Goal: Task Accomplishment & Management: Complete application form

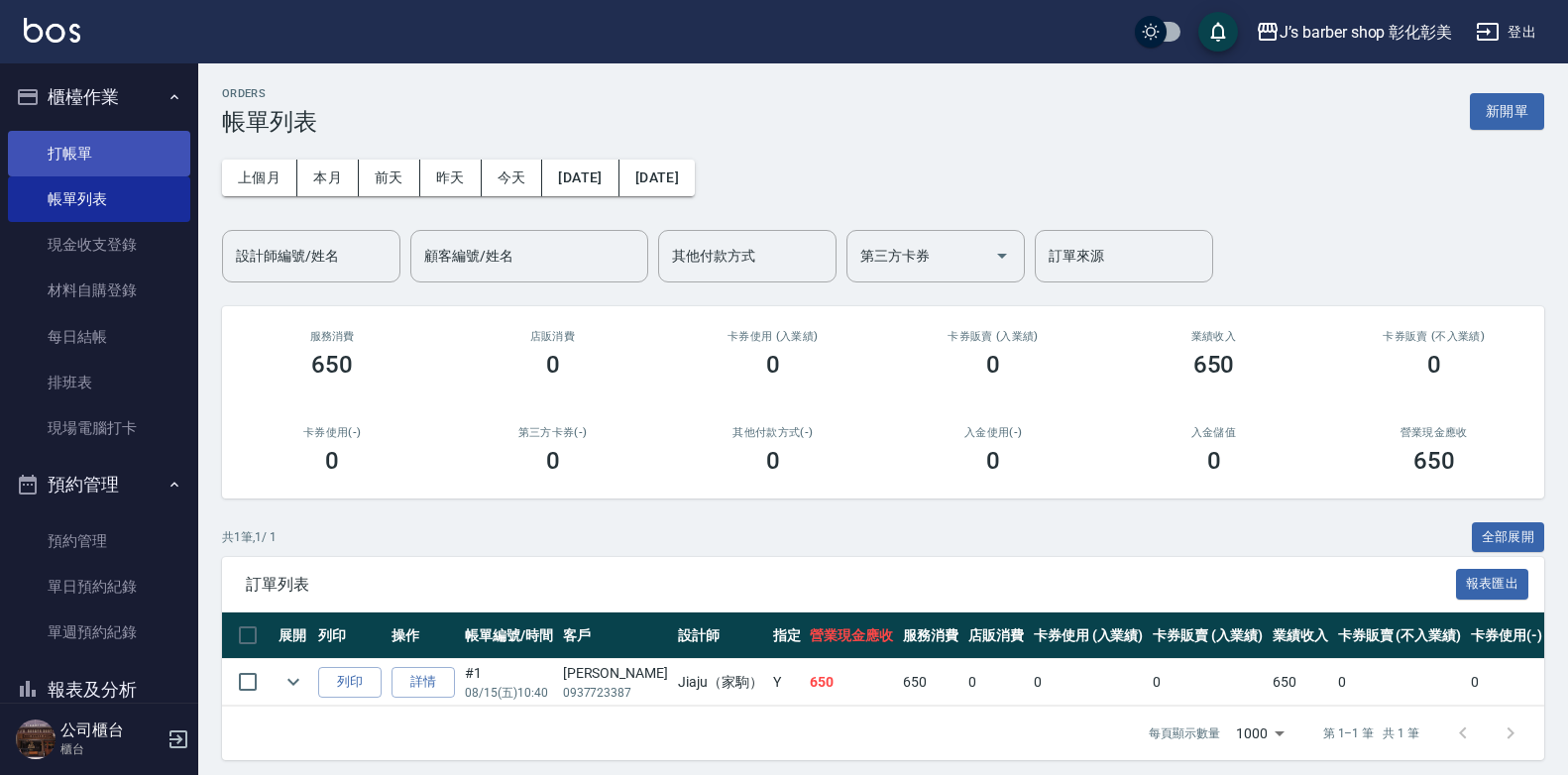
click at [95, 151] on link "打帳單" at bounding box center [99, 154] width 183 height 46
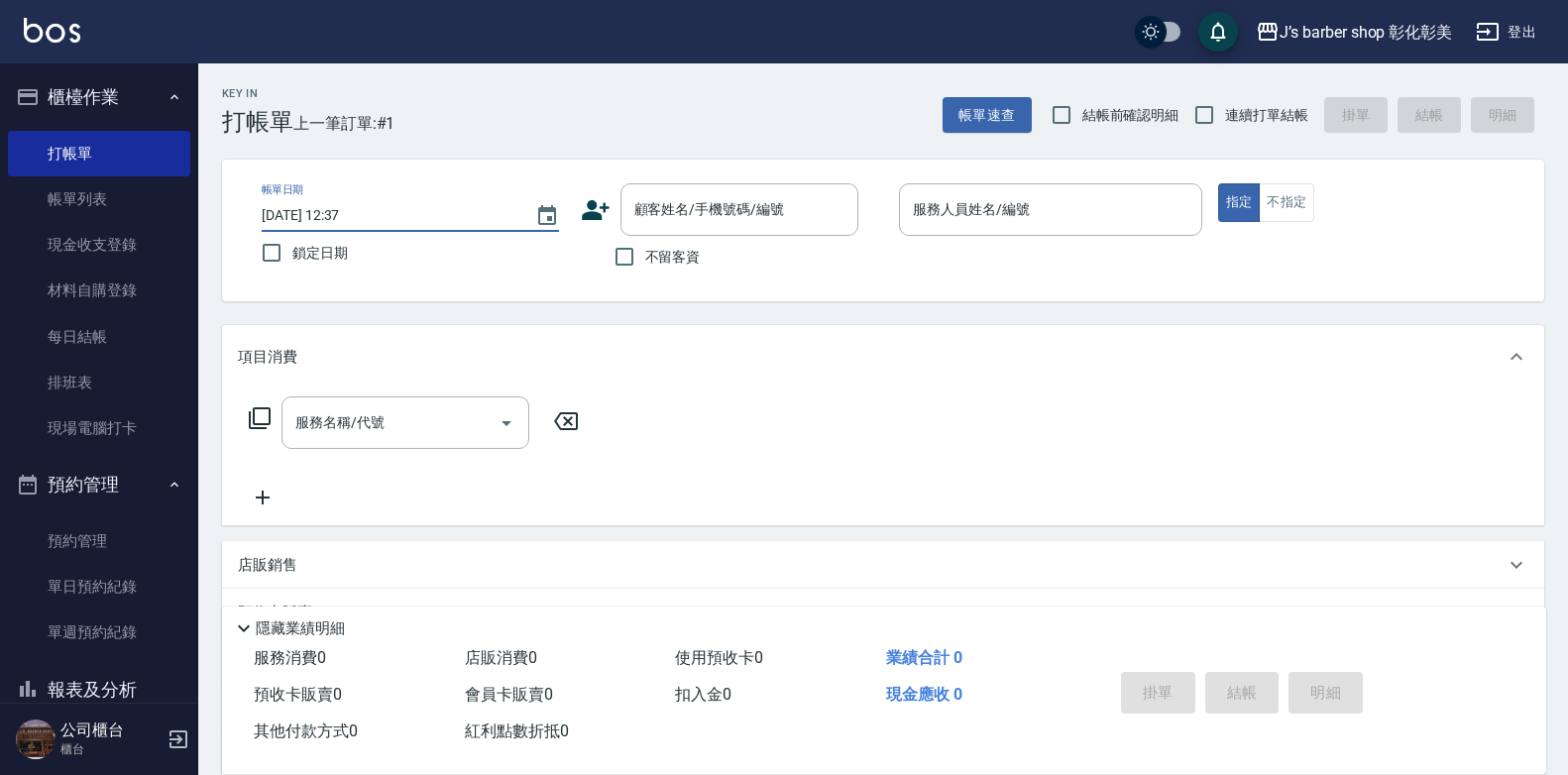
click at [347, 209] on input "[DATE] 12:37" at bounding box center [389, 215] width 254 height 33
type input "[DATE] 11:00"
click at [658, 211] on input "顧客姓名/手機號碼/編號" at bounding box center [724, 210] width 191 height 35
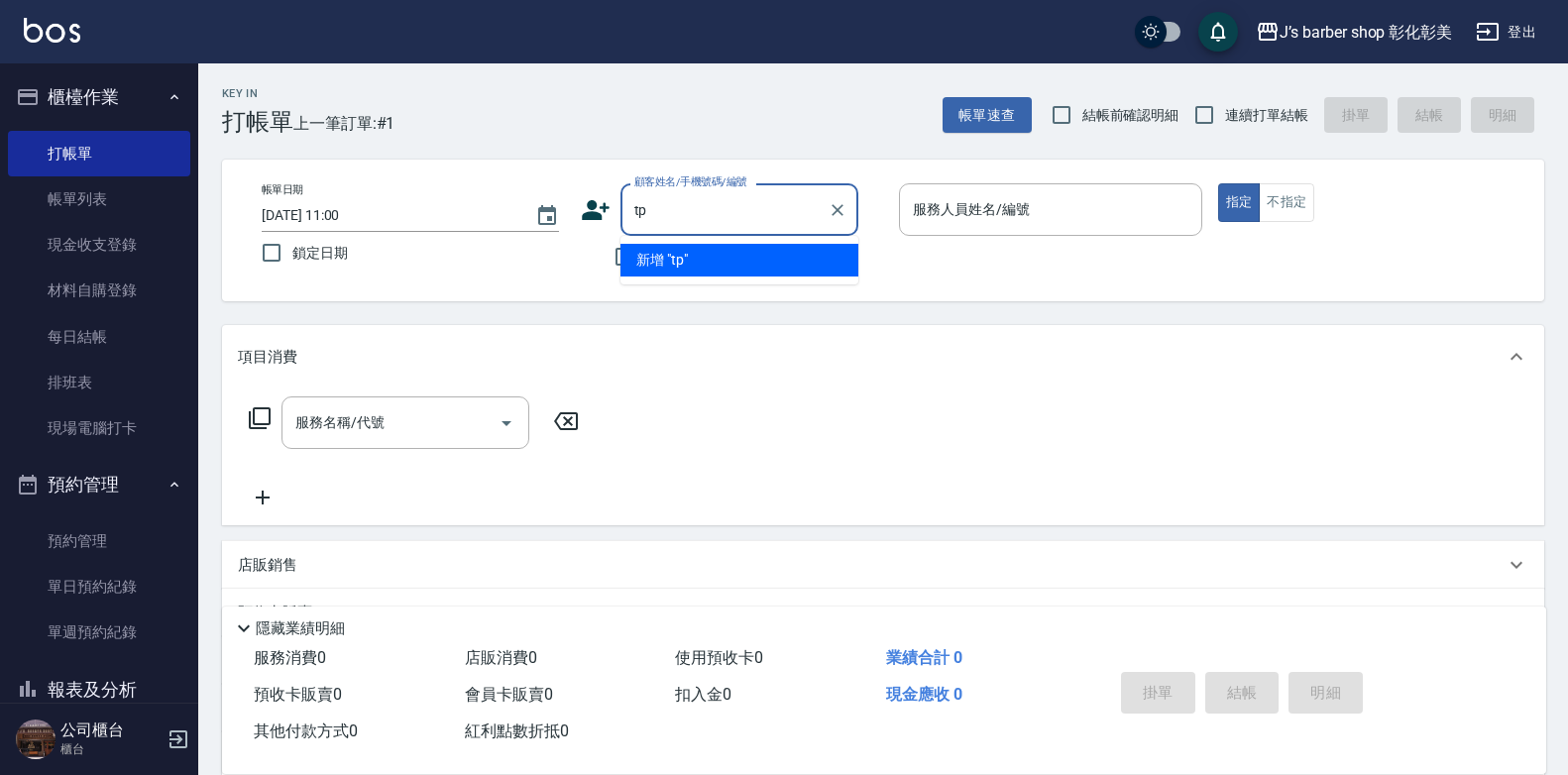
type input "t"
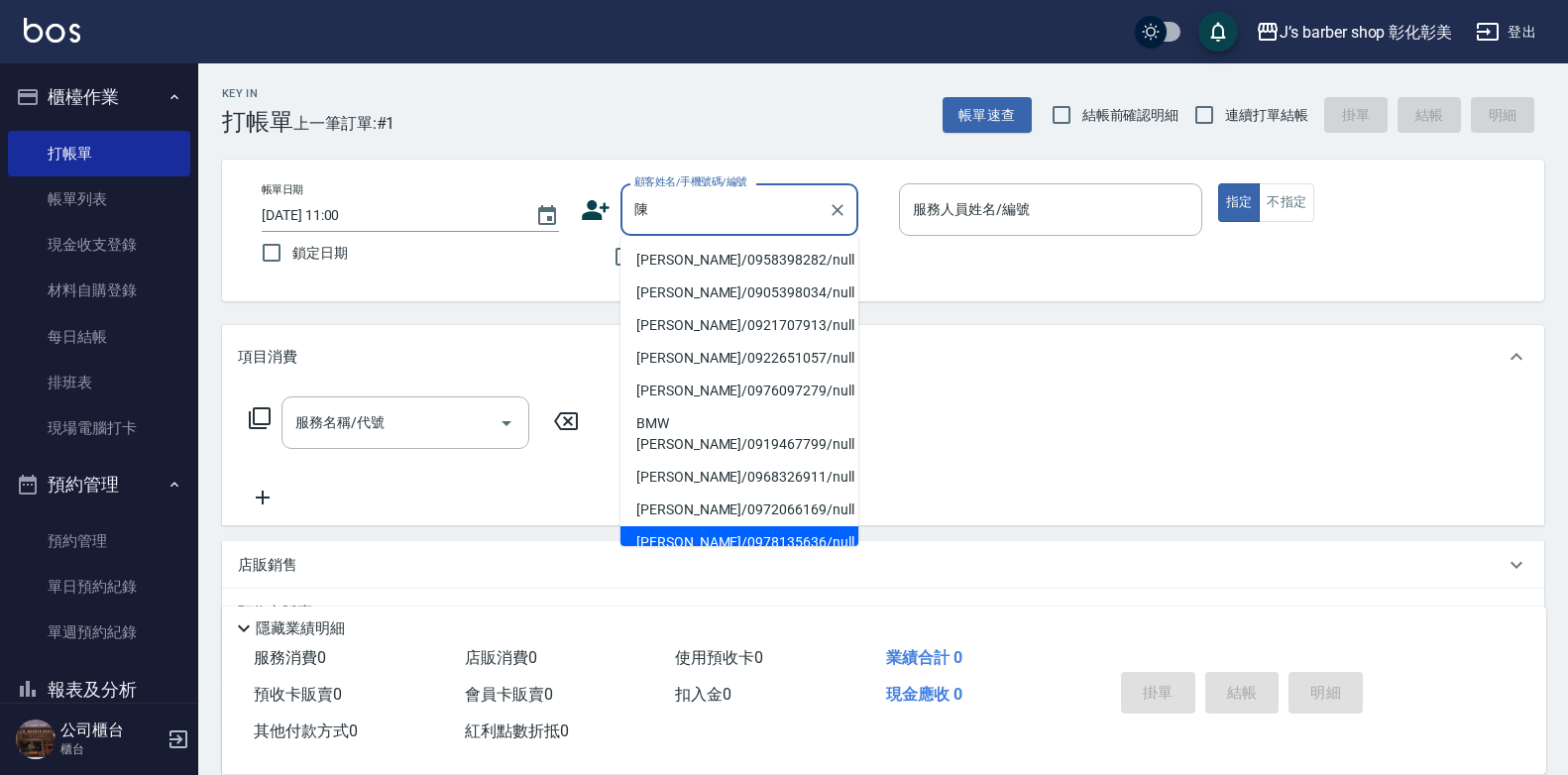
click at [687, 526] on li "[PERSON_NAME]/0978135636/null" at bounding box center [739, 542] width 238 height 33
type input "[PERSON_NAME]/0978135636/null"
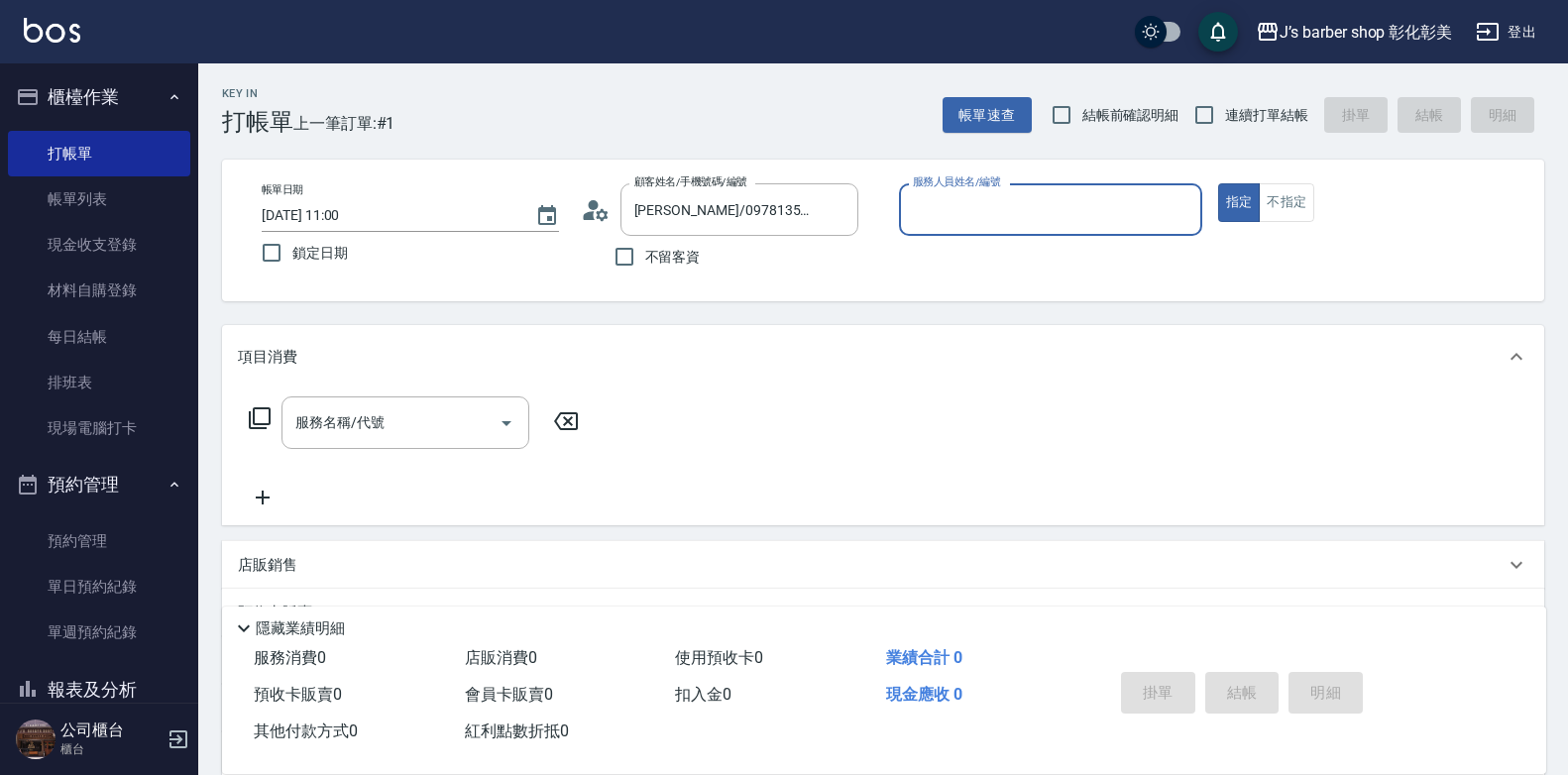
click at [951, 227] on input "服務人員姓名/編號" at bounding box center [1051, 210] width 286 height 35
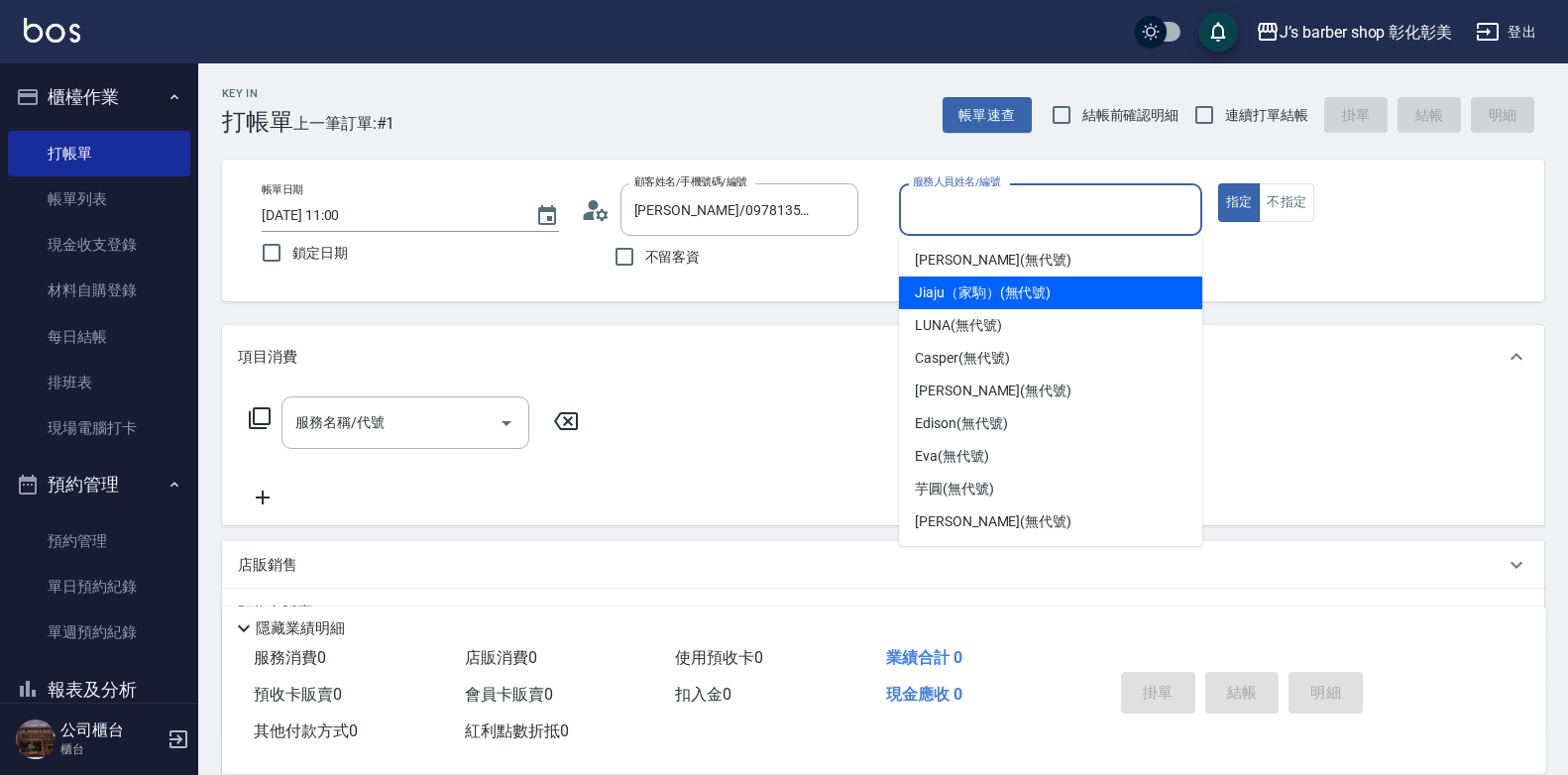
click at [947, 289] on span "Jiaju（家駒） (無代號)" at bounding box center [983, 293] width 136 height 21
type input "Jiaju（家駒）(無代號)"
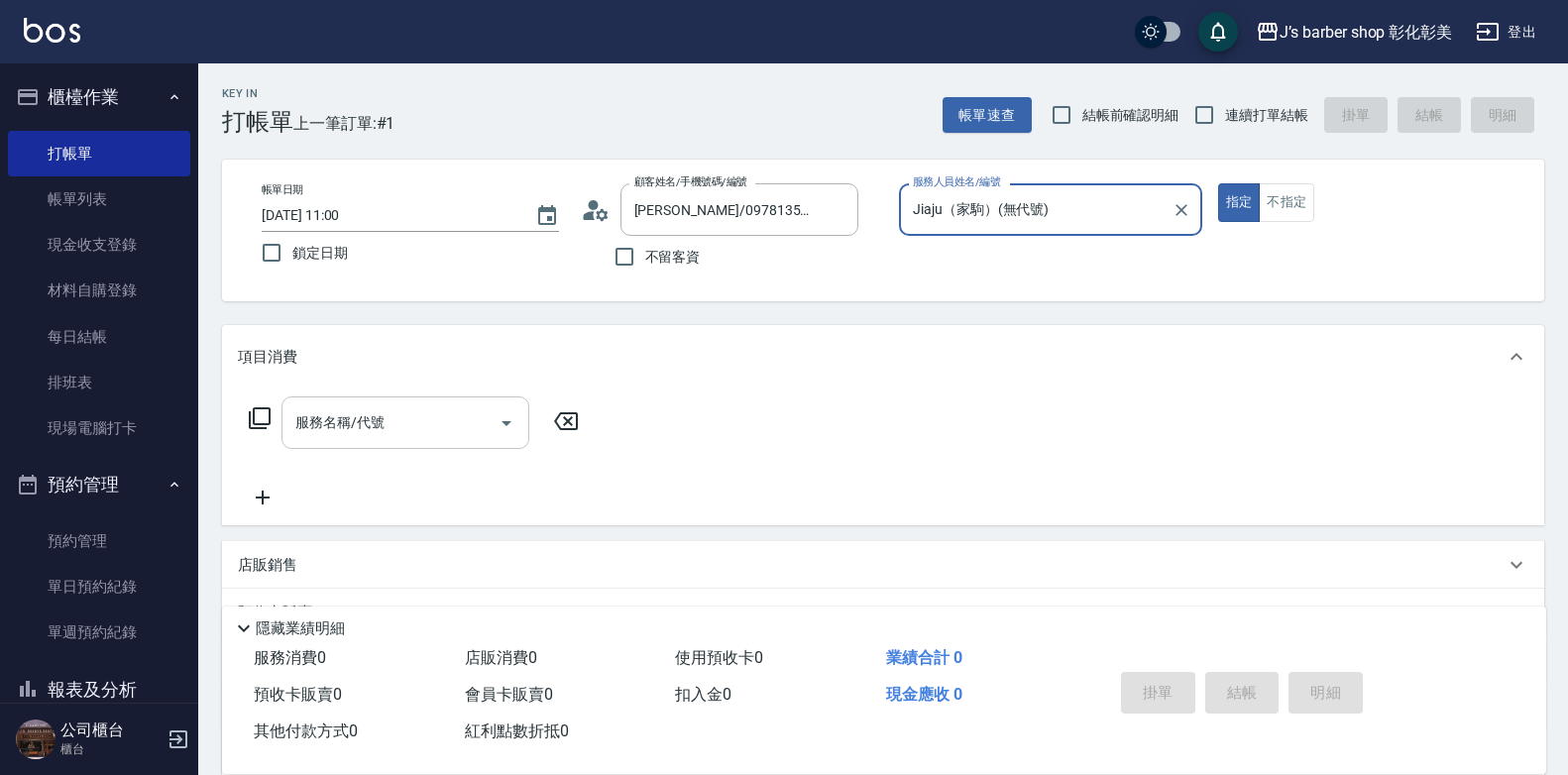
click at [395, 425] on input "服務名稱/代號" at bounding box center [391, 422] width 200 height 35
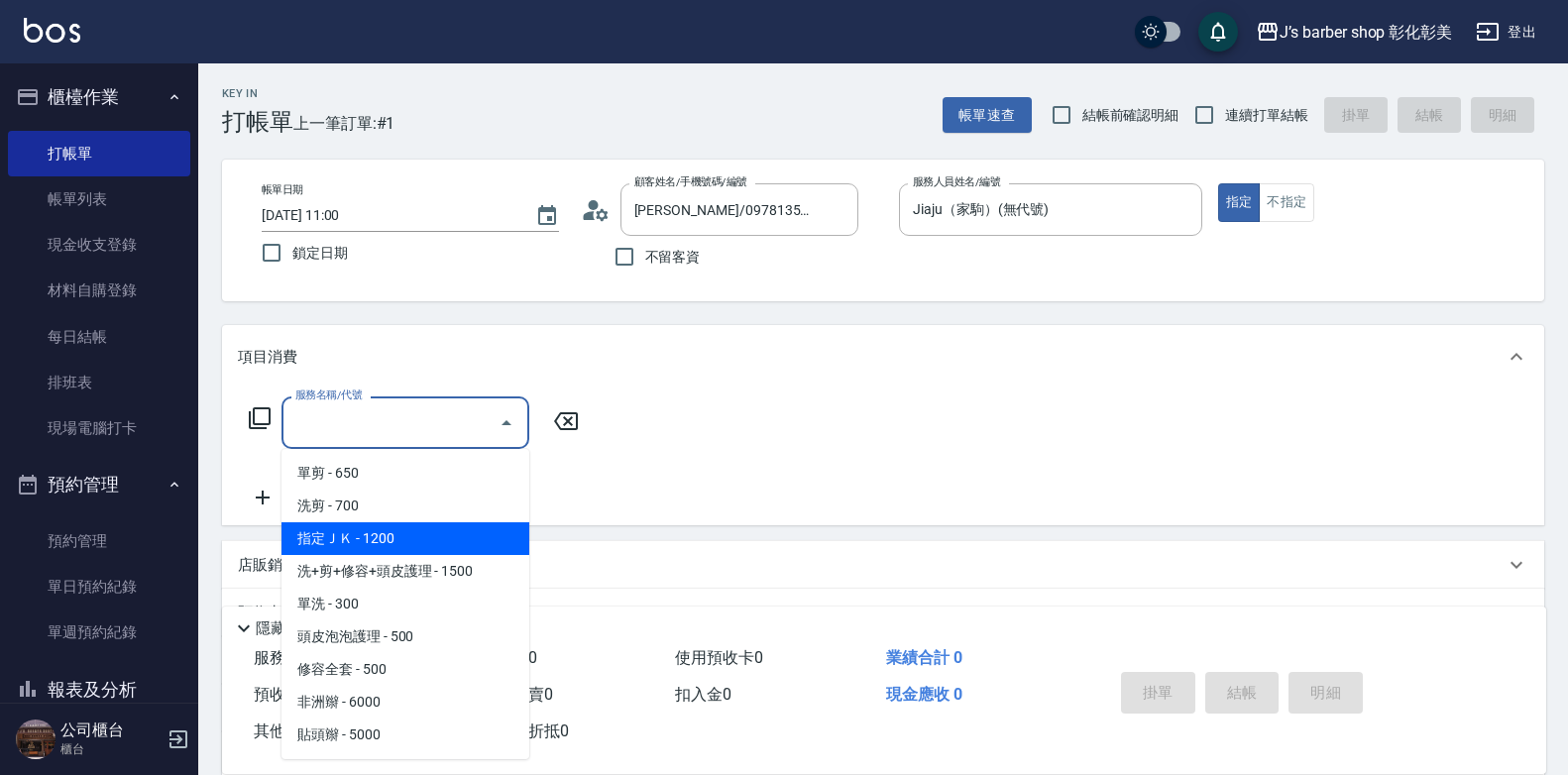
click at [331, 530] on span "指定ＪＫ - 1200" at bounding box center [405, 538] width 248 height 33
type input "指定ＪＫ(102)"
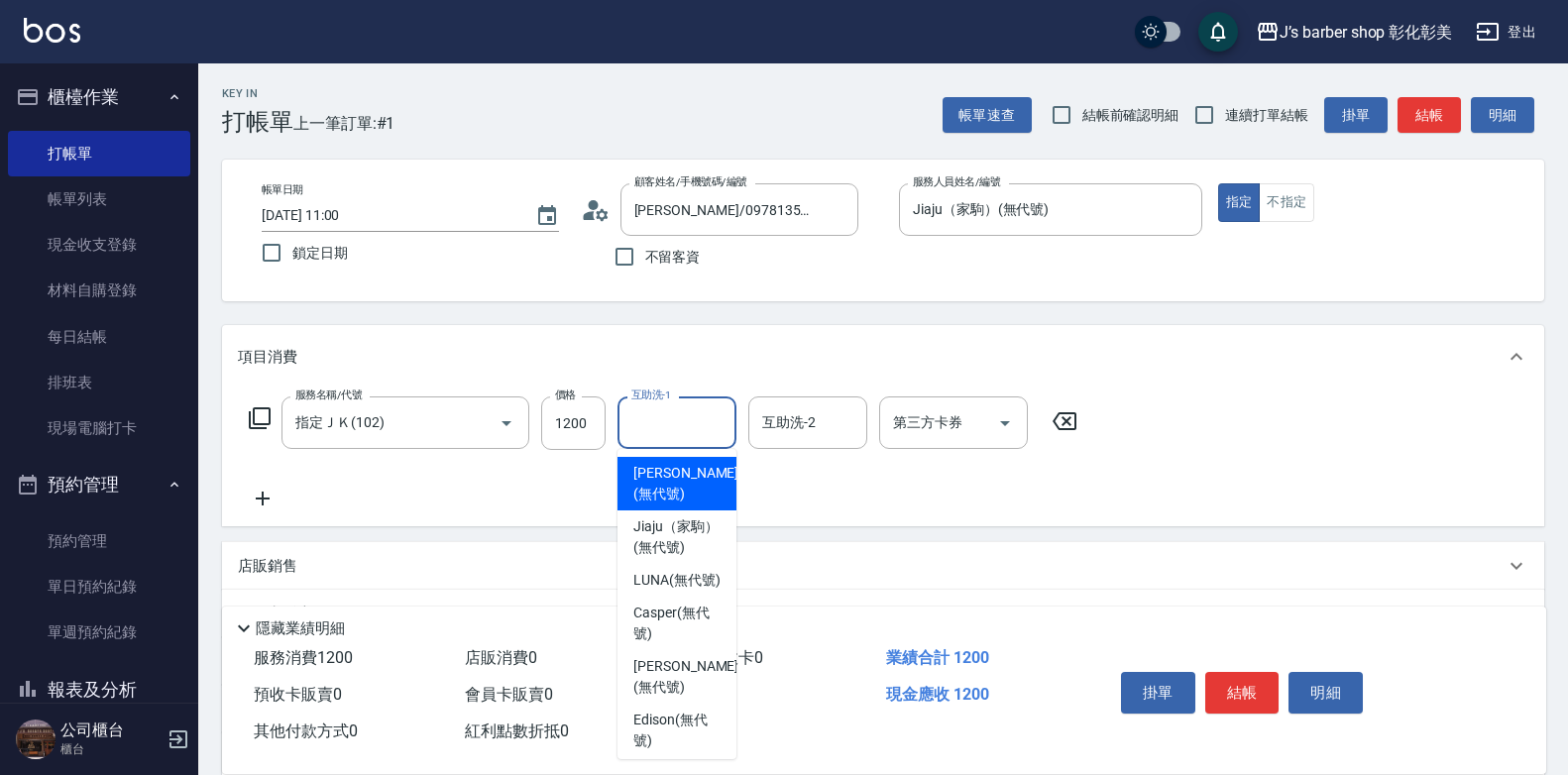
click at [651, 417] on input "互助洗-1" at bounding box center [676, 422] width 101 height 35
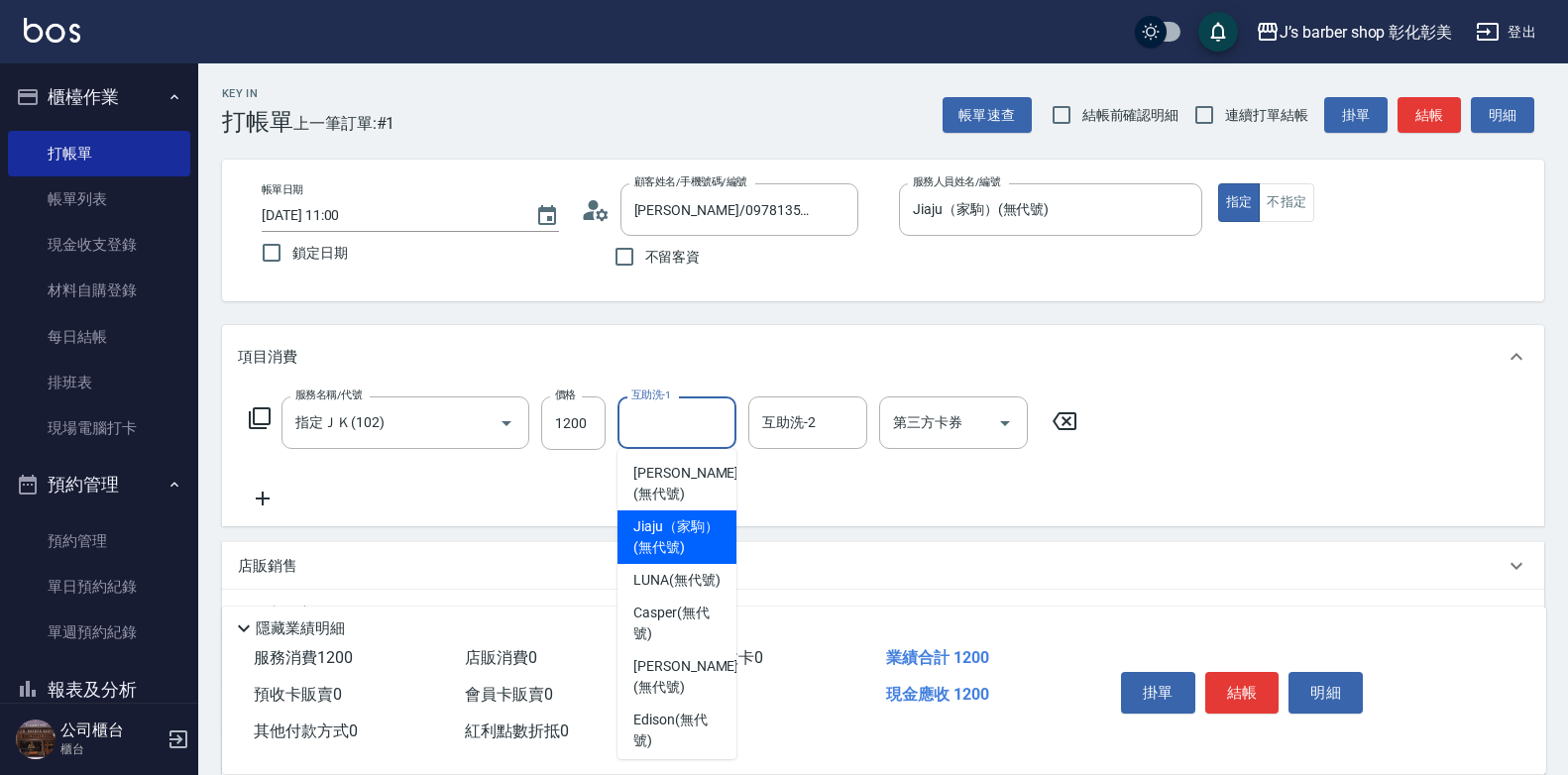
click at [651, 522] on span "Jiaju（家駒） (無代號)" at bounding box center [676, 537] width 87 height 42
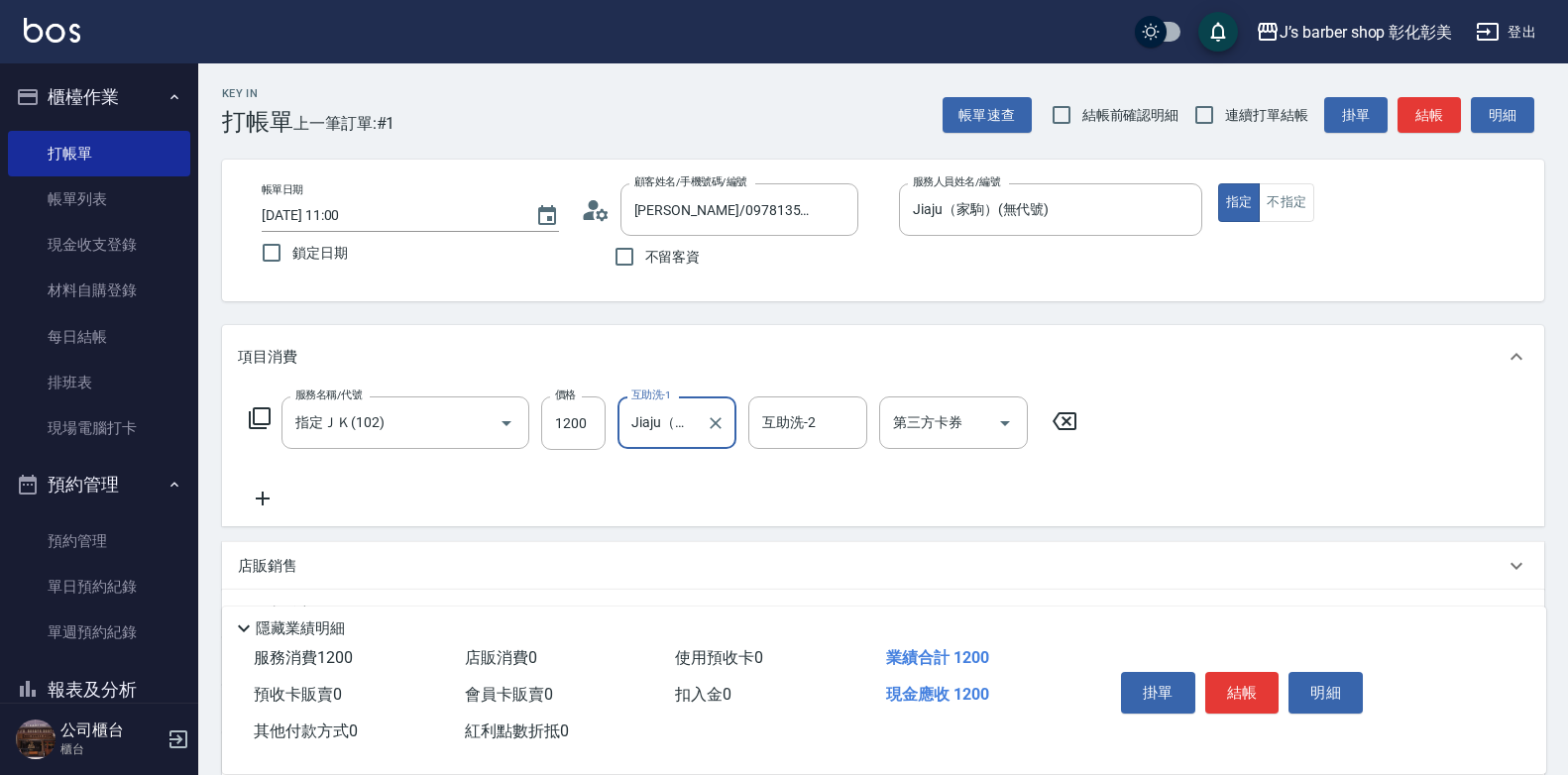
type input "Jiaju（家駒）(無代號)"
click at [256, 498] on icon at bounding box center [263, 498] width 14 height 14
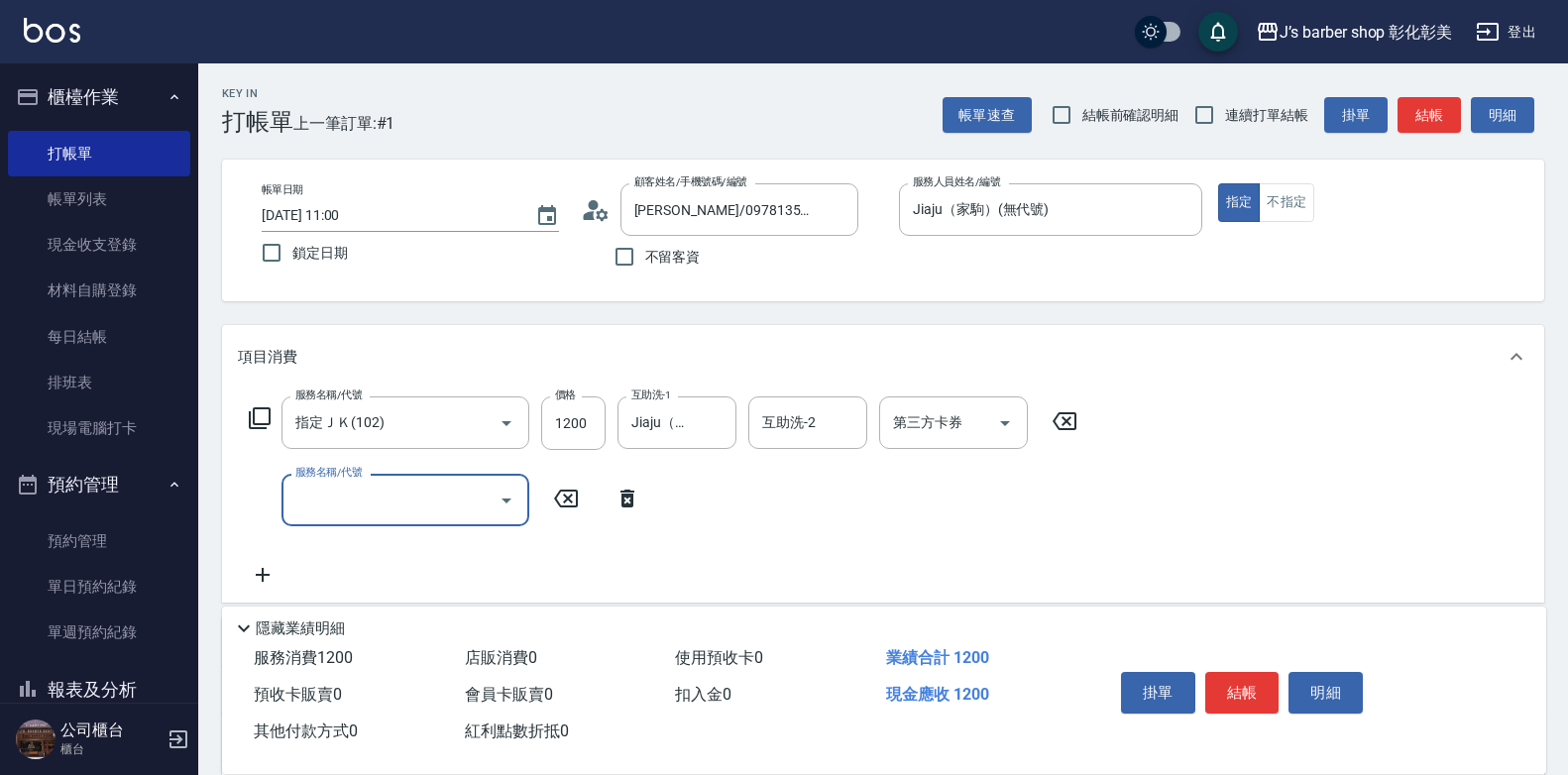
click at [448, 501] on input "服務名稱/代號" at bounding box center [391, 499] width 200 height 35
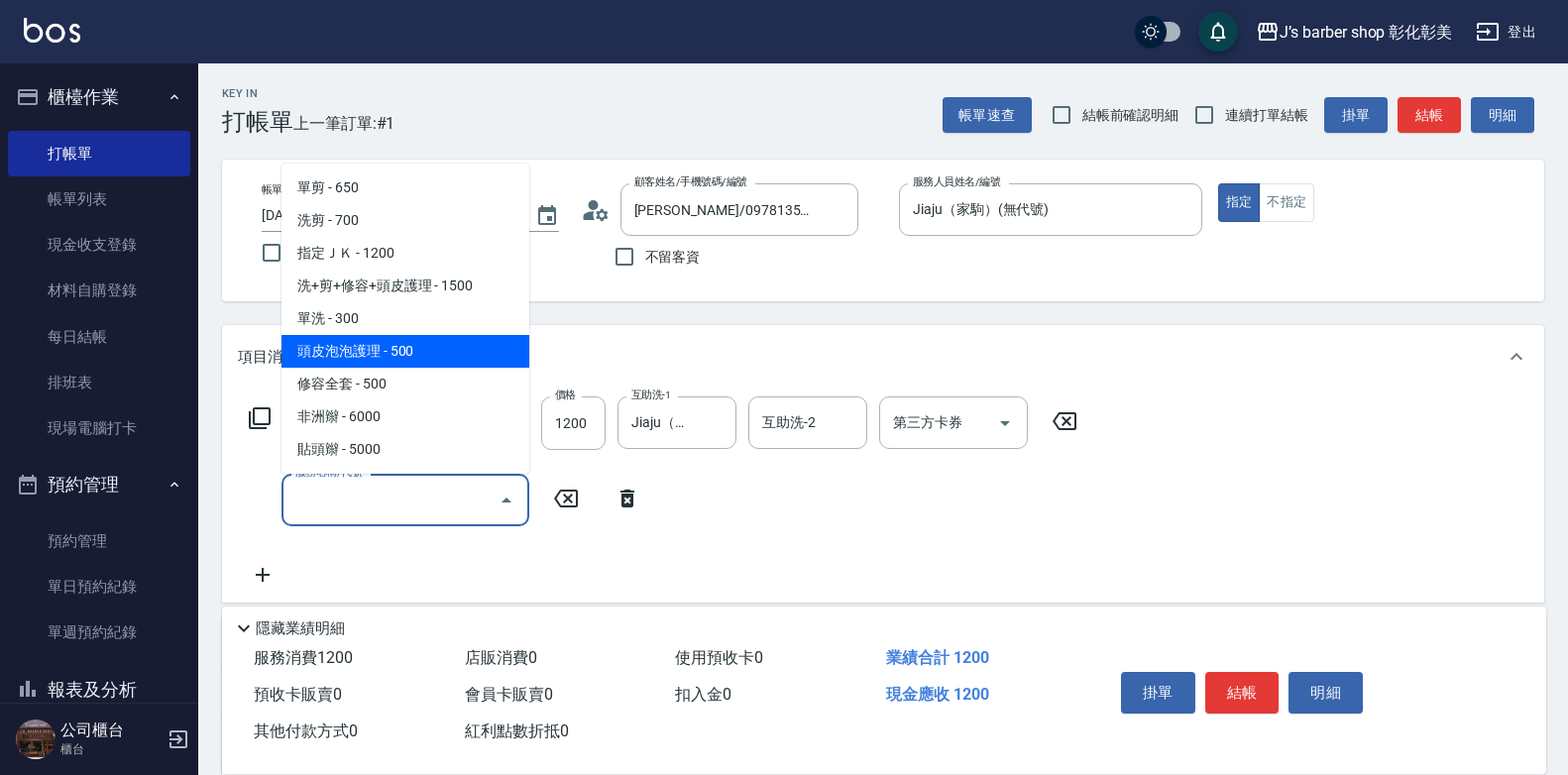
click at [422, 345] on span "頭皮泡泡護理 - 500" at bounding box center [405, 351] width 248 height 33
type input "頭皮泡泡護理(201)"
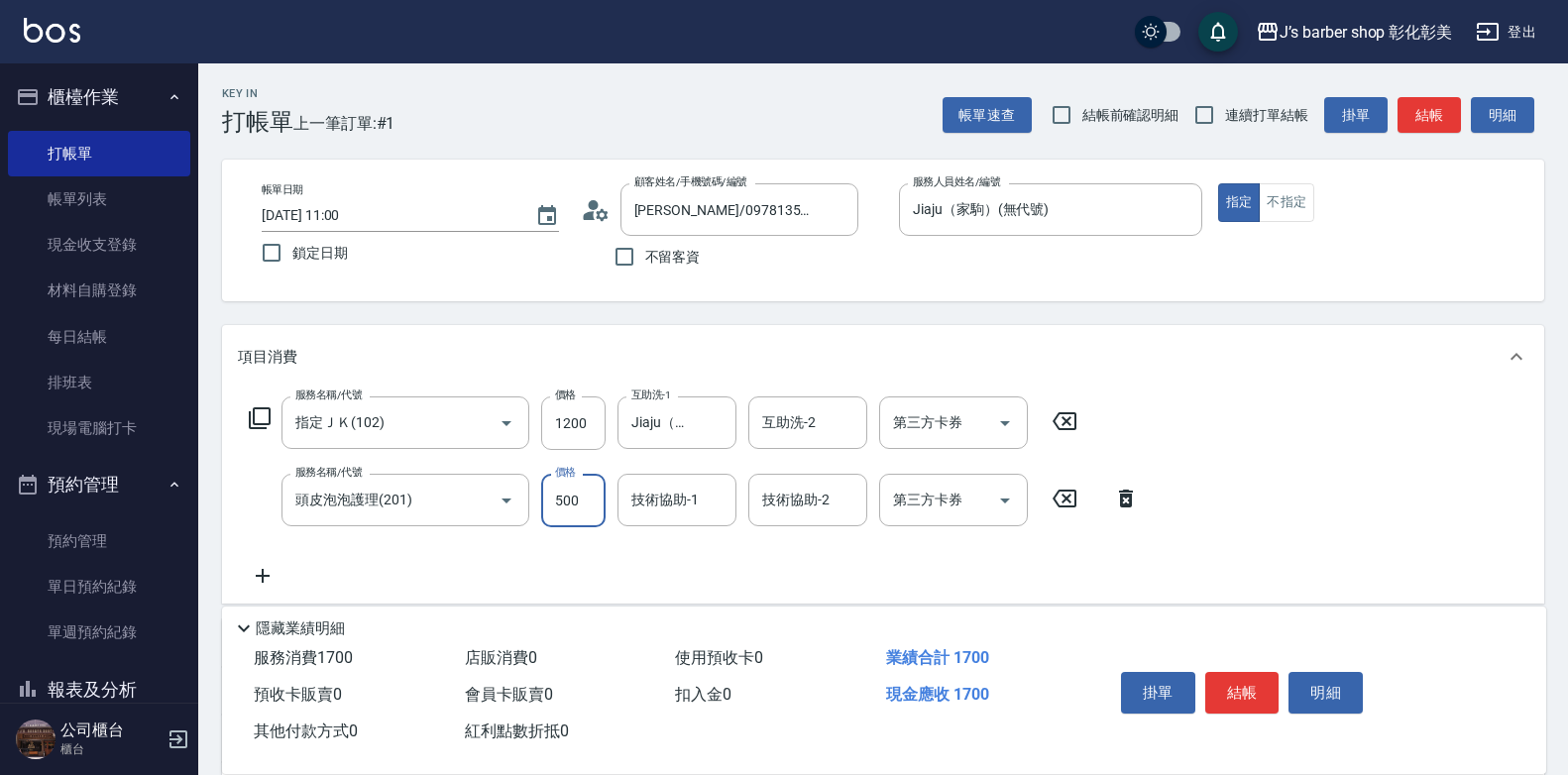
click at [578, 502] on input "500" at bounding box center [573, 500] width 65 height 54
type input "400"
click at [662, 502] on div "技術協助-1 技術協助-1" at bounding box center [676, 499] width 119 height 53
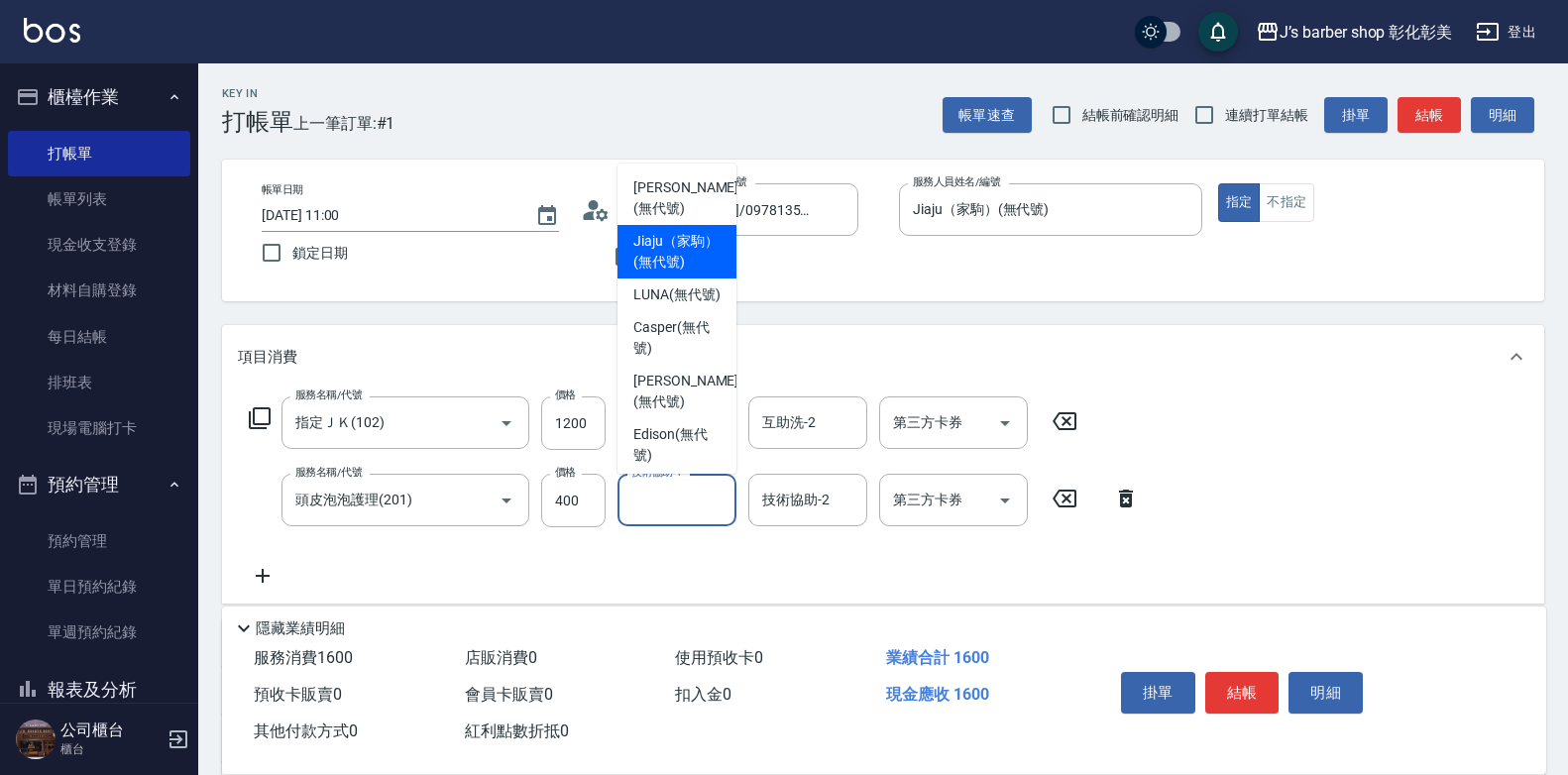
click at [710, 250] on span "Jiaju（家駒） (無代號)" at bounding box center [676, 252] width 87 height 42
type input "Jiaju（家駒）(無代號)"
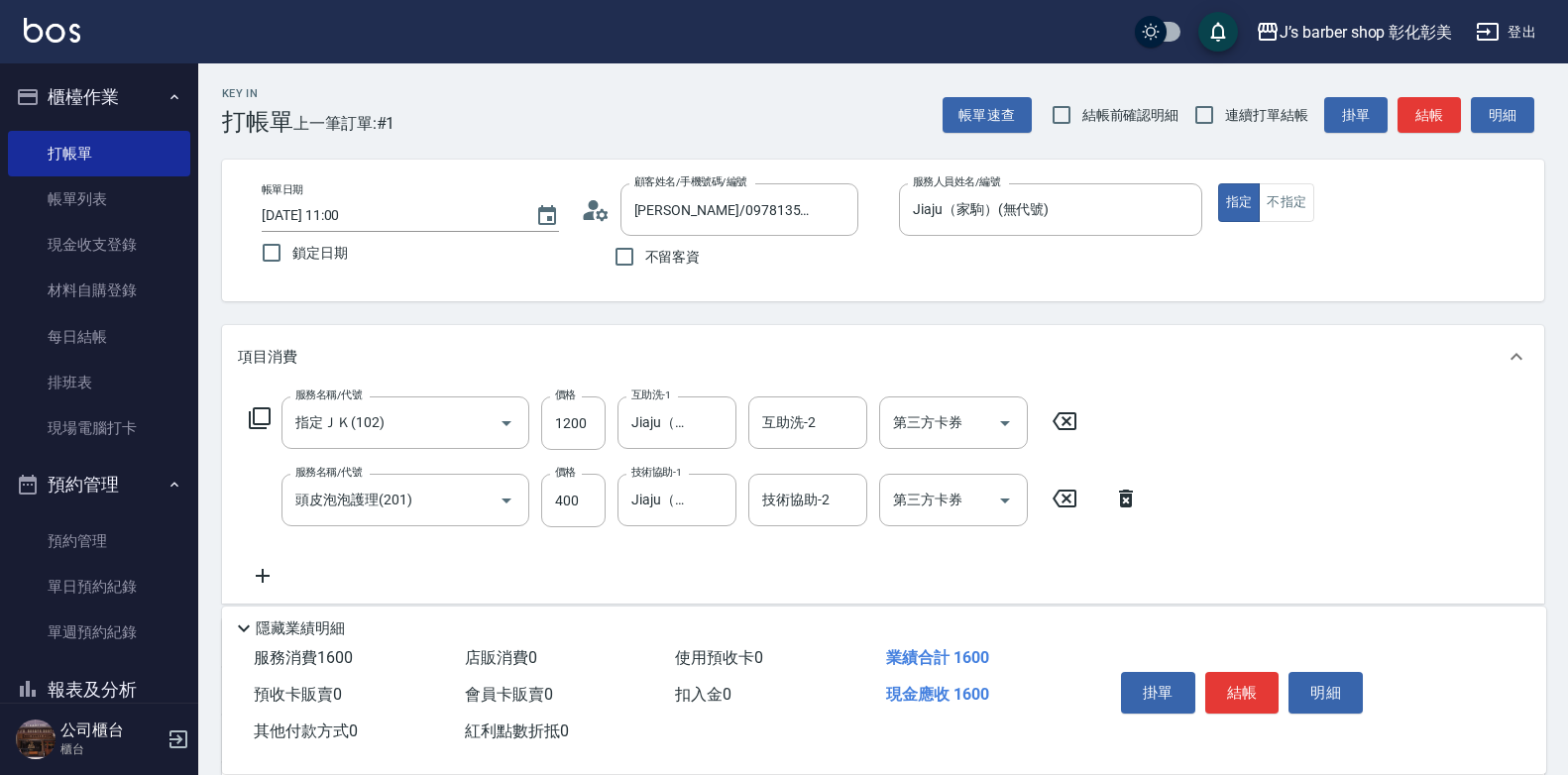
click at [269, 571] on icon at bounding box center [263, 576] width 50 height 24
click at [311, 571] on input "服務名稱/代號" at bounding box center [391, 577] width 200 height 35
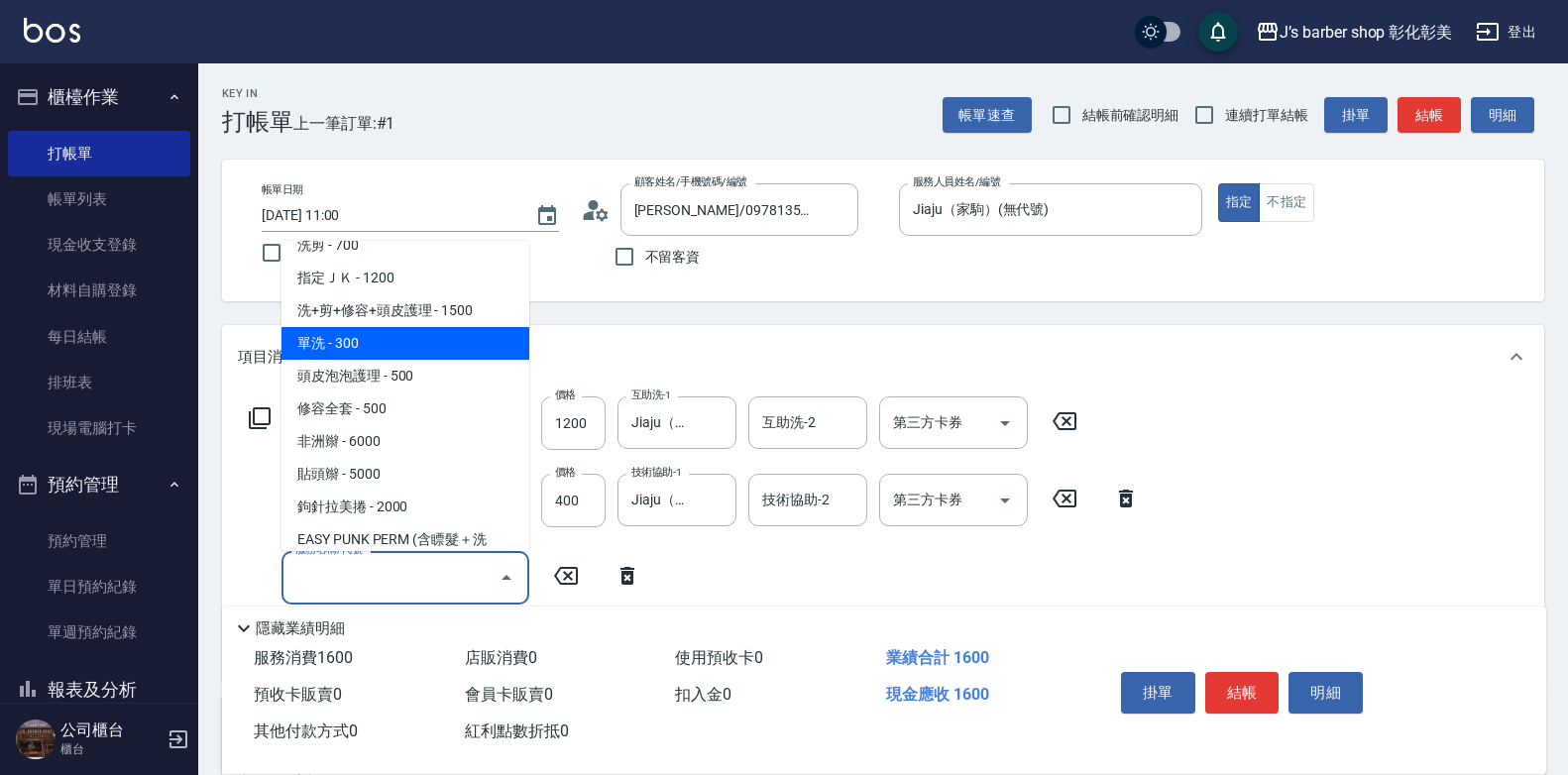
scroll to position [99, 0]
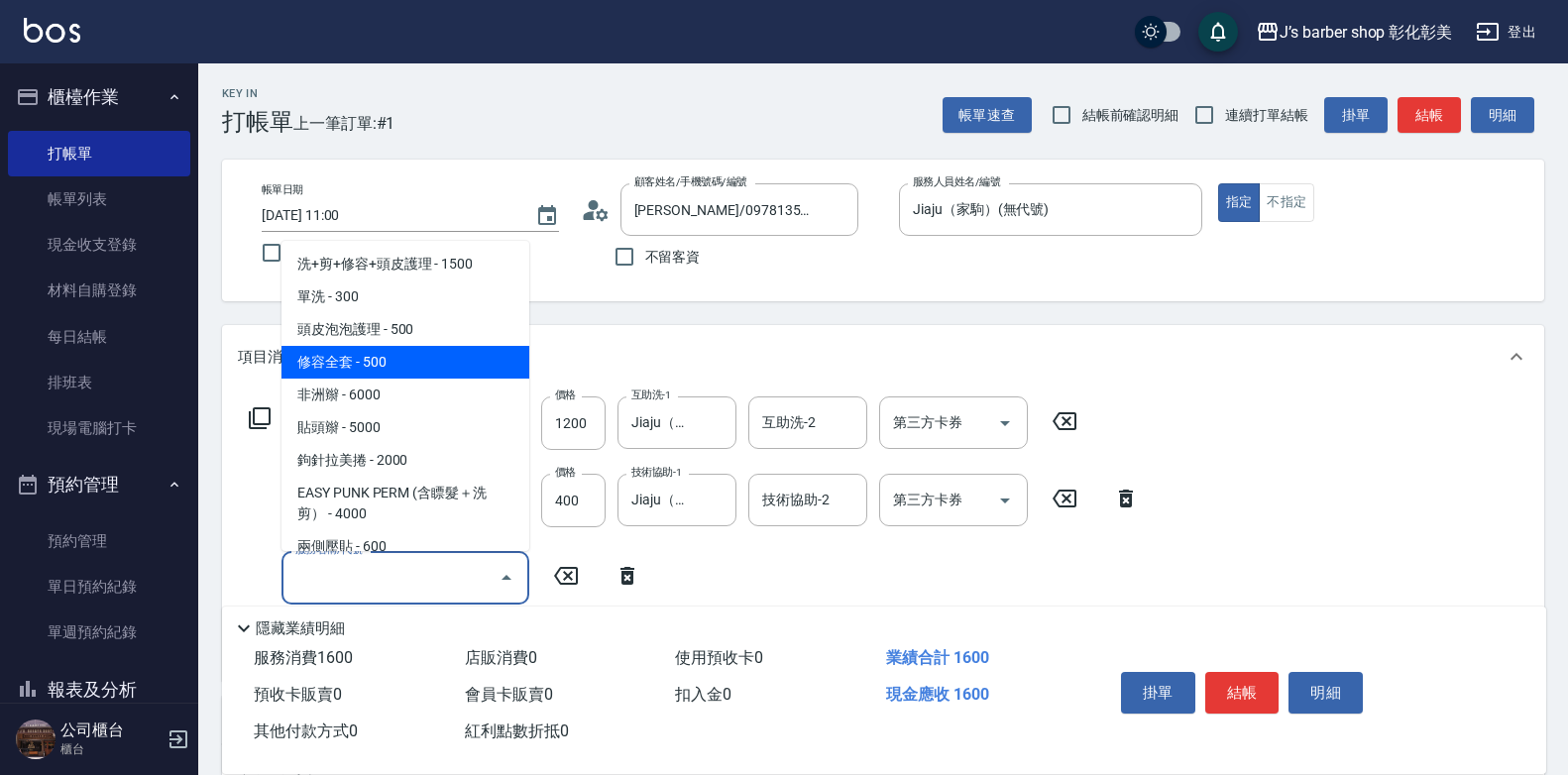
click at [351, 360] on span "修容全套 - 500" at bounding box center [405, 362] width 248 height 33
type input "修容全套(202)"
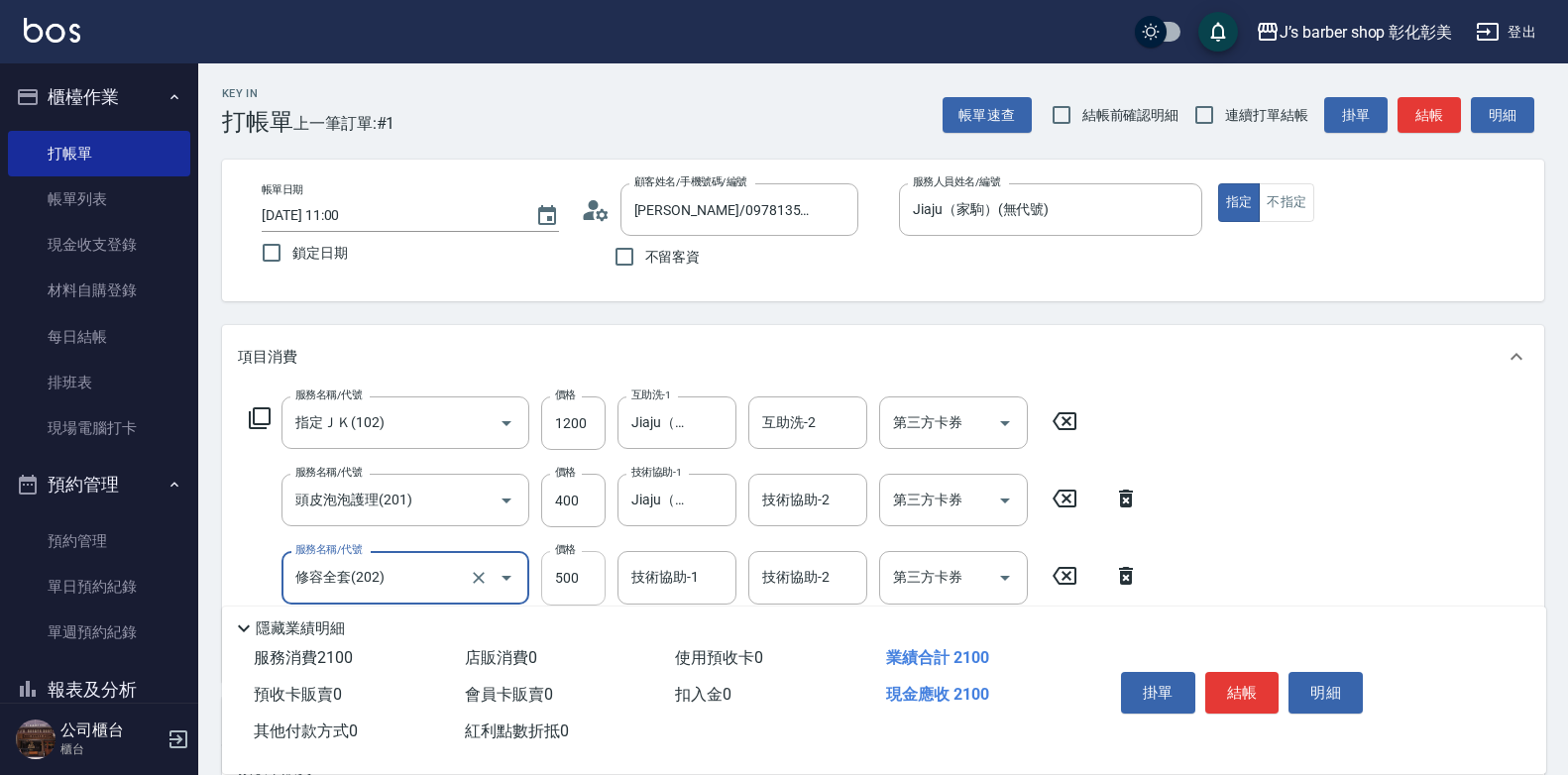
click at [575, 573] on input "500" at bounding box center [573, 578] width 65 height 54
type input "400"
click at [526, 544] on div "服務名稱/代號 指定ＪＫ(102) 服務名稱/代號 價格 1200 價格 互助洗-1 Jiaju（家駒）(無代號) 互助洗-1 互助洗-2 互助洗-2 第三方…" at bounding box center [694, 530] width 913 height 269
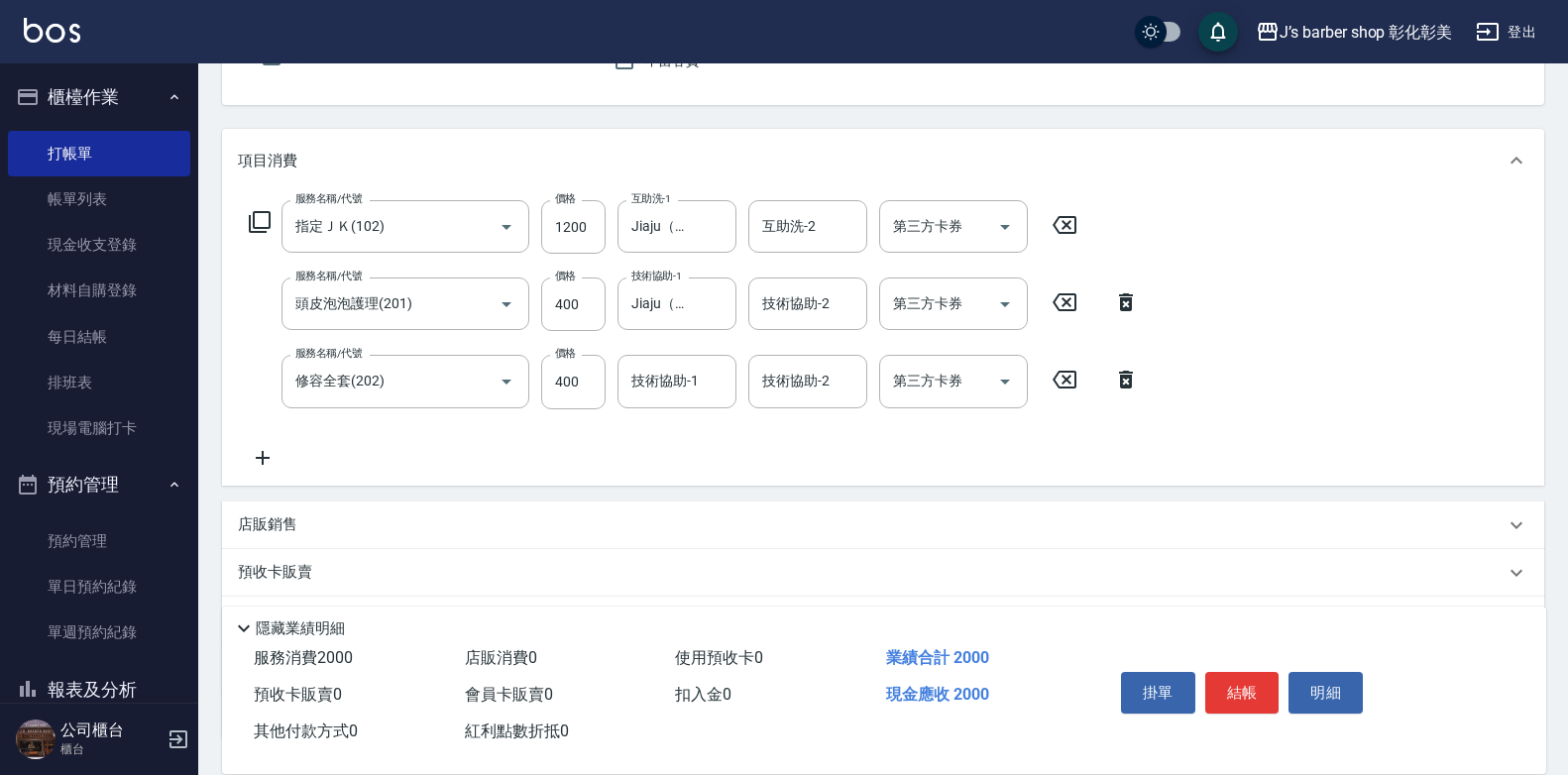
scroll to position [199, 0]
click at [655, 386] on input "技術協助-1" at bounding box center [676, 379] width 101 height 35
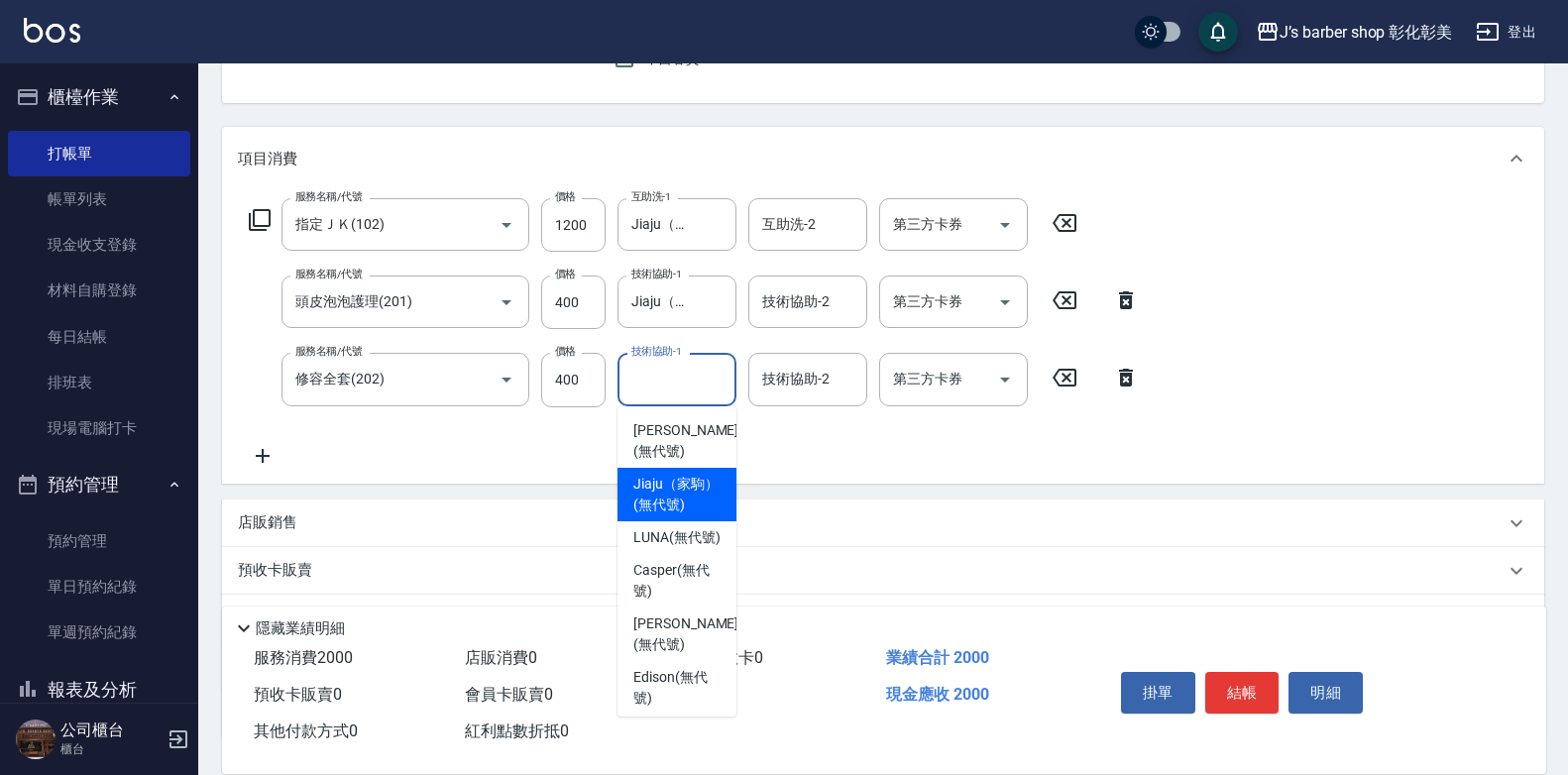
click at [659, 496] on span "Jiaju（家駒） (無代號)" at bounding box center [676, 494] width 87 height 42
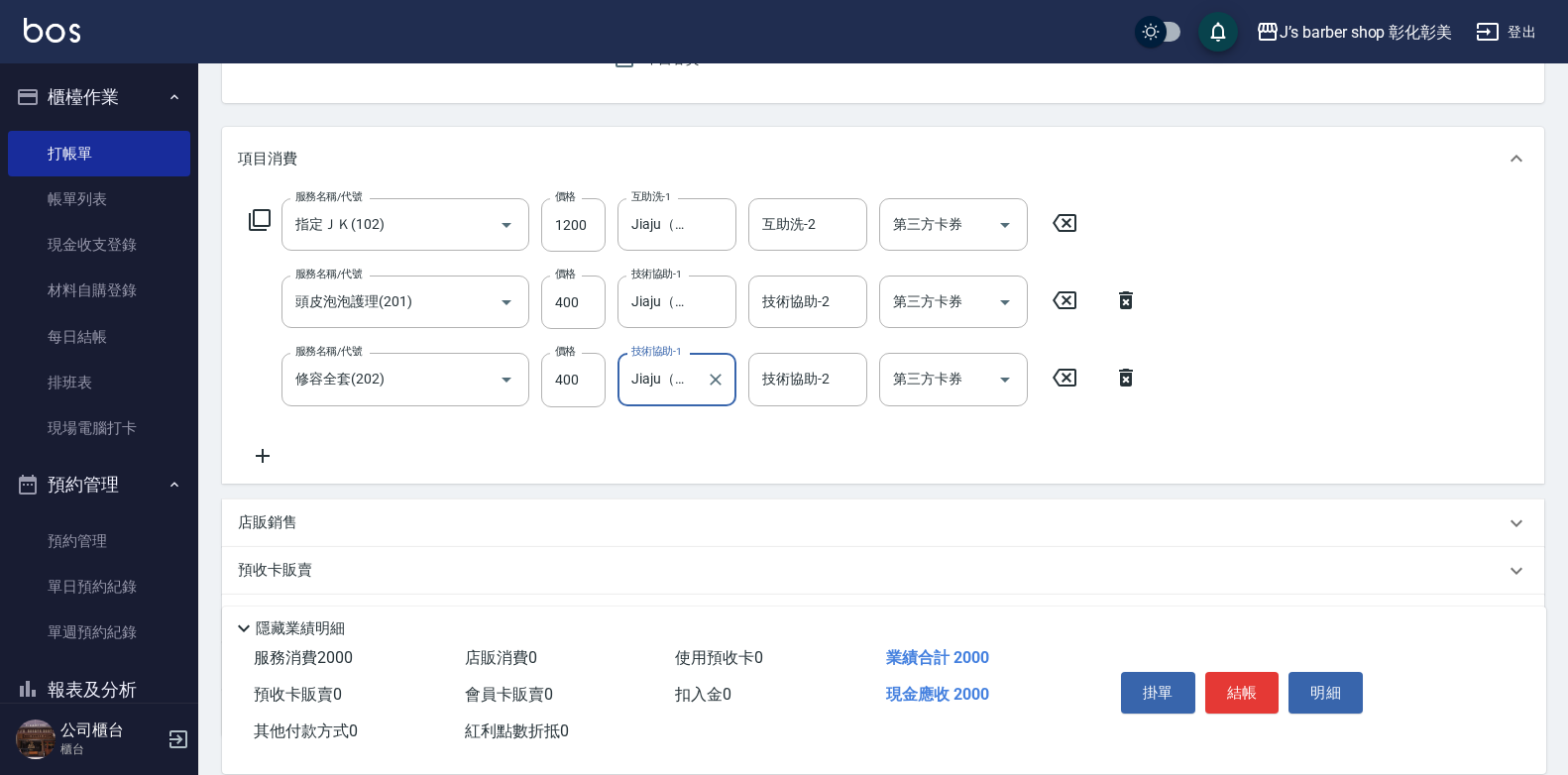
type input "Jiaju（家駒）(無代號)"
click at [1244, 677] on button "結帳" at bounding box center [1242, 693] width 74 height 42
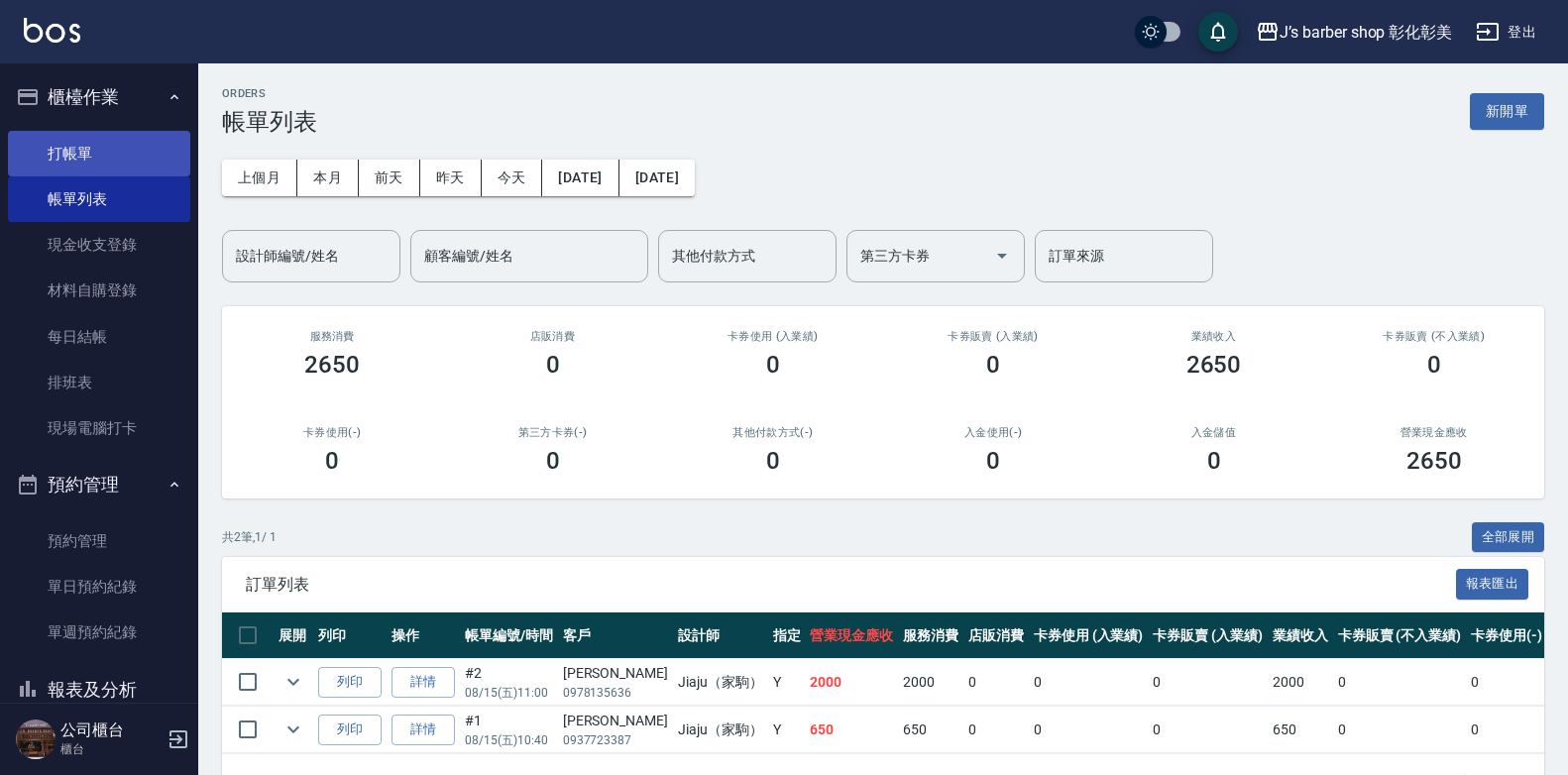
drag, startPoint x: 59, startPoint y: 127, endPoint x: 71, endPoint y: 142, distance: 19.2
click at [64, 131] on ul "打帳單 帳單列表 現金收支登錄 材料自購登錄 每日結帳 排班表 現場電腦打卡" at bounding box center [99, 291] width 183 height 337
click at [78, 156] on link "打帳單" at bounding box center [99, 154] width 183 height 46
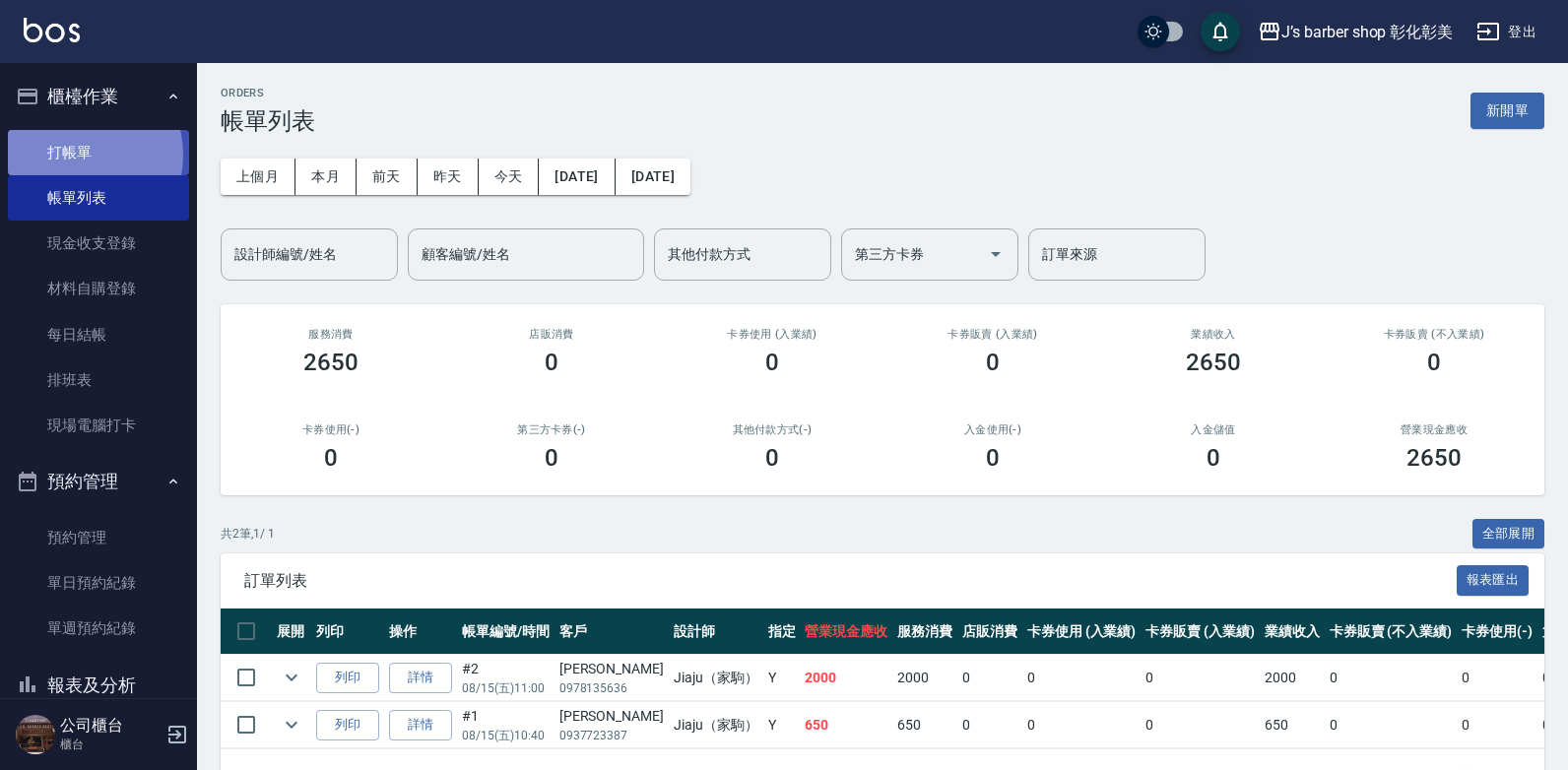
click at [77, 155] on link "打帳單" at bounding box center [98, 153] width 182 height 46
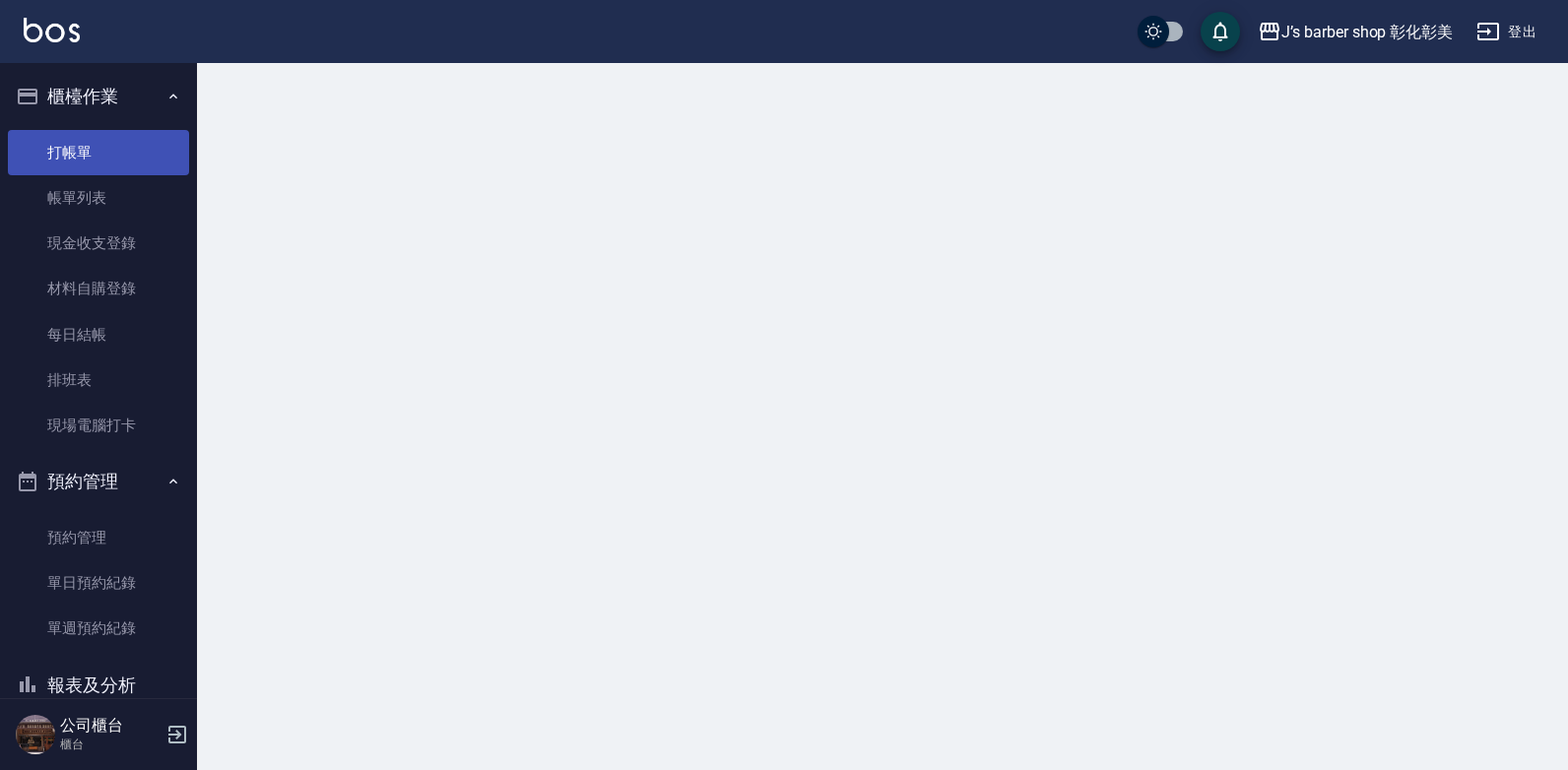
click at [77, 155] on link "打帳單" at bounding box center [98, 153] width 182 height 46
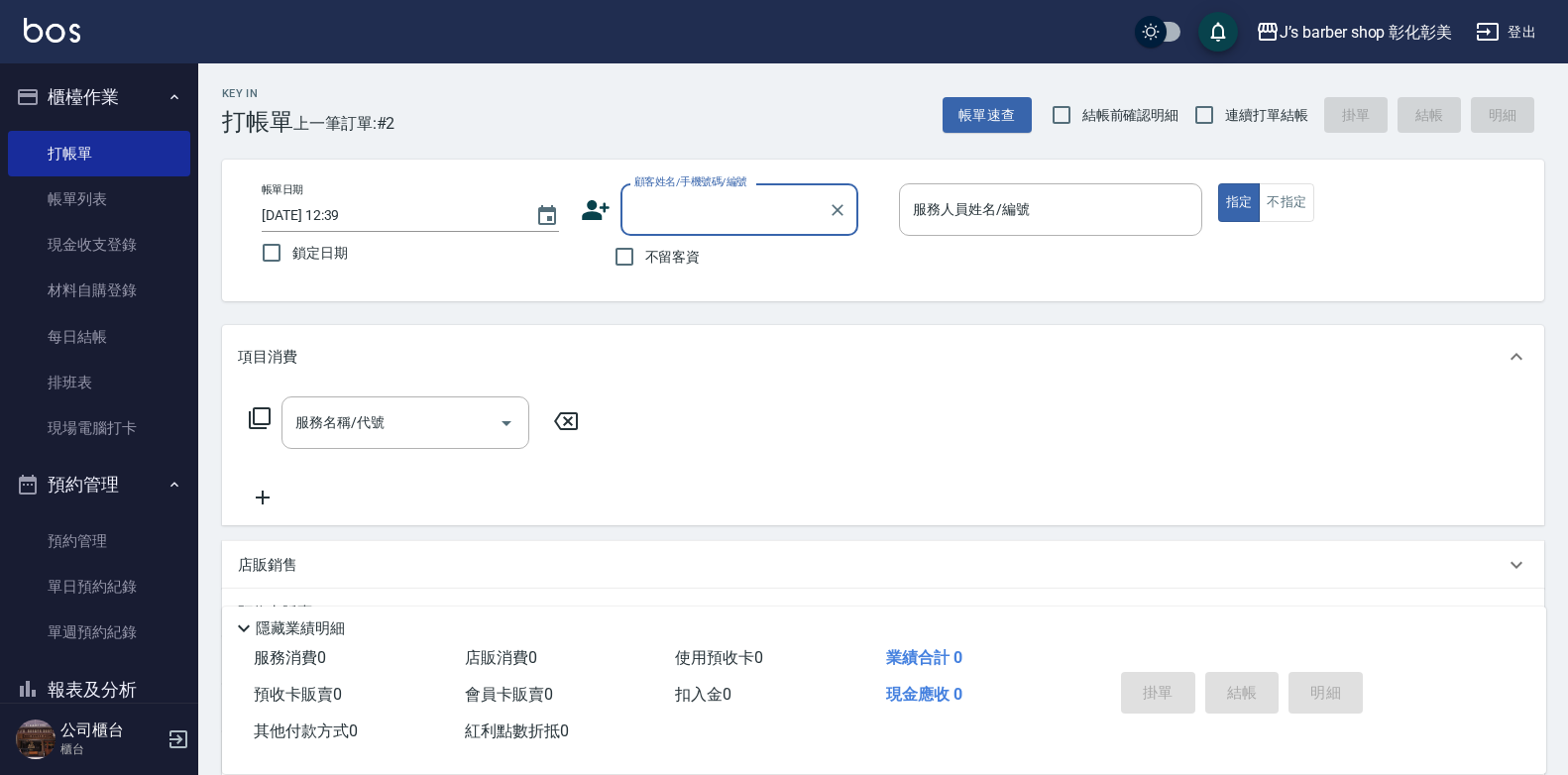
click at [348, 213] on input "[DATE] 12:39" at bounding box center [389, 215] width 254 height 33
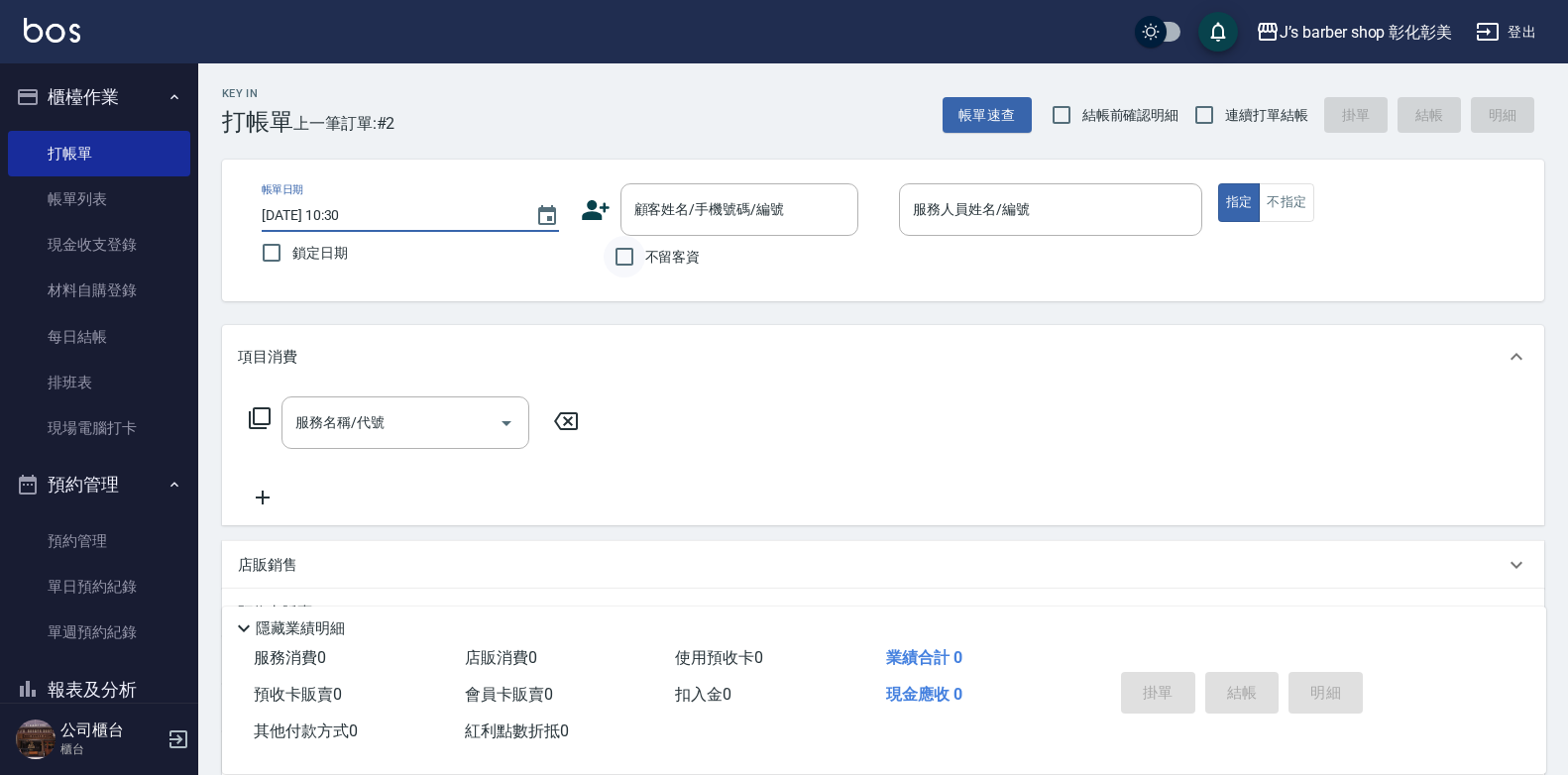
type input "[DATE] 10:30"
click at [630, 254] on input "不留客資" at bounding box center [624, 257] width 42 height 42
checkbox input "true"
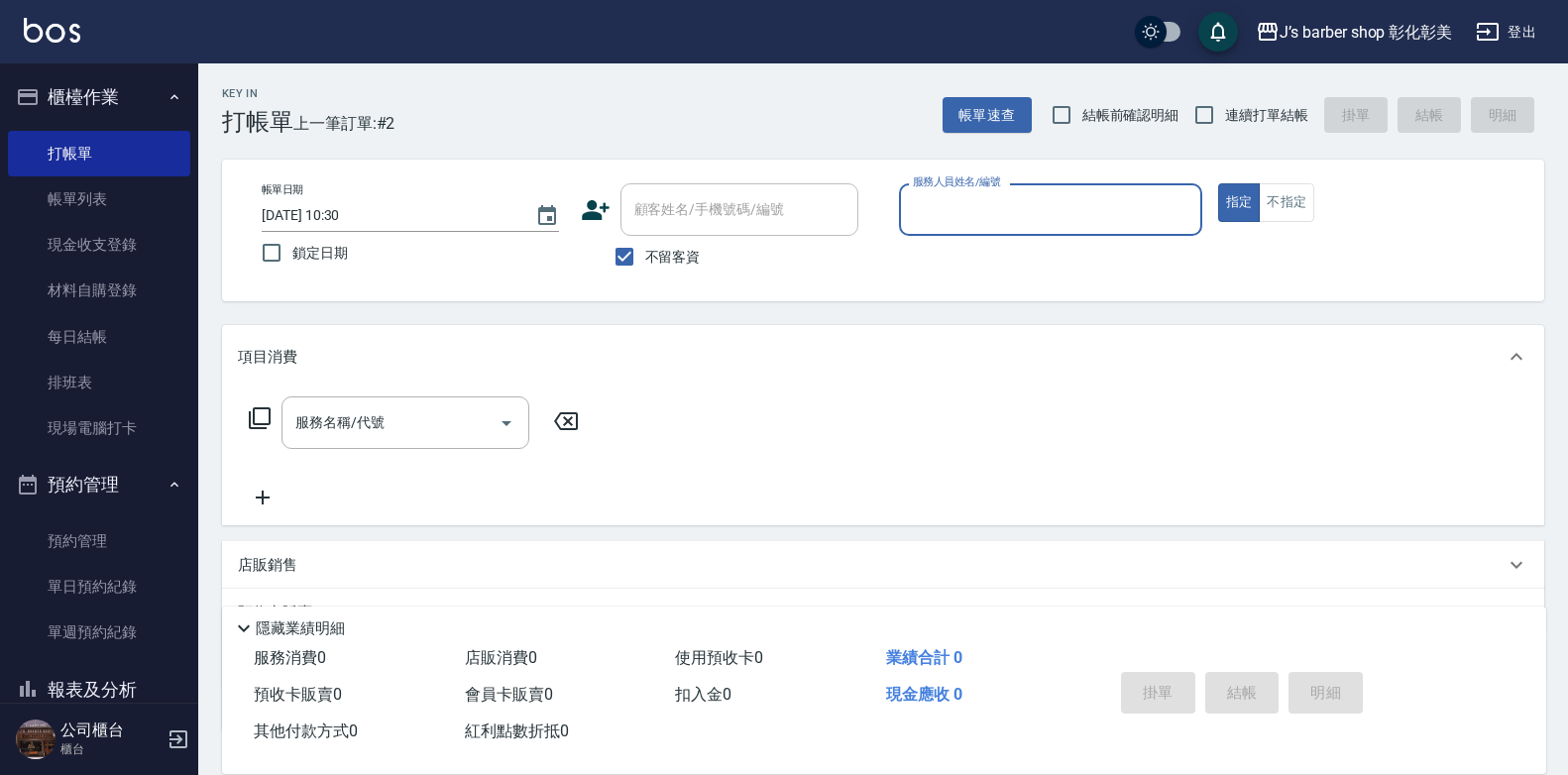
click at [1059, 190] on div "服務人員姓名/編號" at bounding box center [1051, 210] width 304 height 53
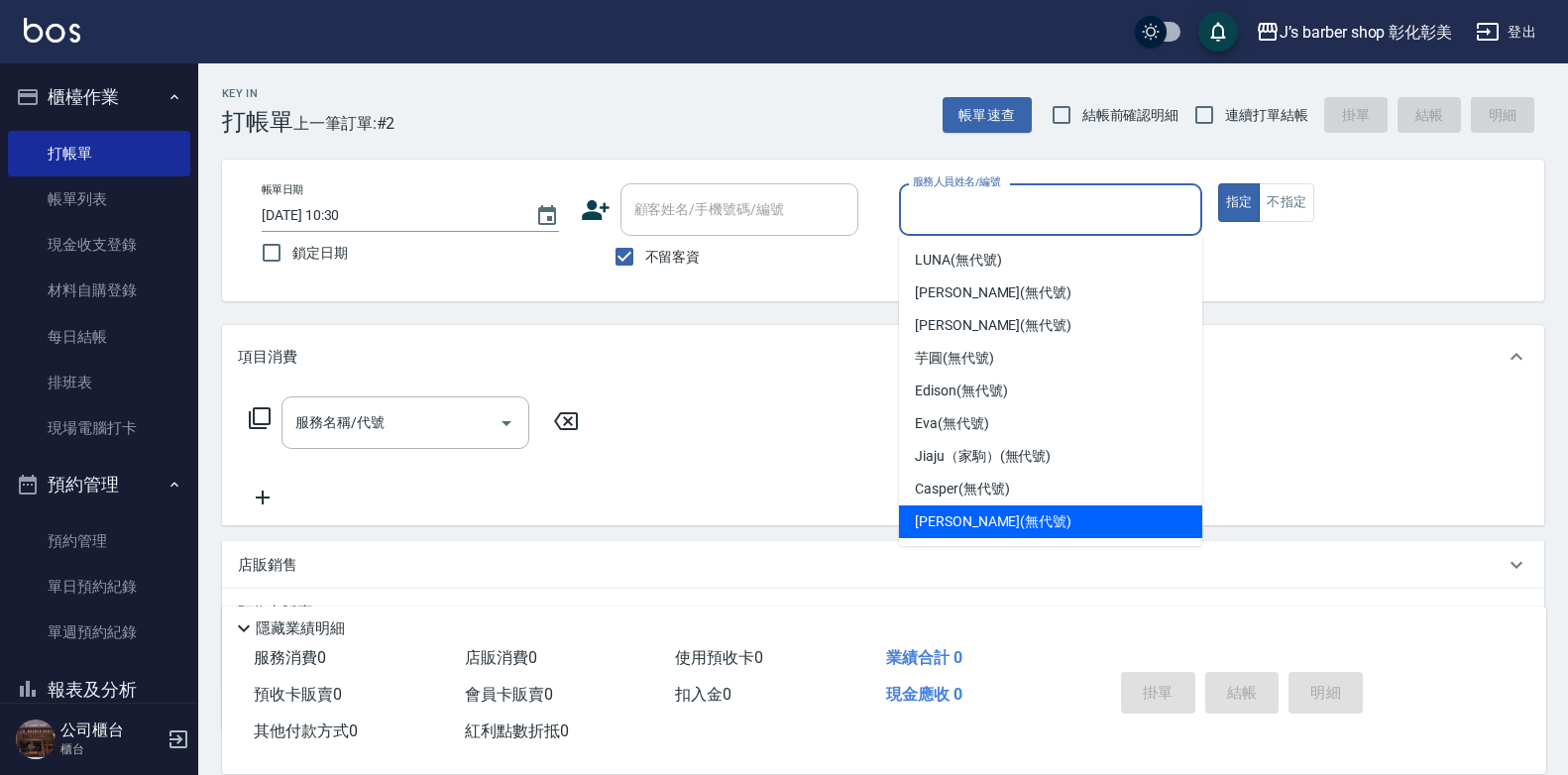
click at [1008, 497] on span "Casper (無代號)" at bounding box center [962, 488] width 94 height 21
type input "Casper(無代號)"
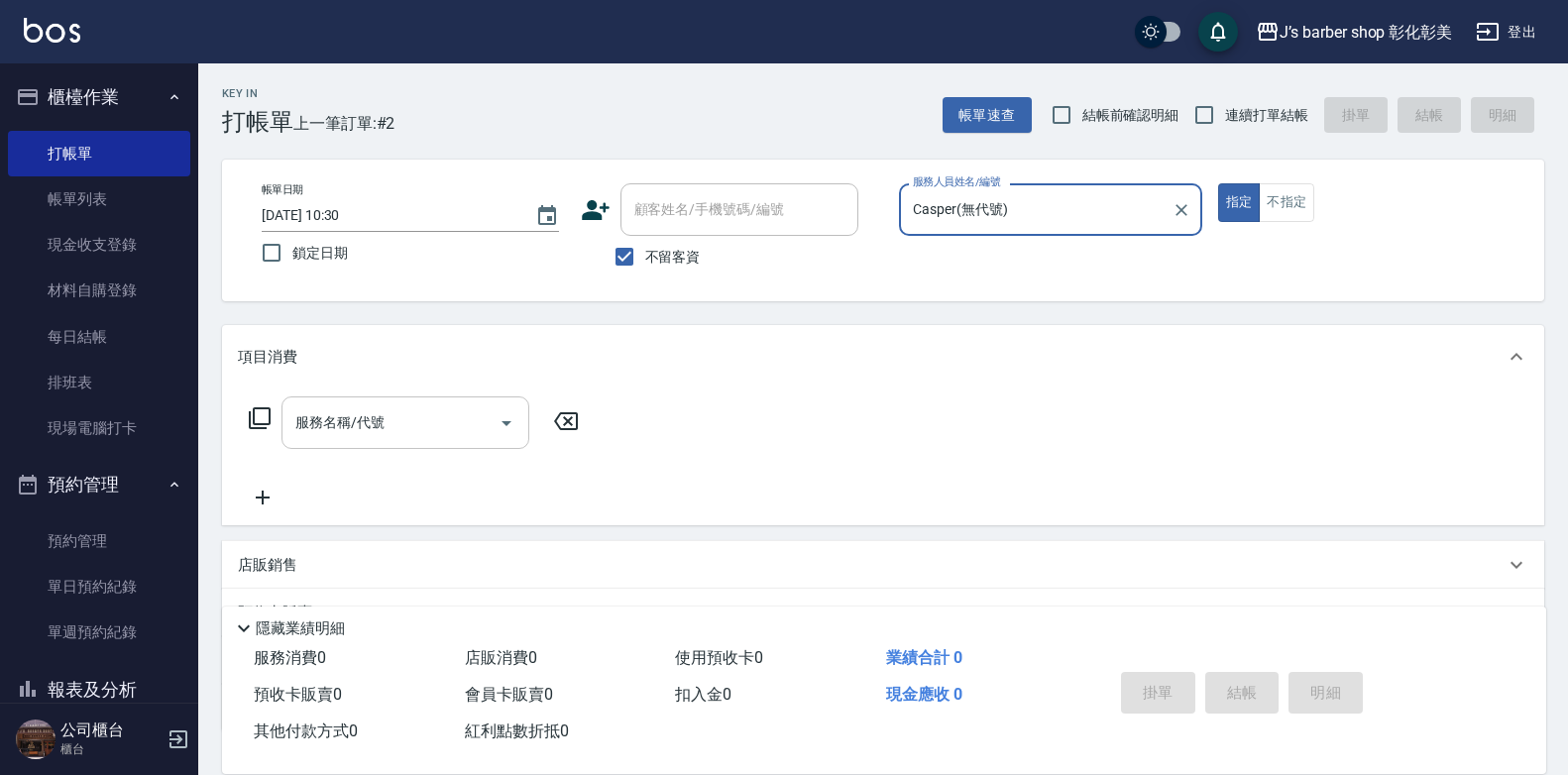
click at [366, 432] on input "服務名稱/代號" at bounding box center [391, 422] width 200 height 35
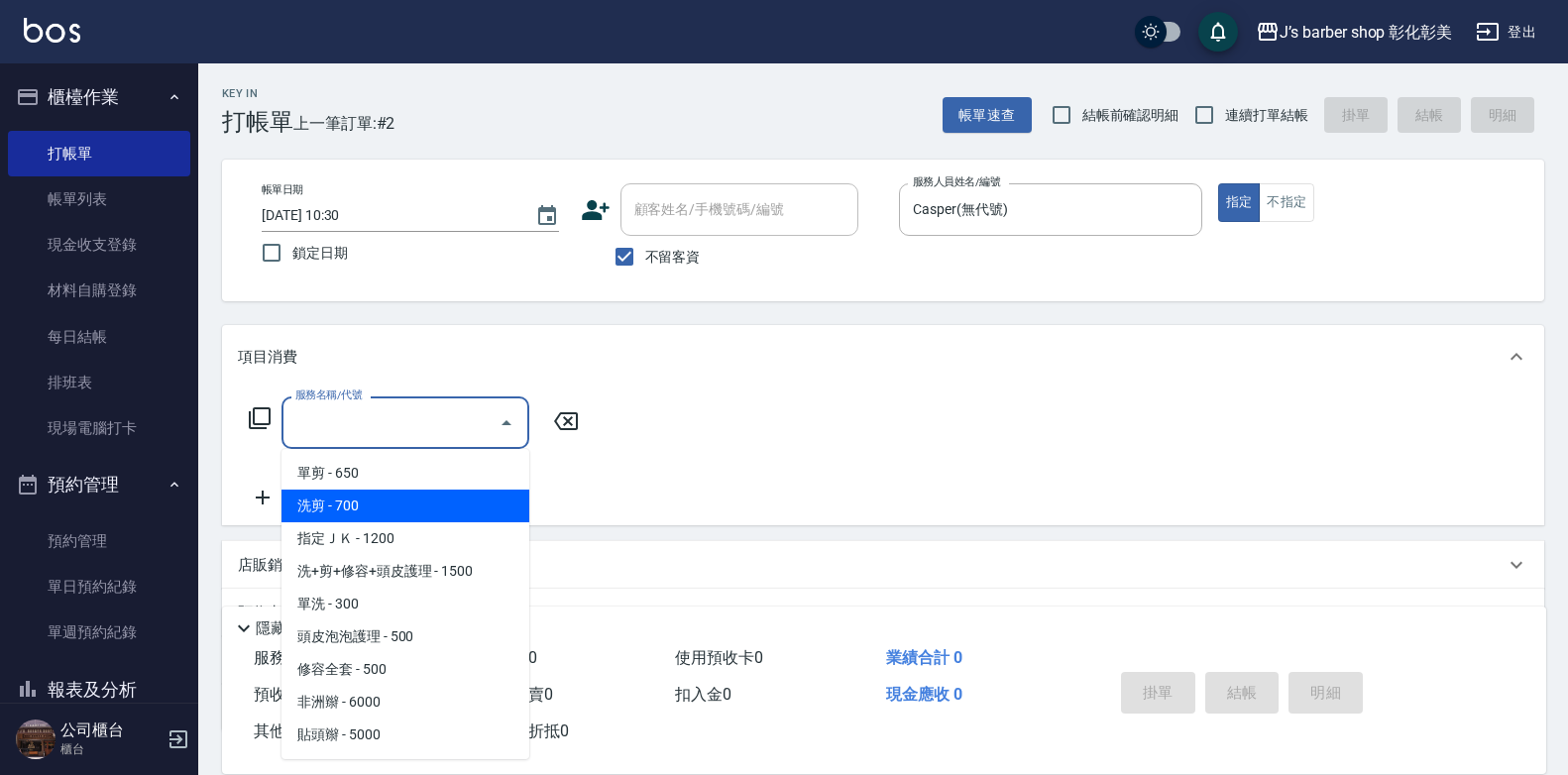
click at [391, 507] on span "洗剪 - 700" at bounding box center [405, 505] width 248 height 33
type input "洗剪(101)"
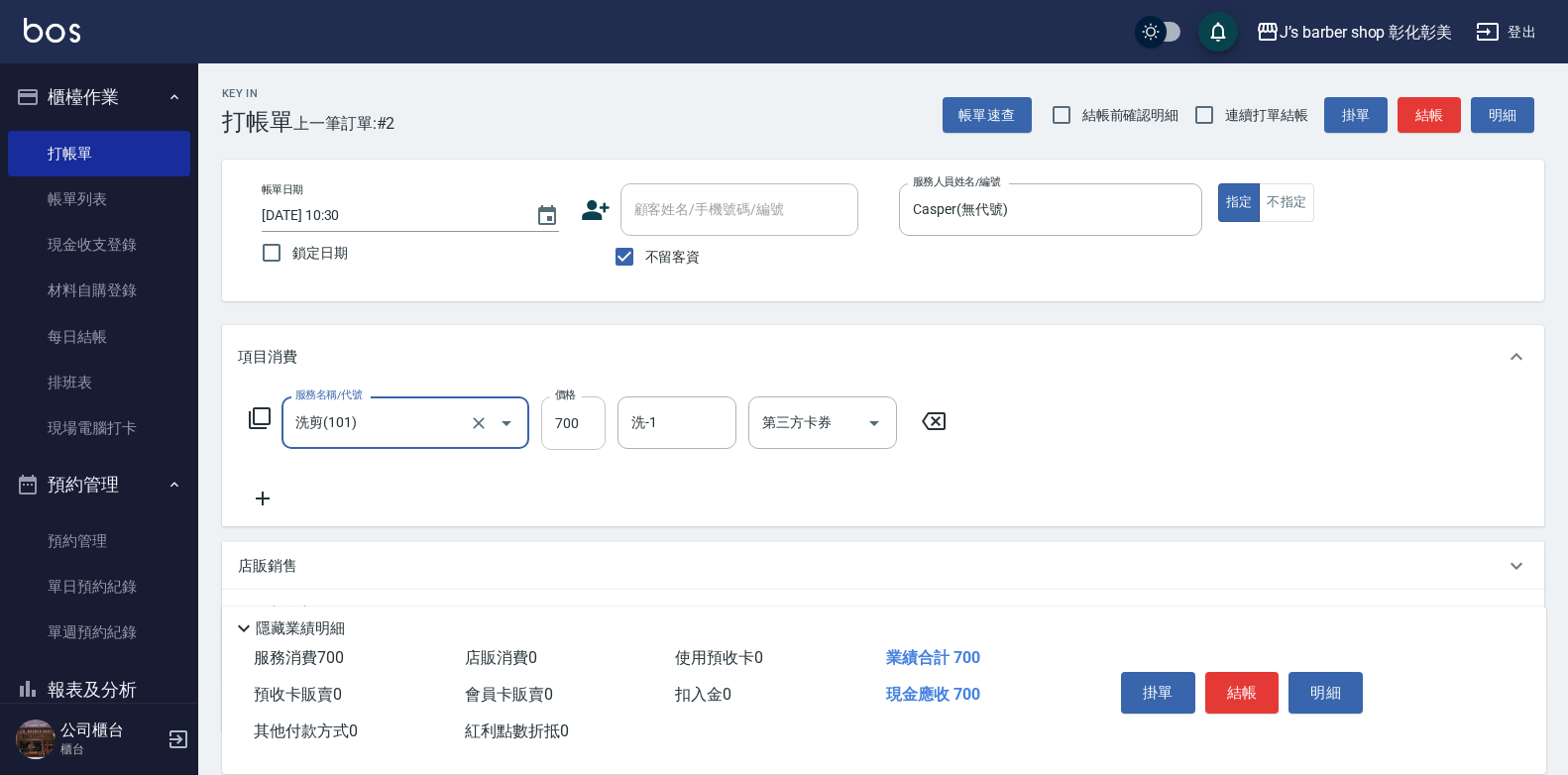
click at [570, 420] on input "700" at bounding box center [573, 423] width 65 height 54
type input "500"
click at [1099, 460] on div "服務名稱/代號 洗剪(101) 服務名稱/代號 價格 500 價格 洗-1 洗-1 第三方卡券 第三方卡券" at bounding box center [883, 457] width 1322 height 138
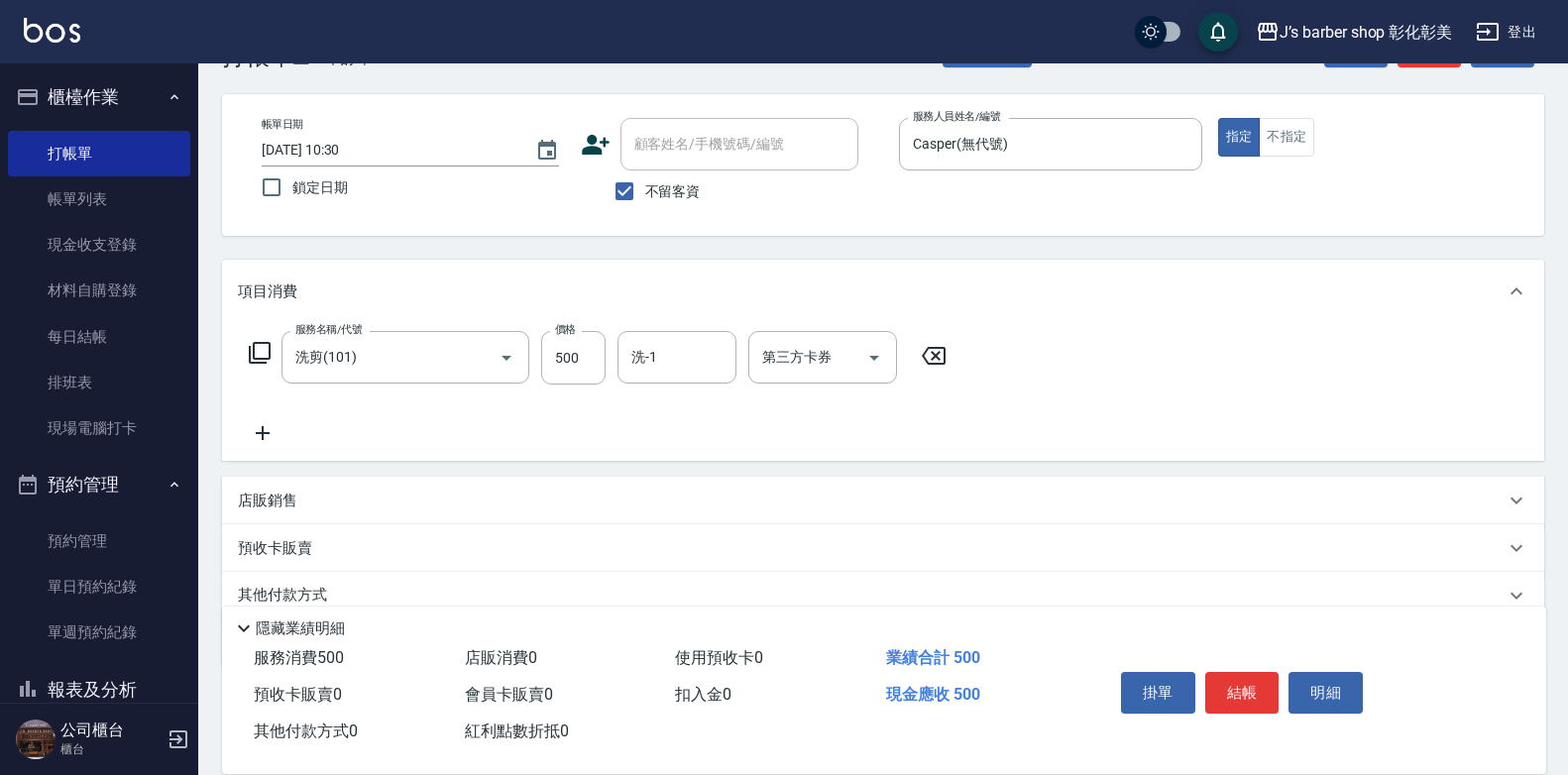
scroll to position [99, 0]
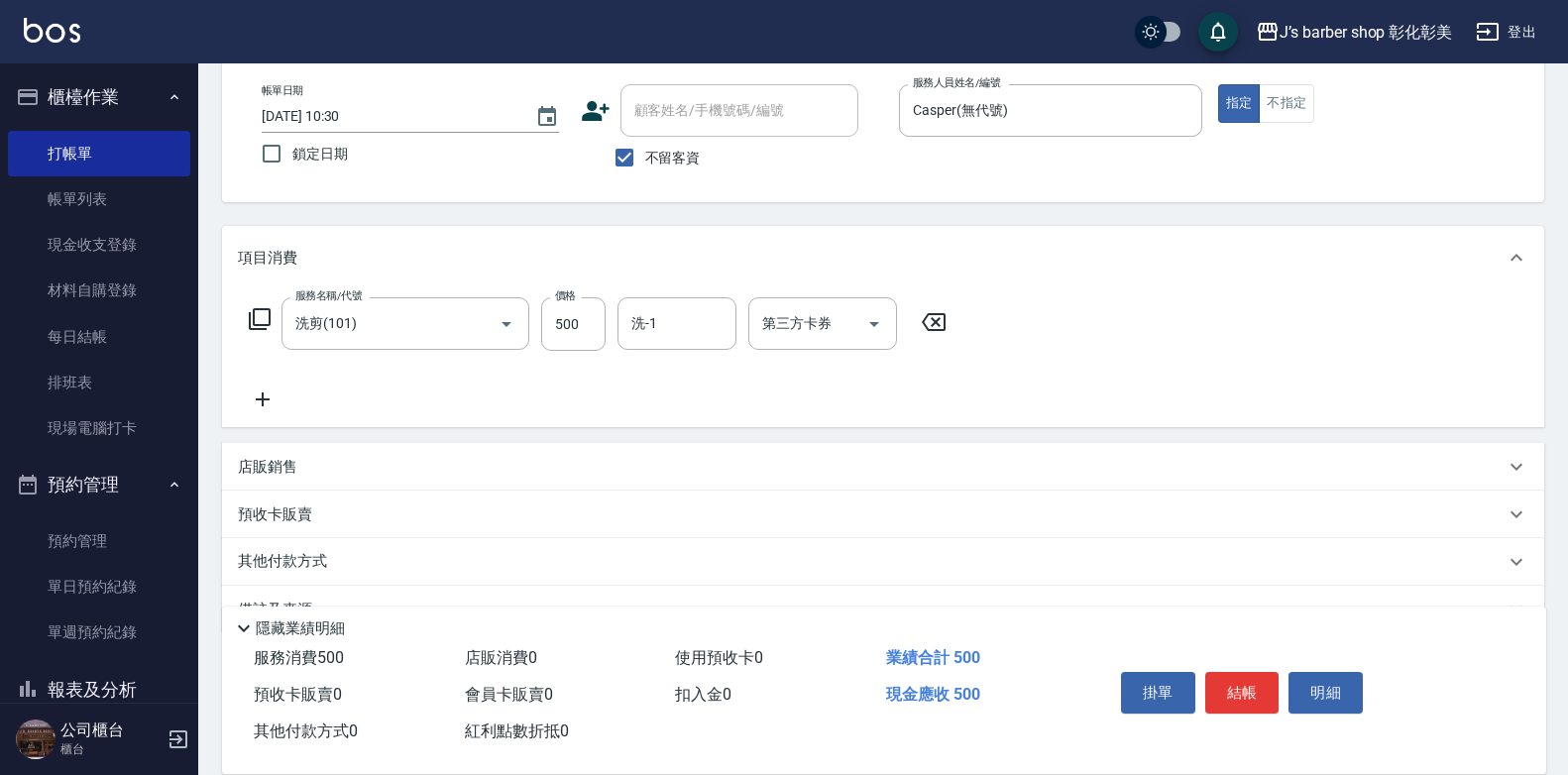
click at [286, 467] on p "店販銷售" at bounding box center [268, 467] width 60 height 21
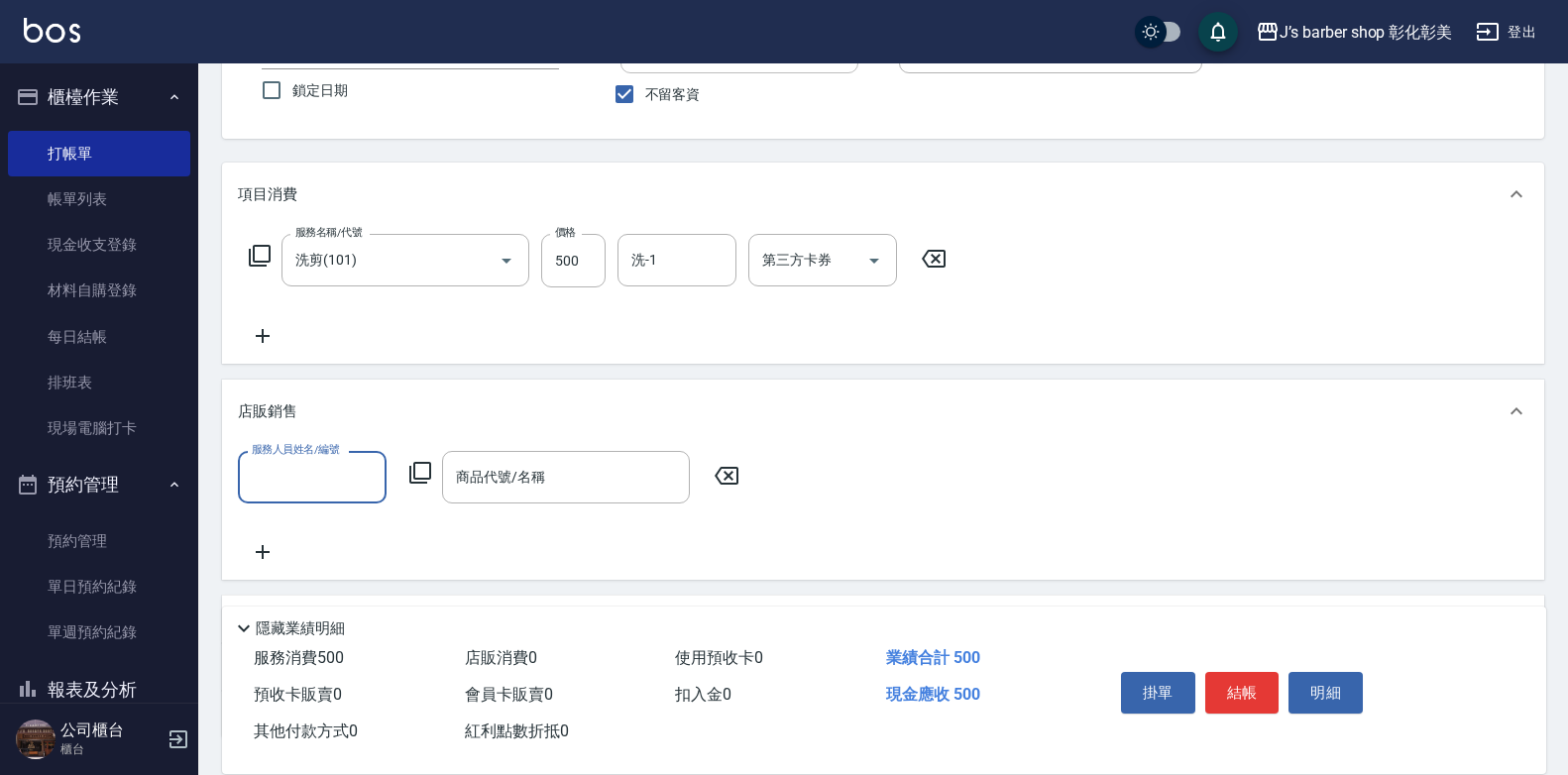
scroll to position [199, 0]
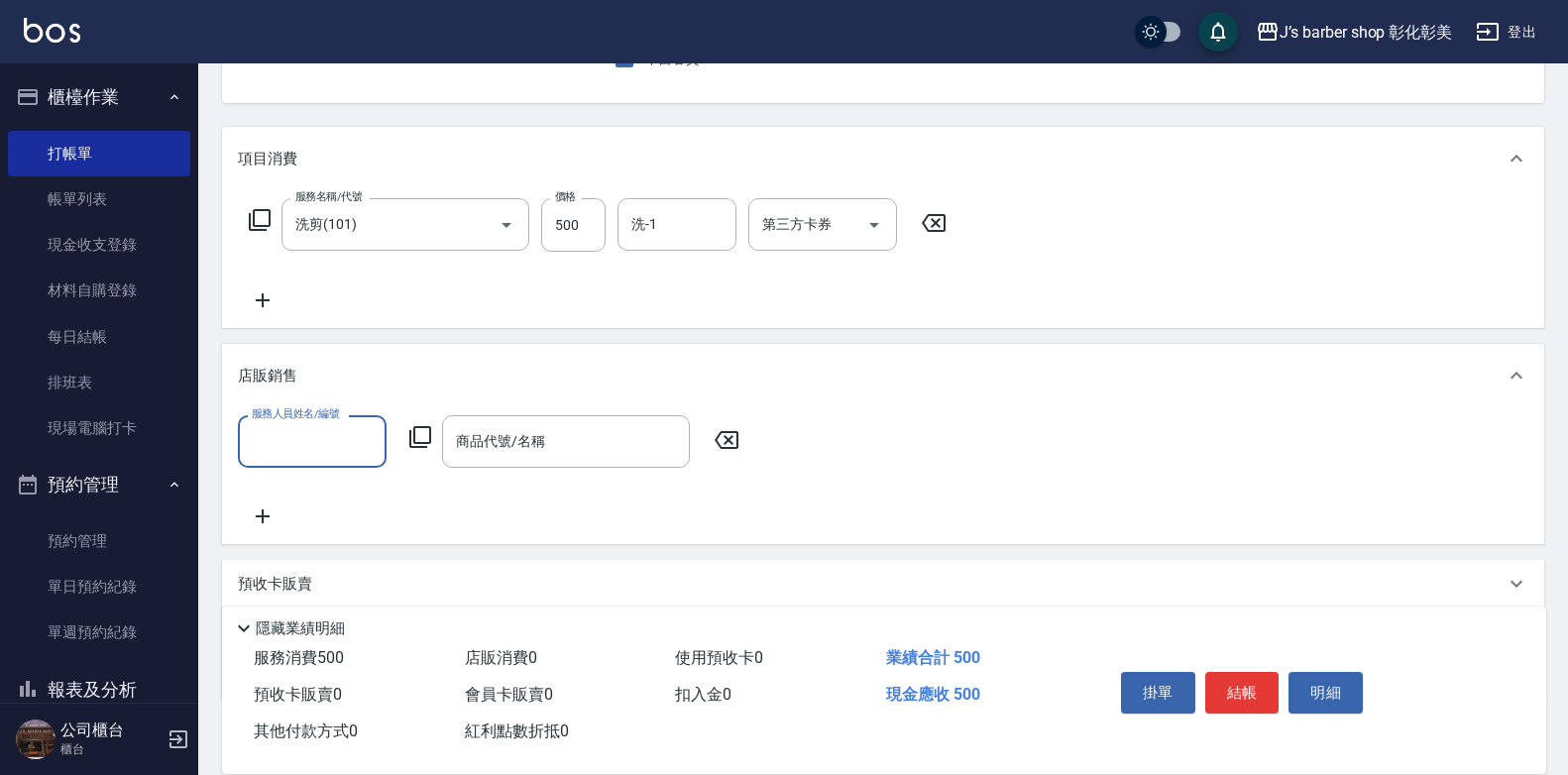
click at [279, 450] on input "服務人員姓名/編號" at bounding box center [312, 441] width 131 height 35
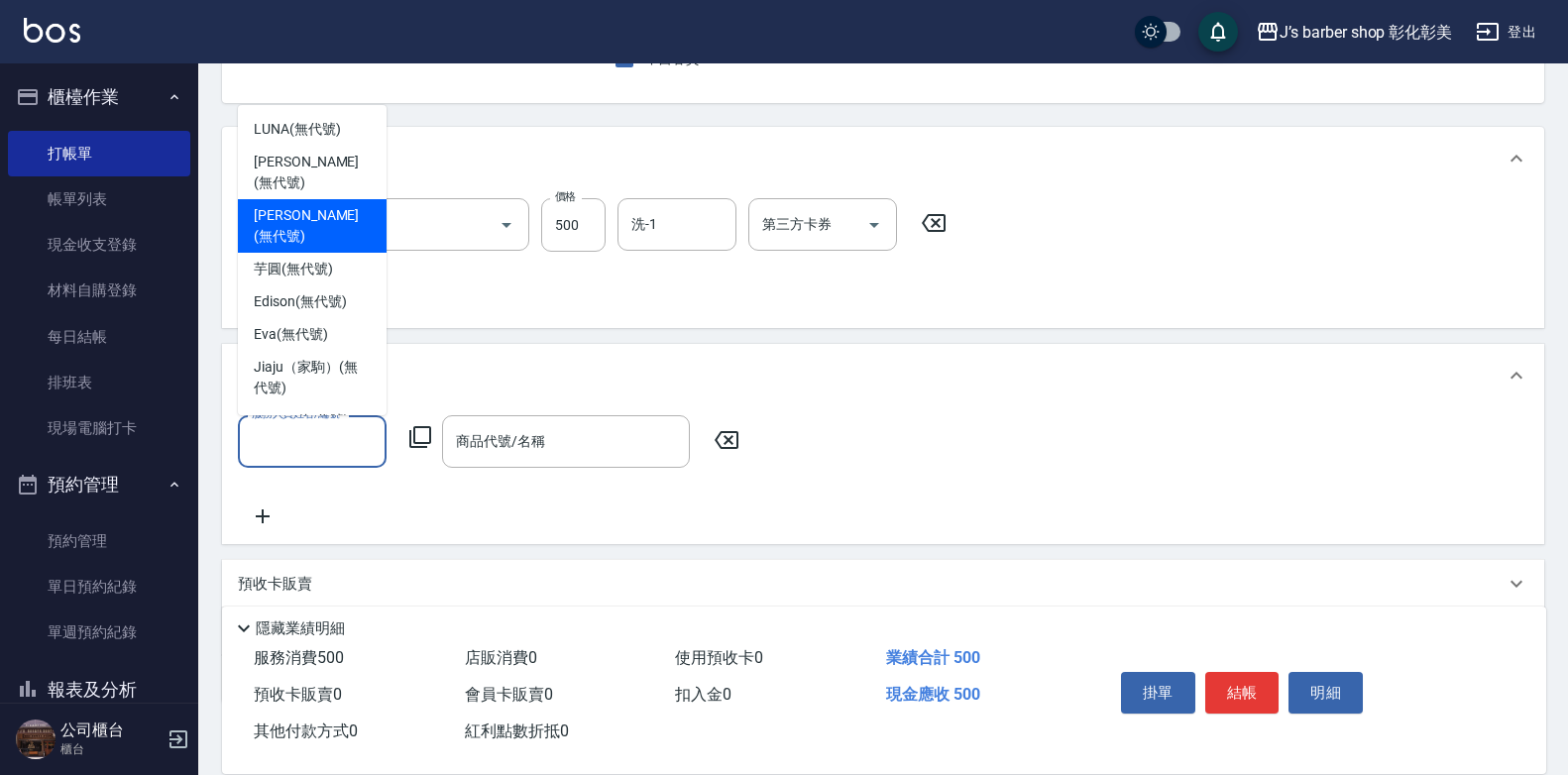
scroll to position [21, 0]
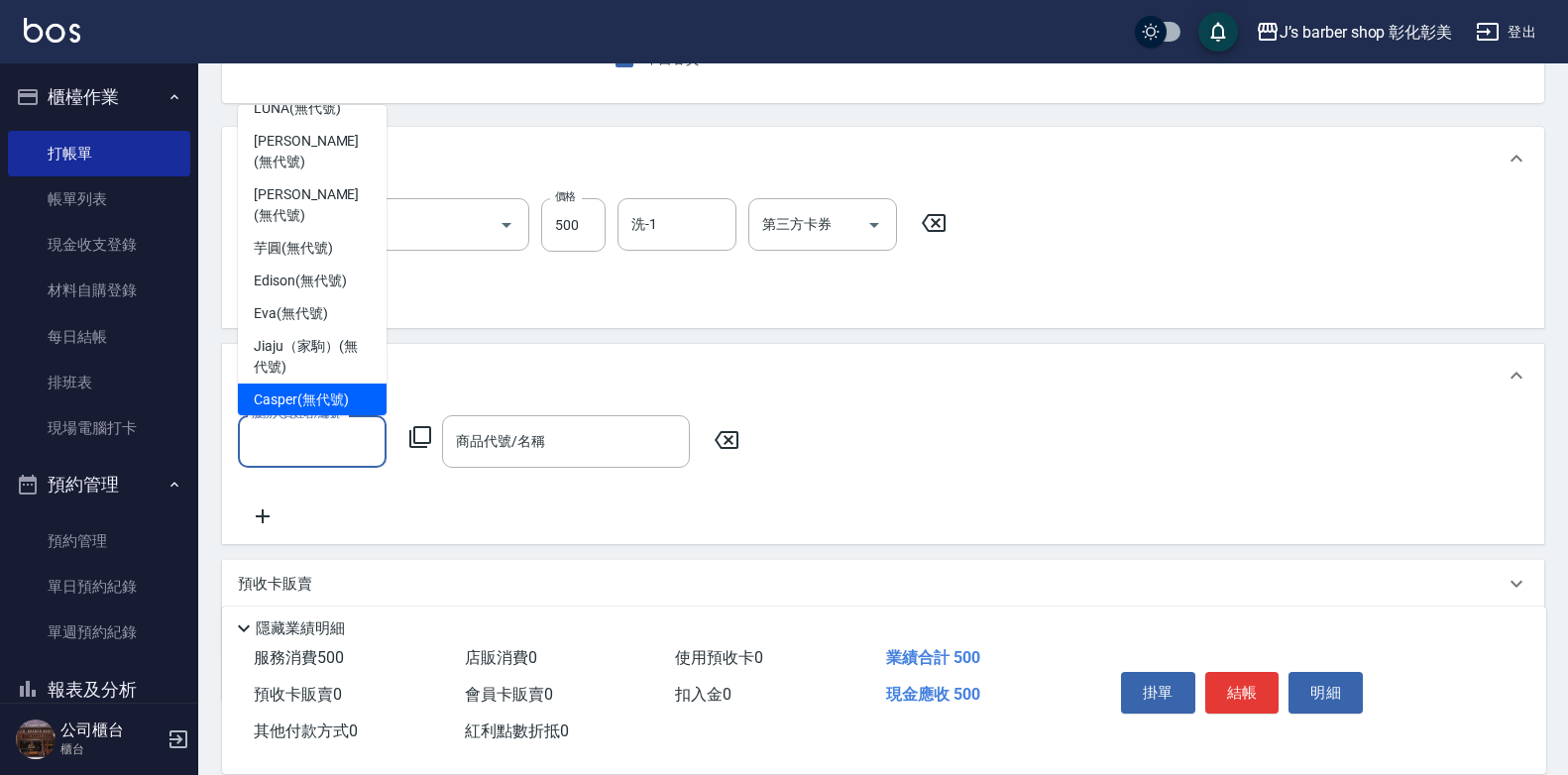
click at [340, 389] on span "Casper (無代號)" at bounding box center [301, 399] width 94 height 21
type input "Casper(無代號)"
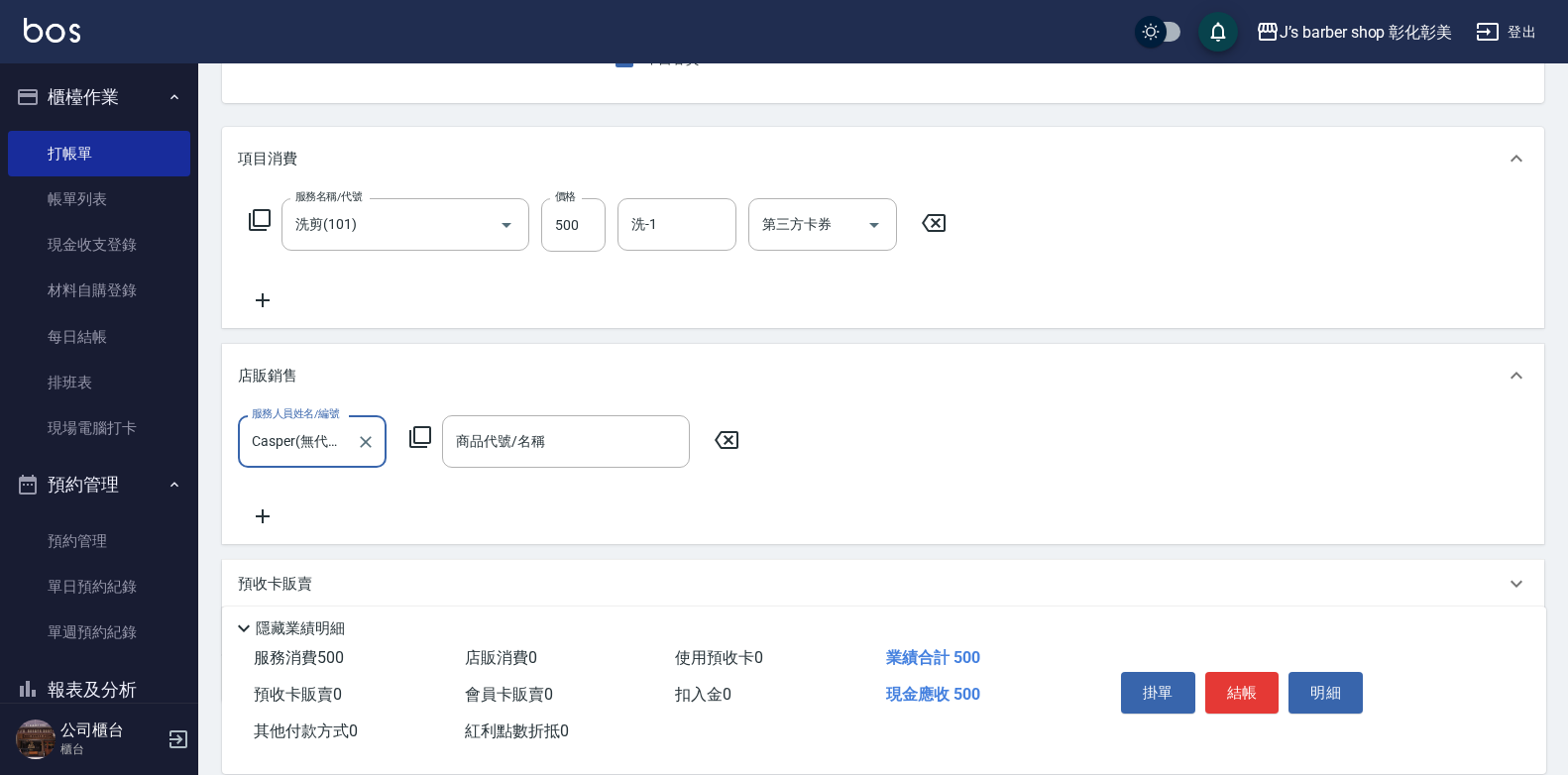
click at [262, 512] on icon at bounding box center [263, 516] width 14 height 14
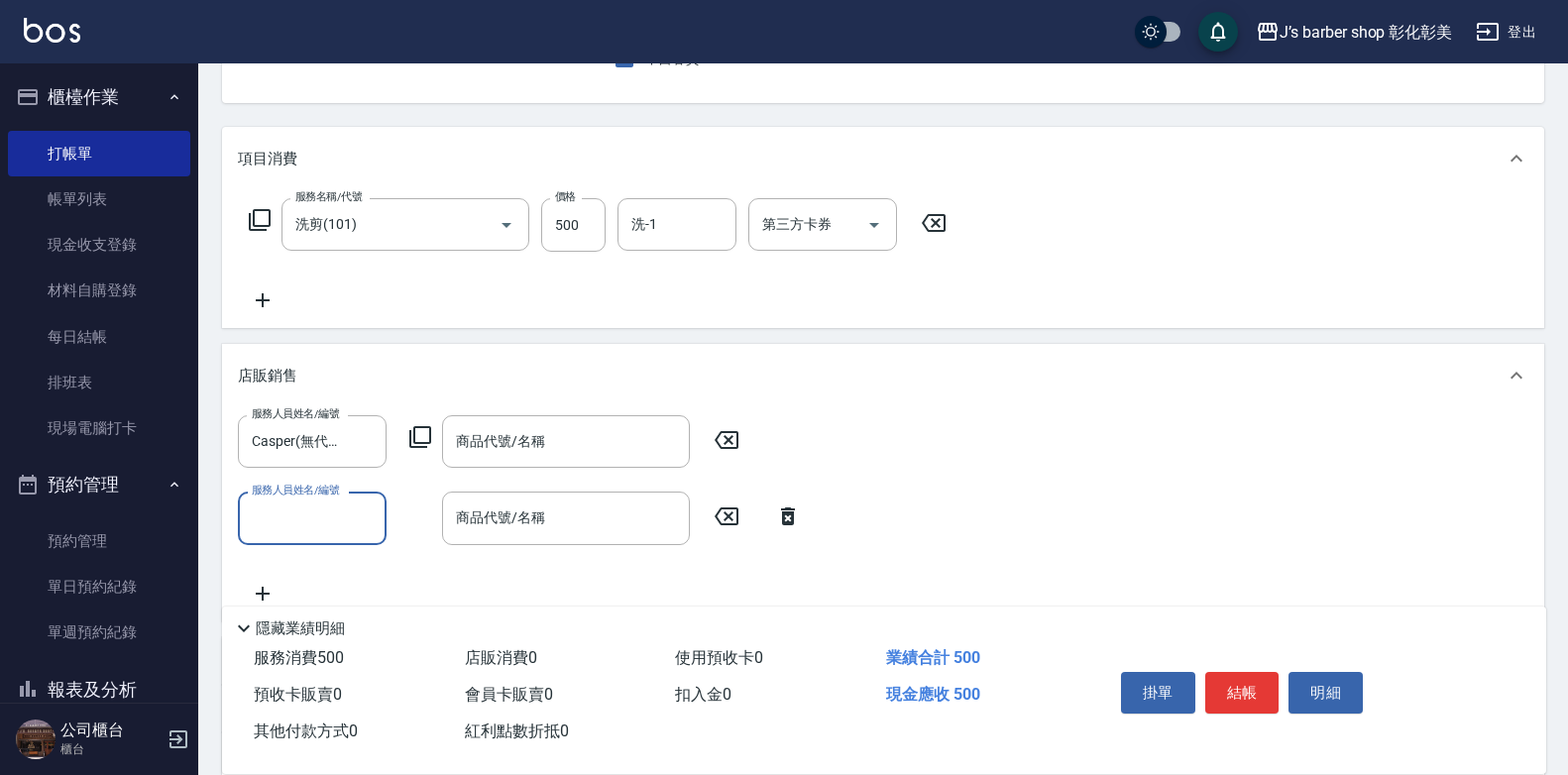
click at [299, 524] on input "服務人員姓名/編號" at bounding box center [312, 517] width 131 height 35
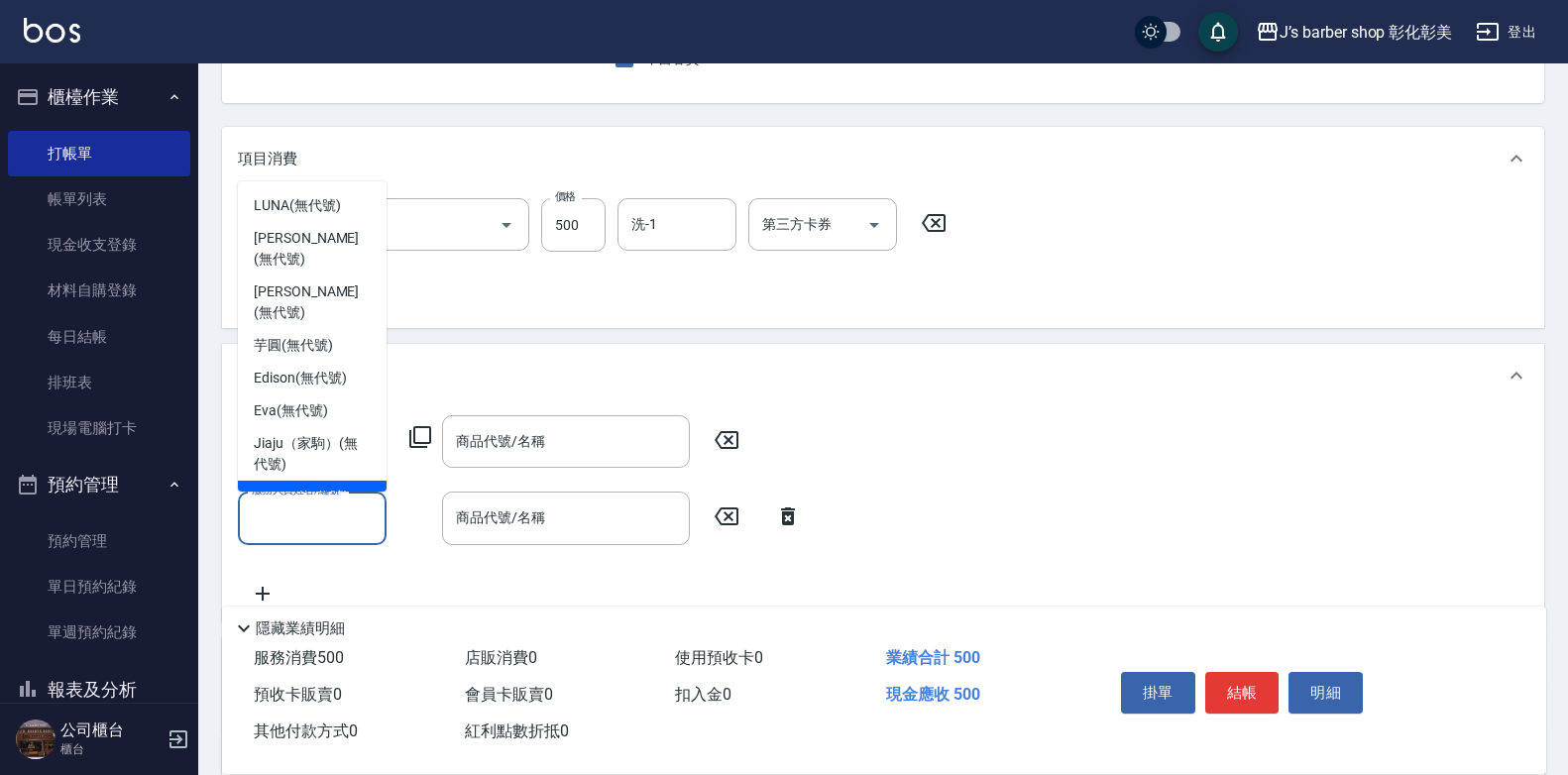
click at [289, 486] on span "Casper (無代號)" at bounding box center [301, 496] width 94 height 21
type input "Casper(無代號)"
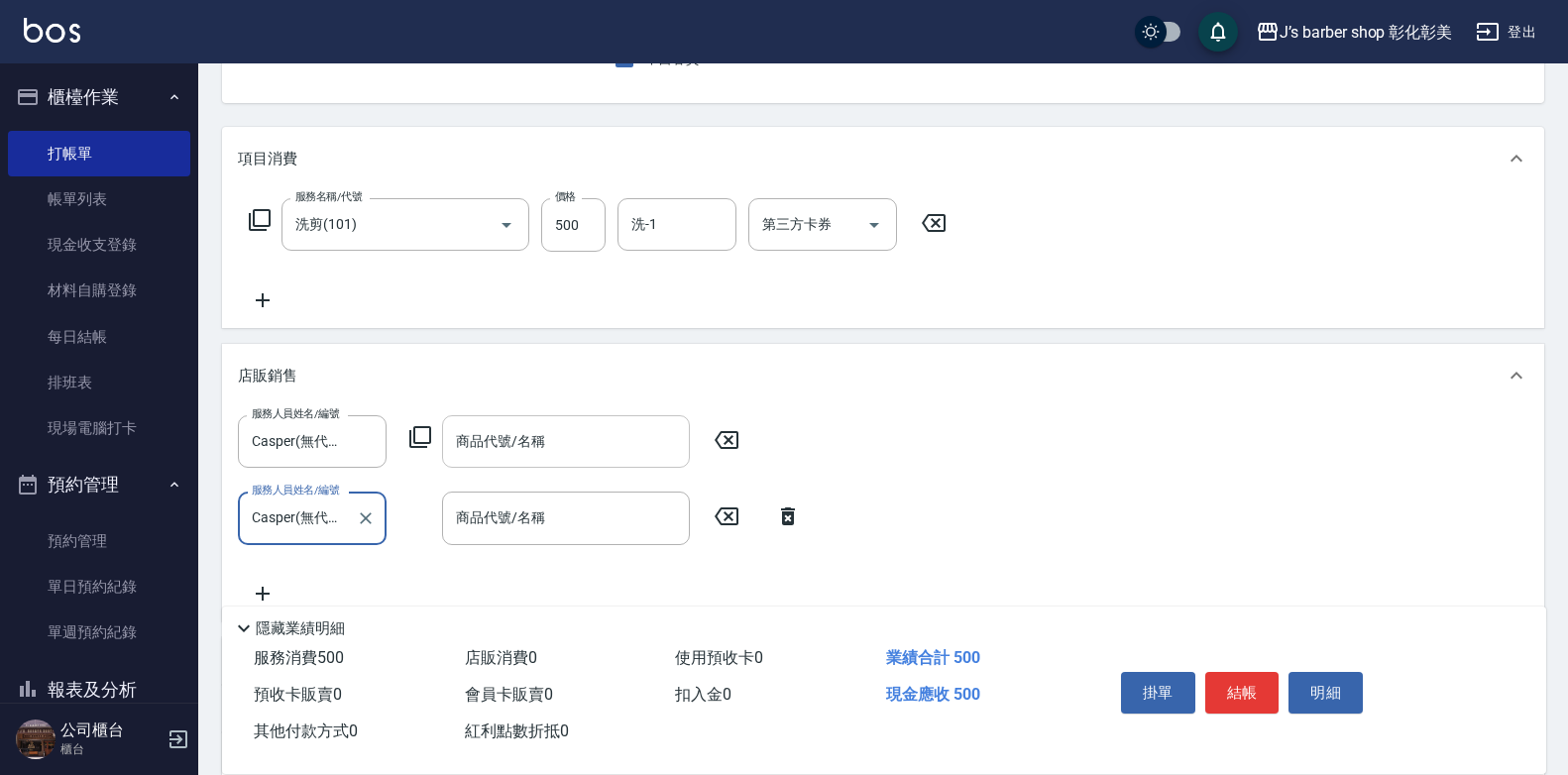
click at [537, 431] on div "商品代號/名稱 商品代號/名稱" at bounding box center [566, 441] width 248 height 53
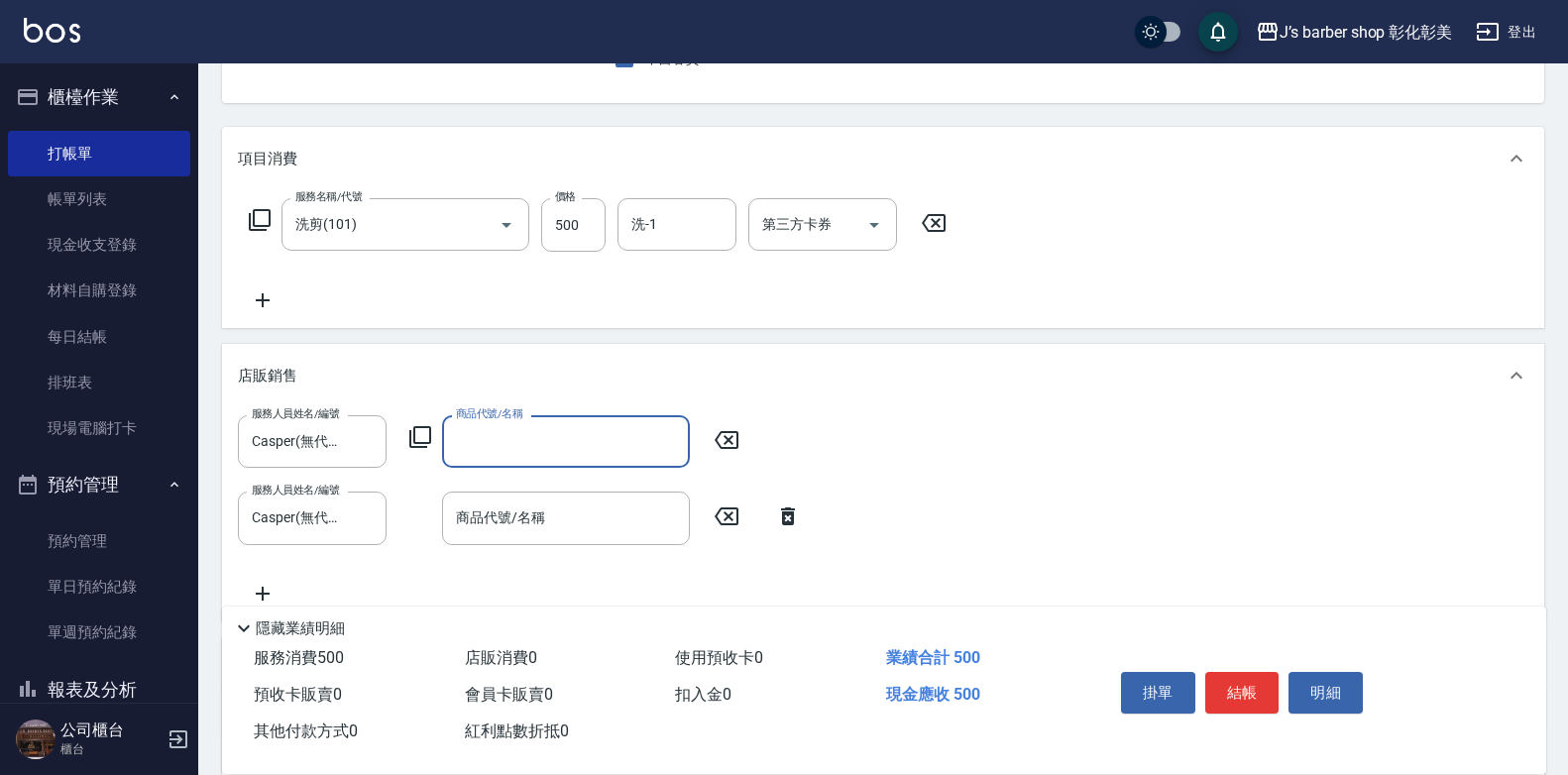
scroll to position [0, 0]
click at [539, 447] on input "商品代號/名稱" at bounding box center [566, 441] width 230 height 35
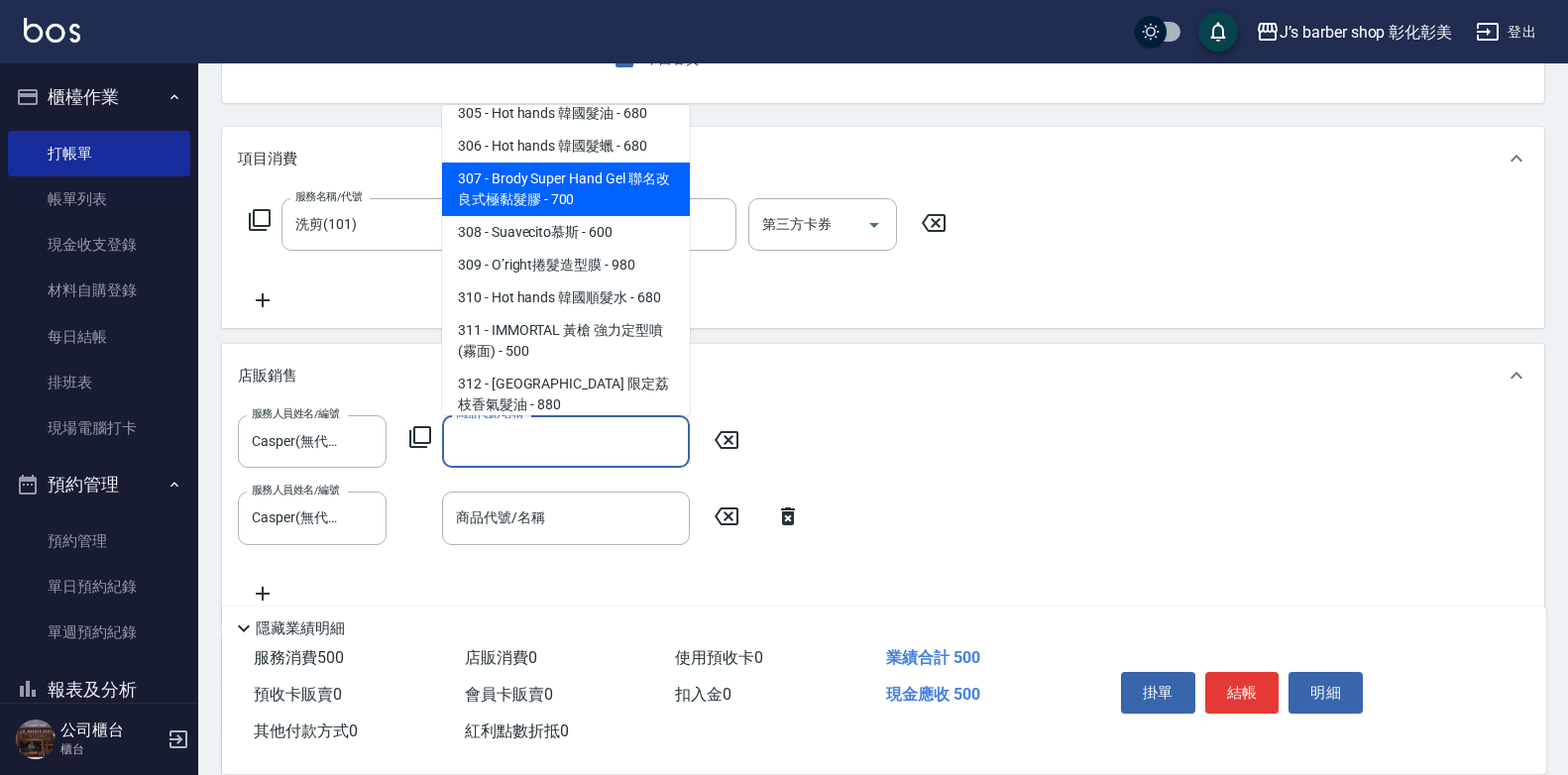
scroll to position [892, 0]
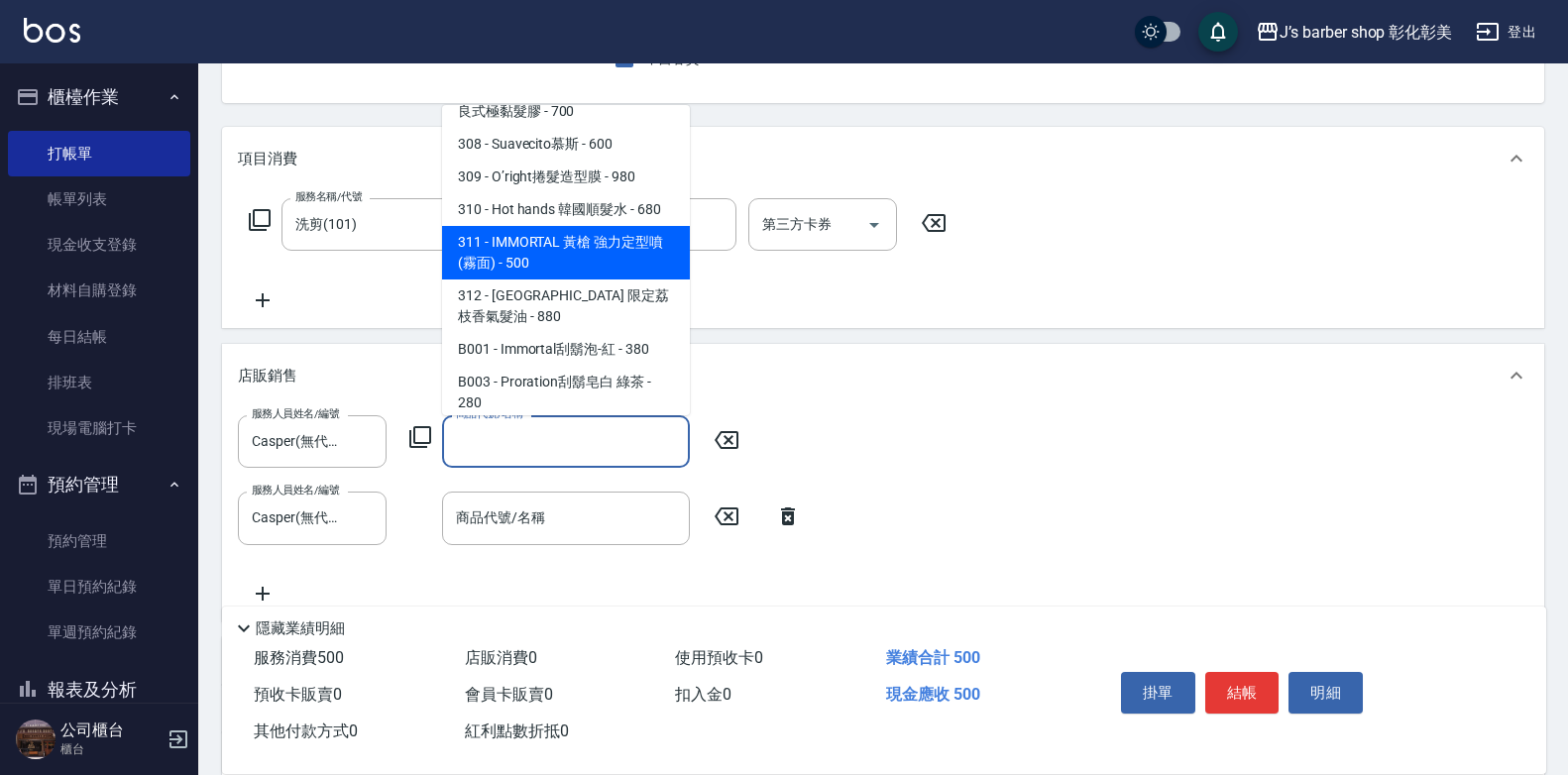
click at [599, 236] on span "311 - IMMORTAL 黃槍 強力定型噴 (霧面) - 500" at bounding box center [566, 253] width 248 height 54
type input "IMMORTAL 黃槍 強力定型噴 (霧面)"
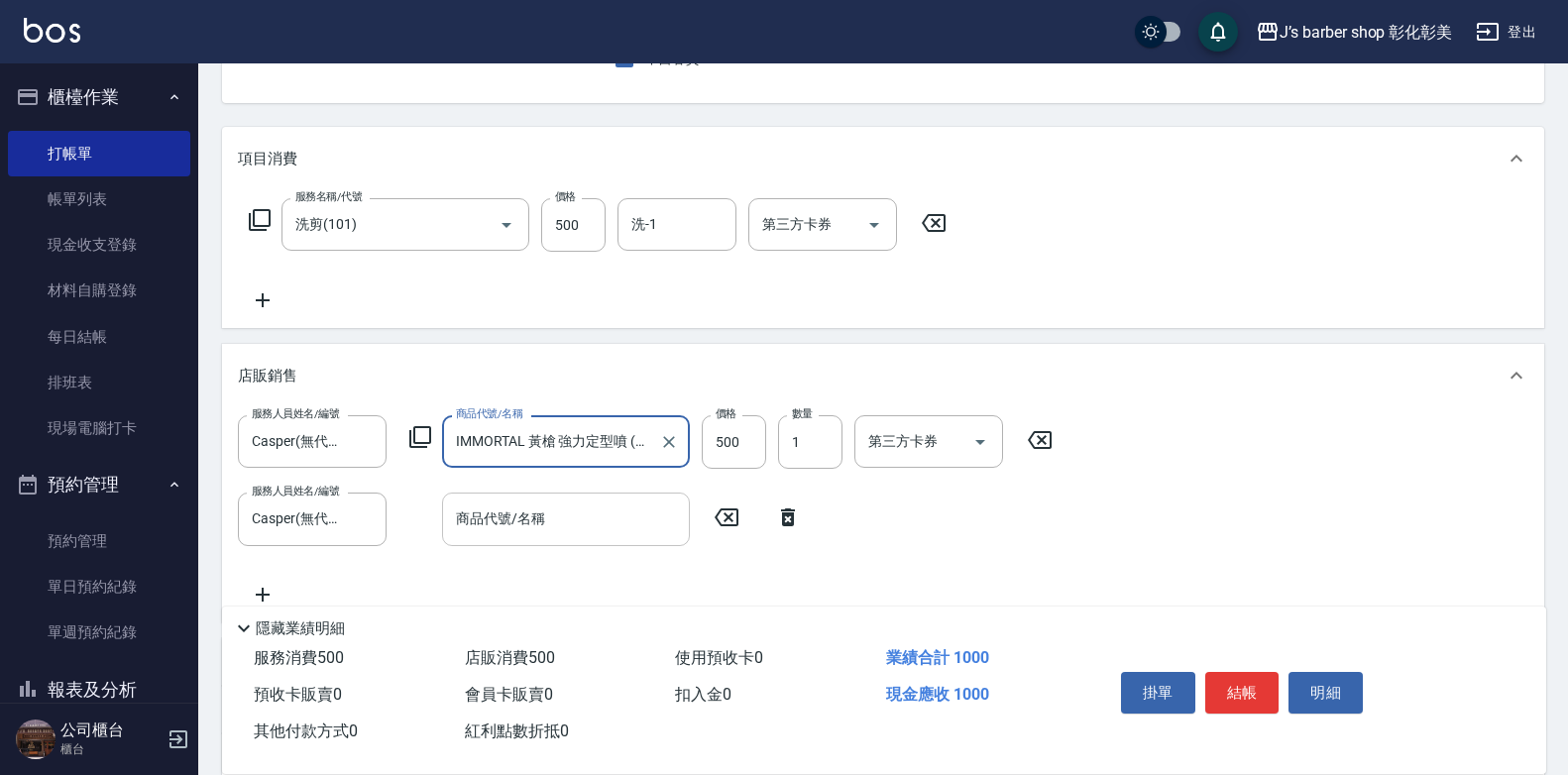
drag, startPoint x: 638, startPoint y: 512, endPoint x: 639, endPoint y: 500, distance: 12.0
click at [638, 513] on input "商品代號/名稱" at bounding box center [566, 518] width 230 height 35
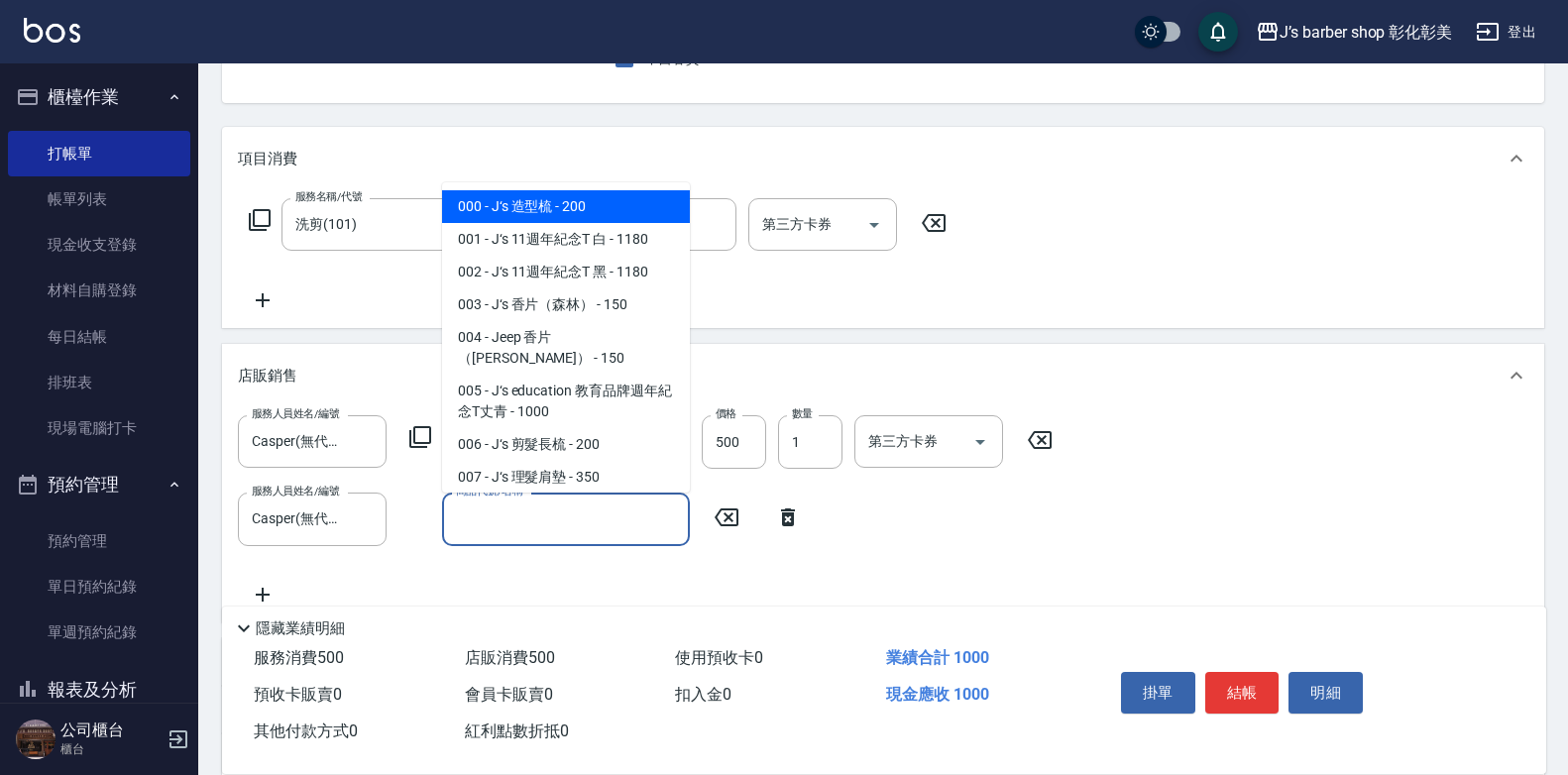
click at [589, 530] on input "商品代號/名稱" at bounding box center [566, 518] width 230 height 35
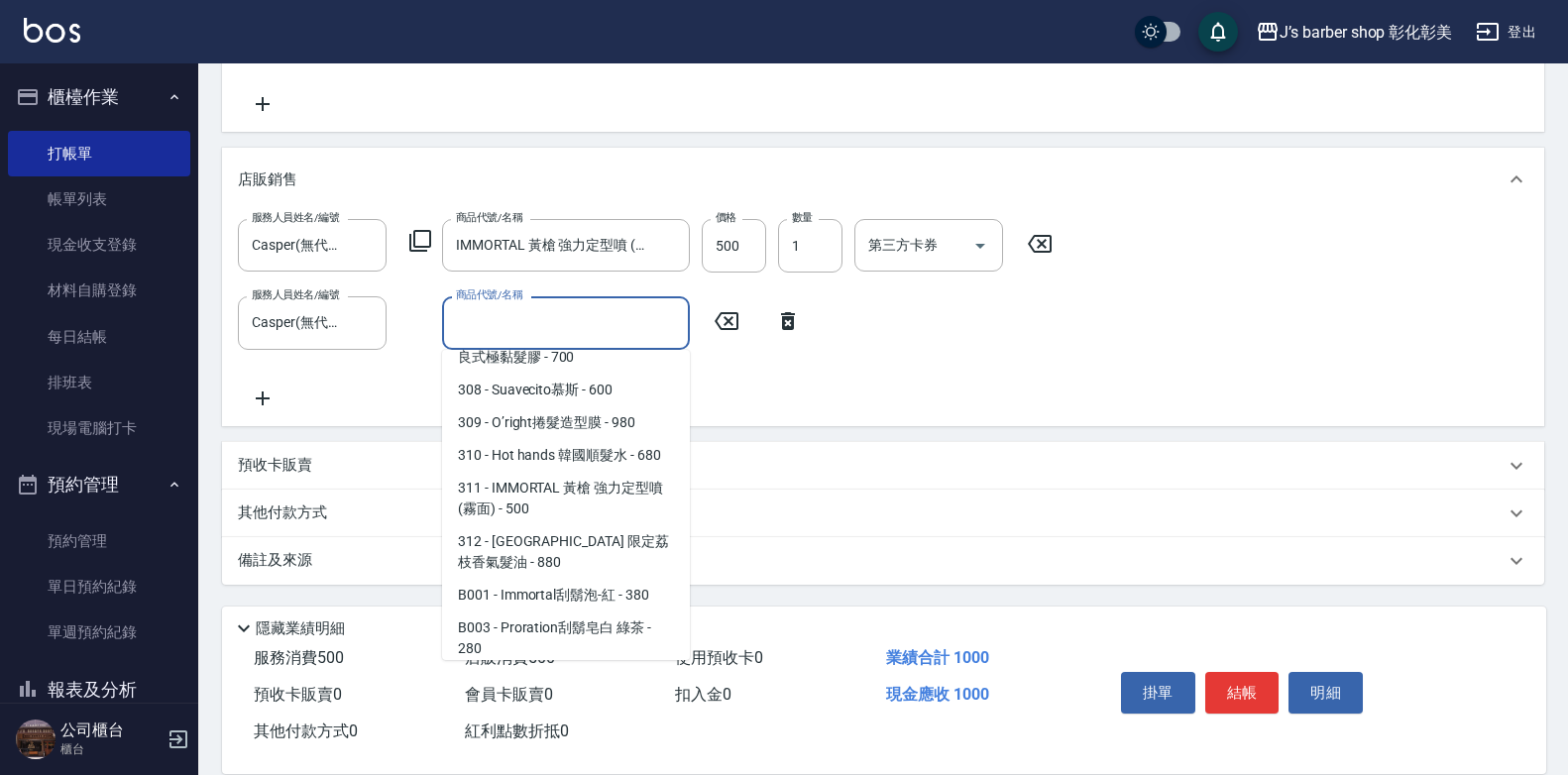
scroll to position [792, 0]
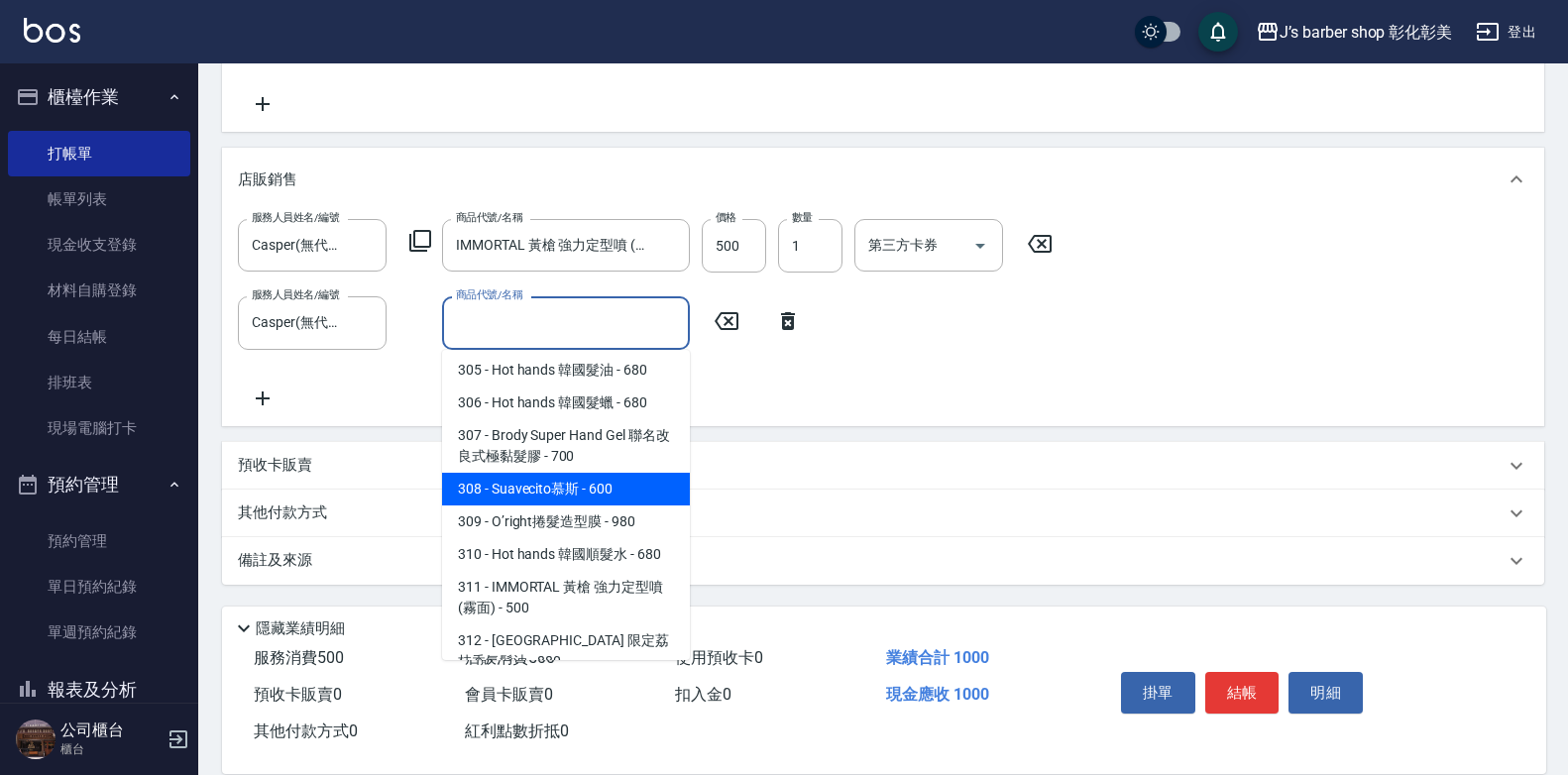
click at [619, 486] on span "308 - Suavecito慕斯 - 600" at bounding box center [566, 488] width 248 height 33
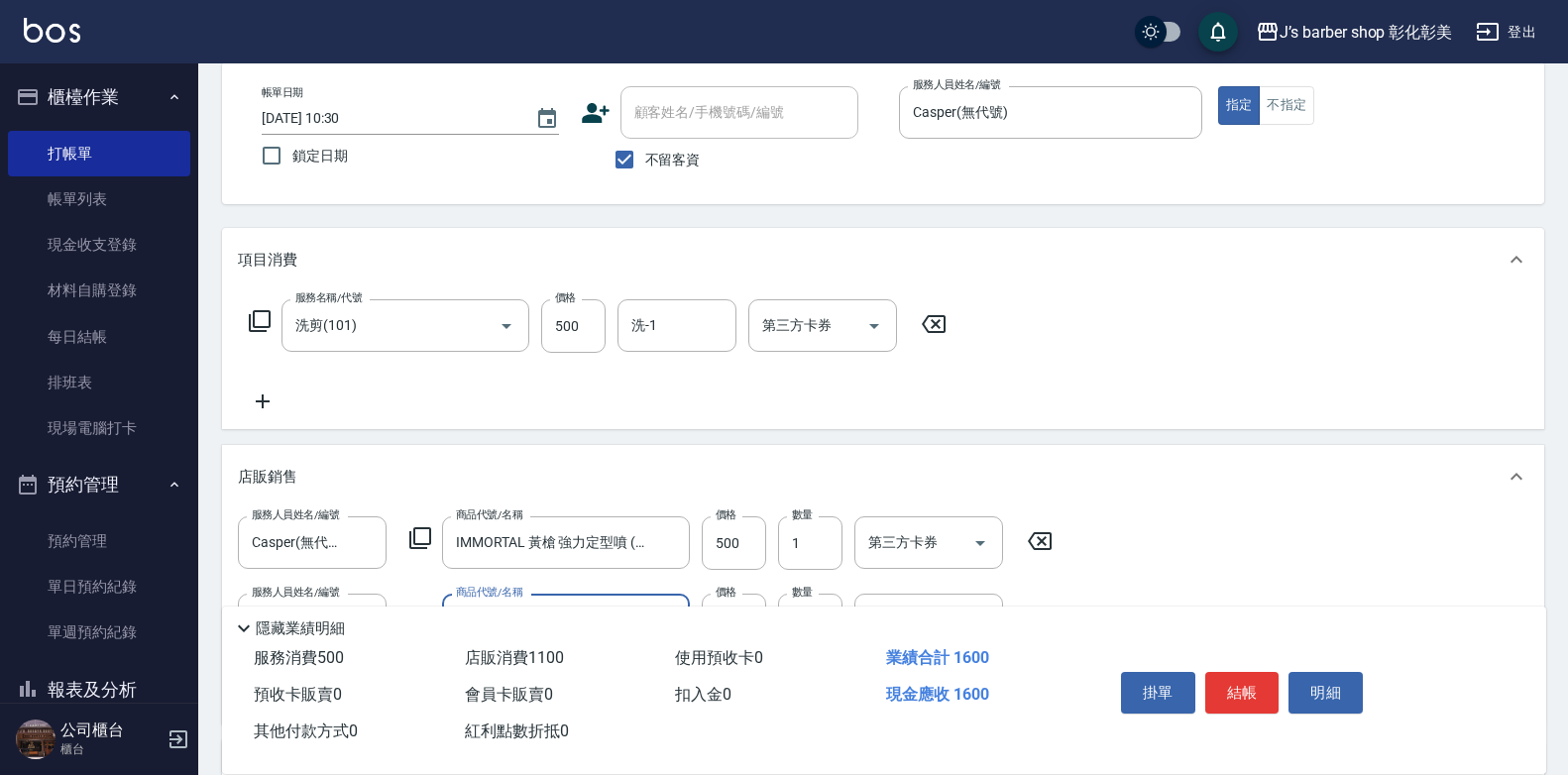
scroll to position [394, 0]
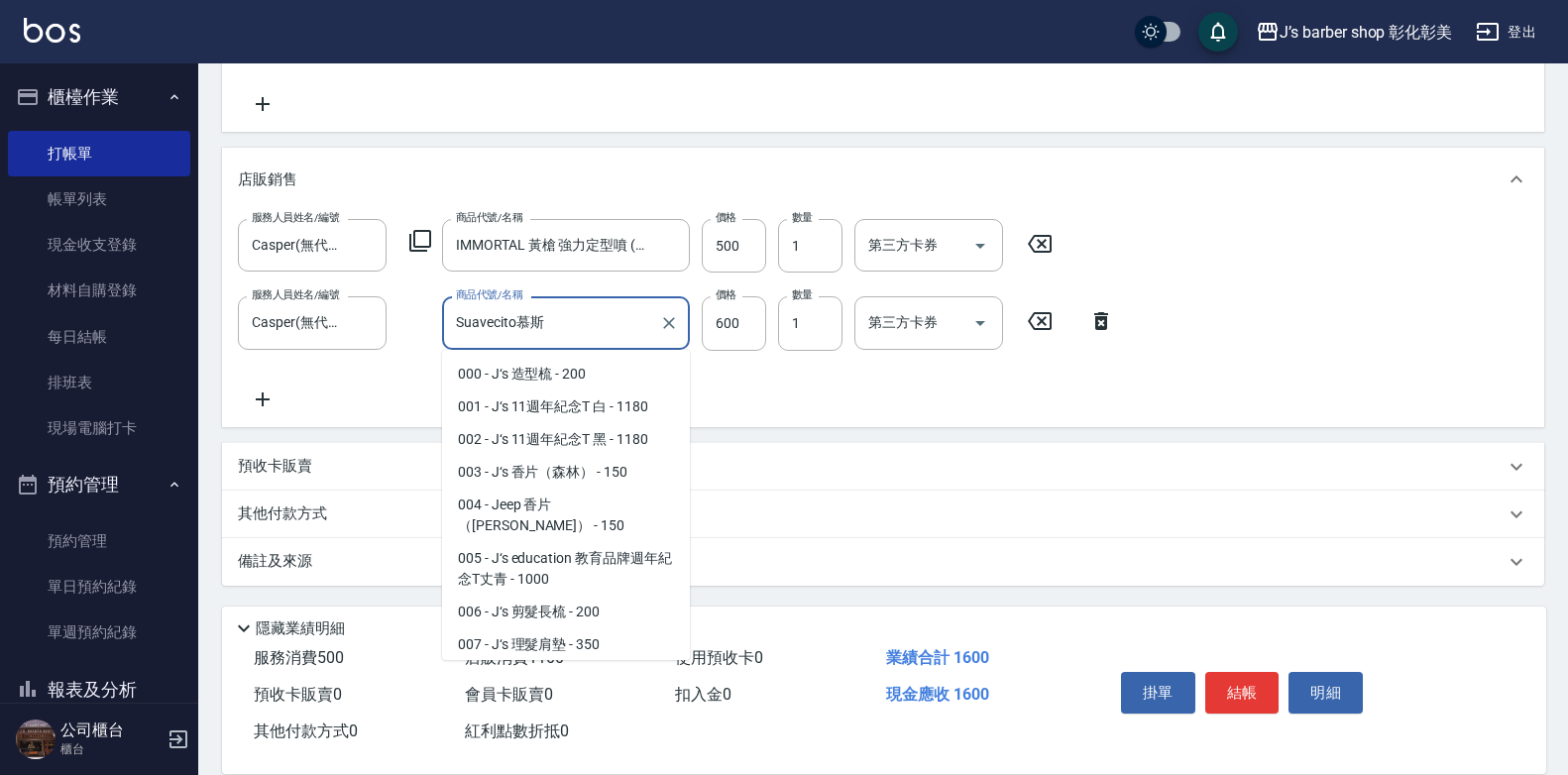
click at [506, 327] on input "Suavecito慕斯" at bounding box center [551, 323] width 200 height 35
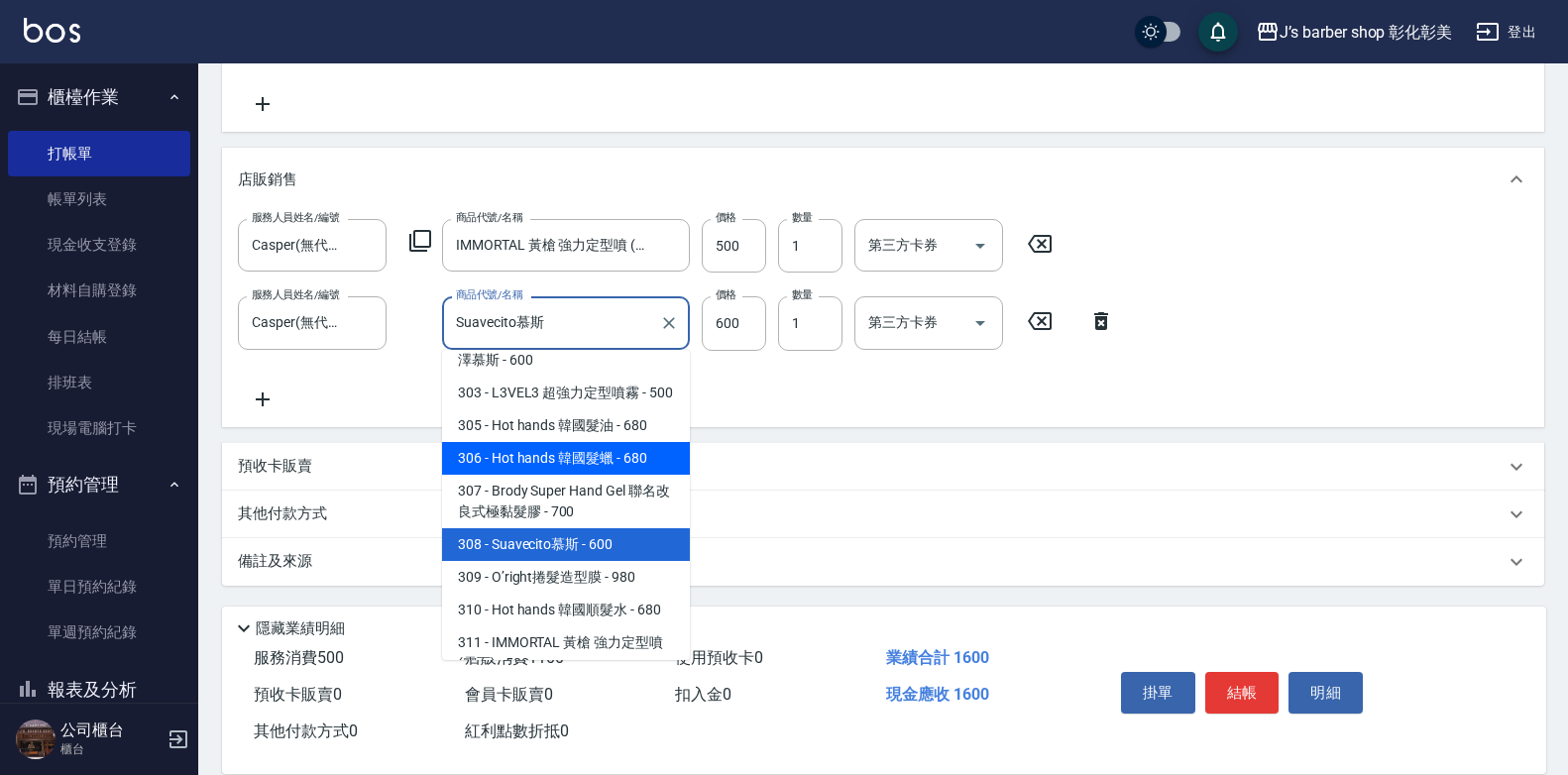
scroll to position [637, 0]
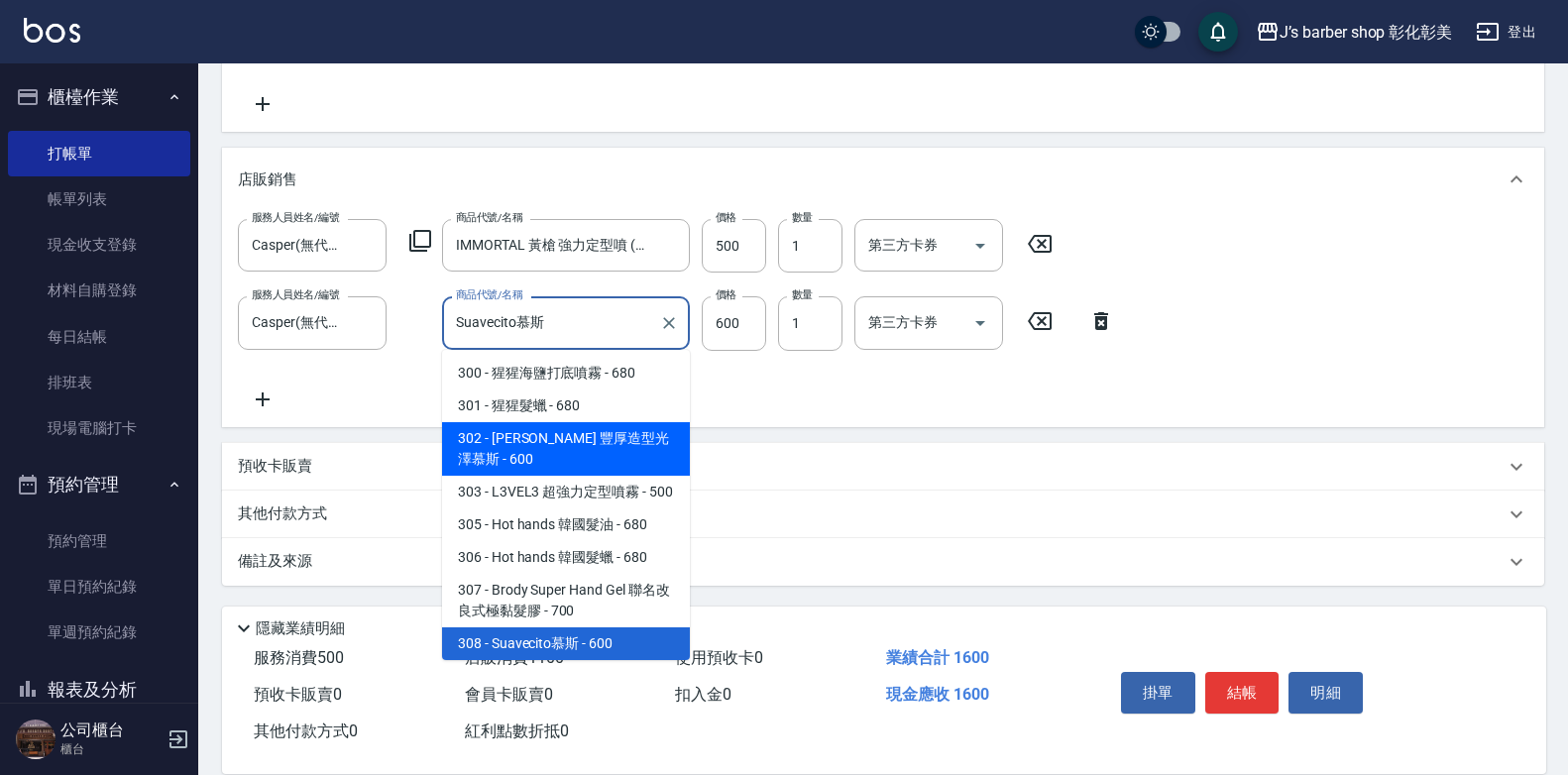
click at [623, 422] on span "302 - [PERSON_NAME] 豐厚造型光澤慕斯 - 600" at bounding box center [566, 449] width 248 height 54
type input "[PERSON_NAME] 豐厚造型[PERSON_NAME]"
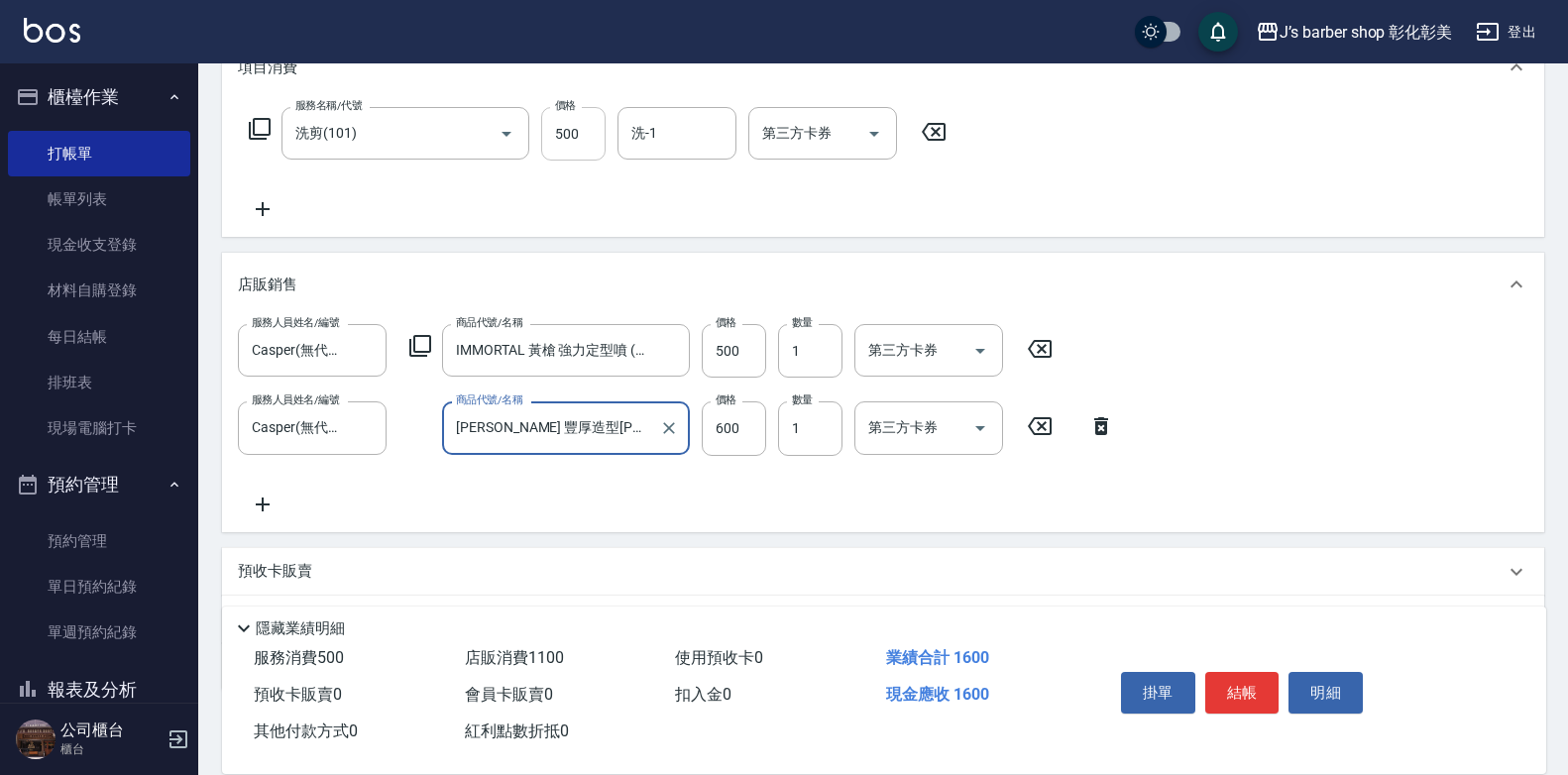
scroll to position [298, 0]
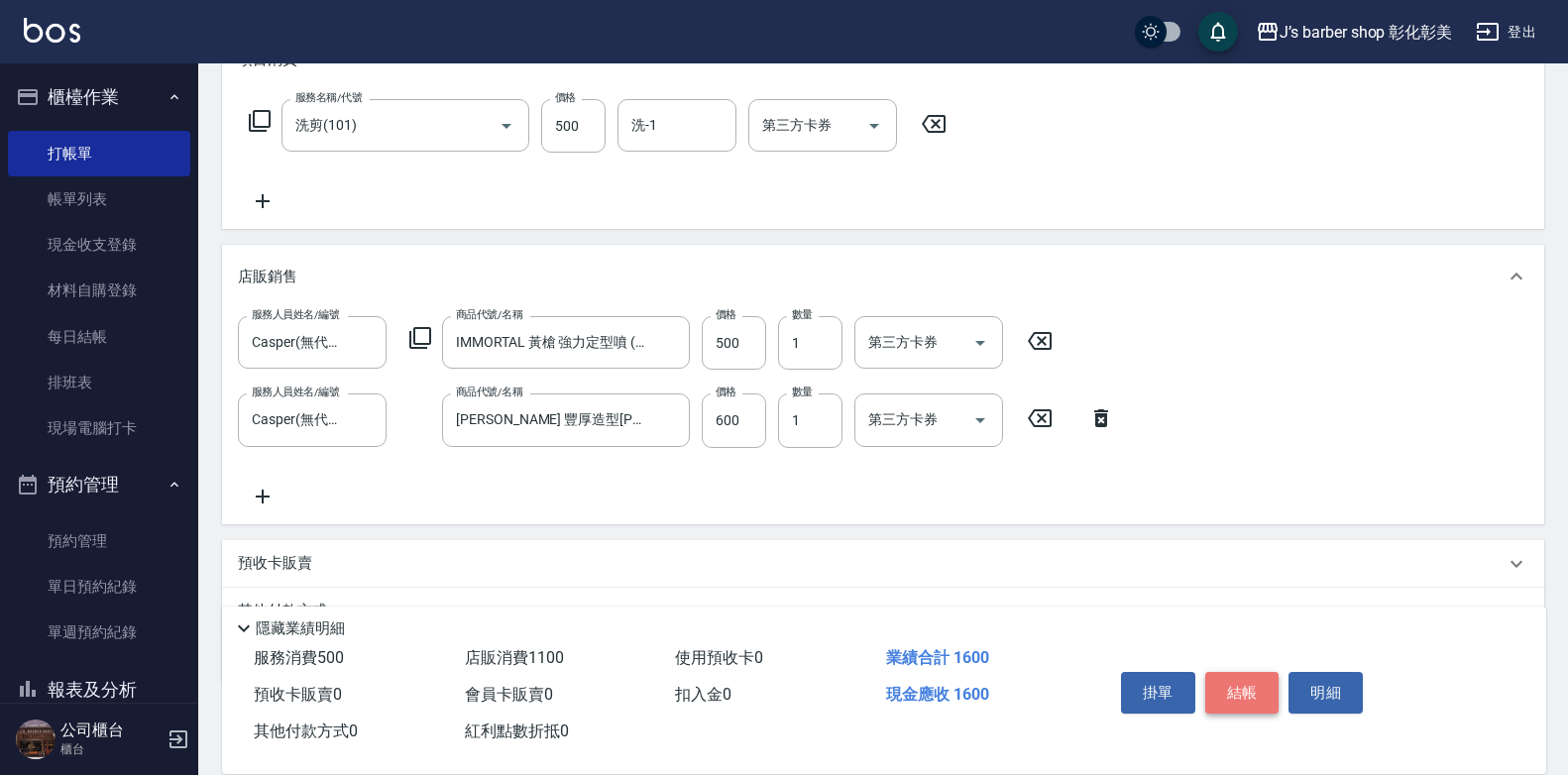
click at [1251, 681] on button "結帳" at bounding box center [1242, 693] width 74 height 42
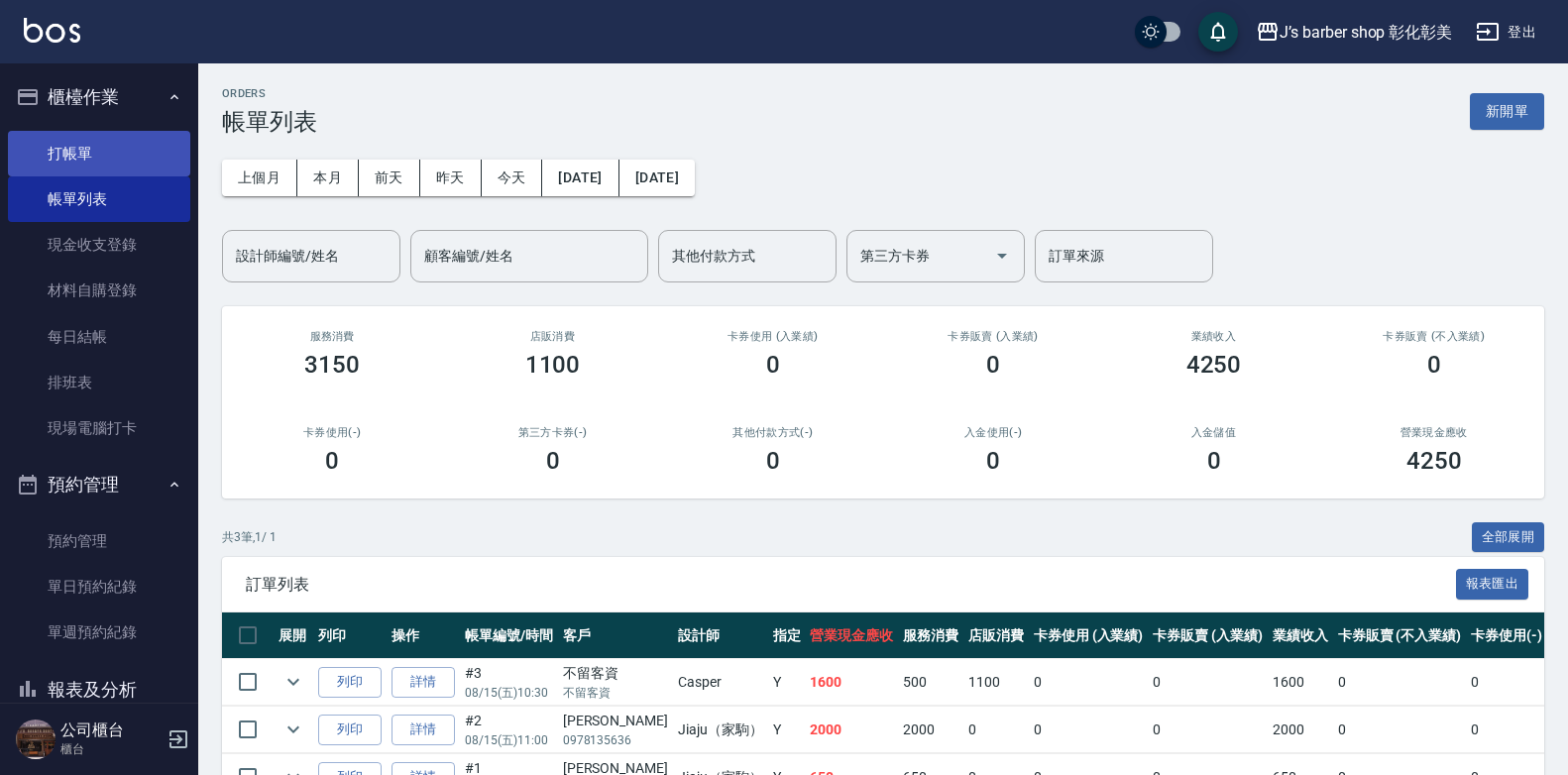
click at [108, 170] on link "打帳單" at bounding box center [99, 154] width 183 height 46
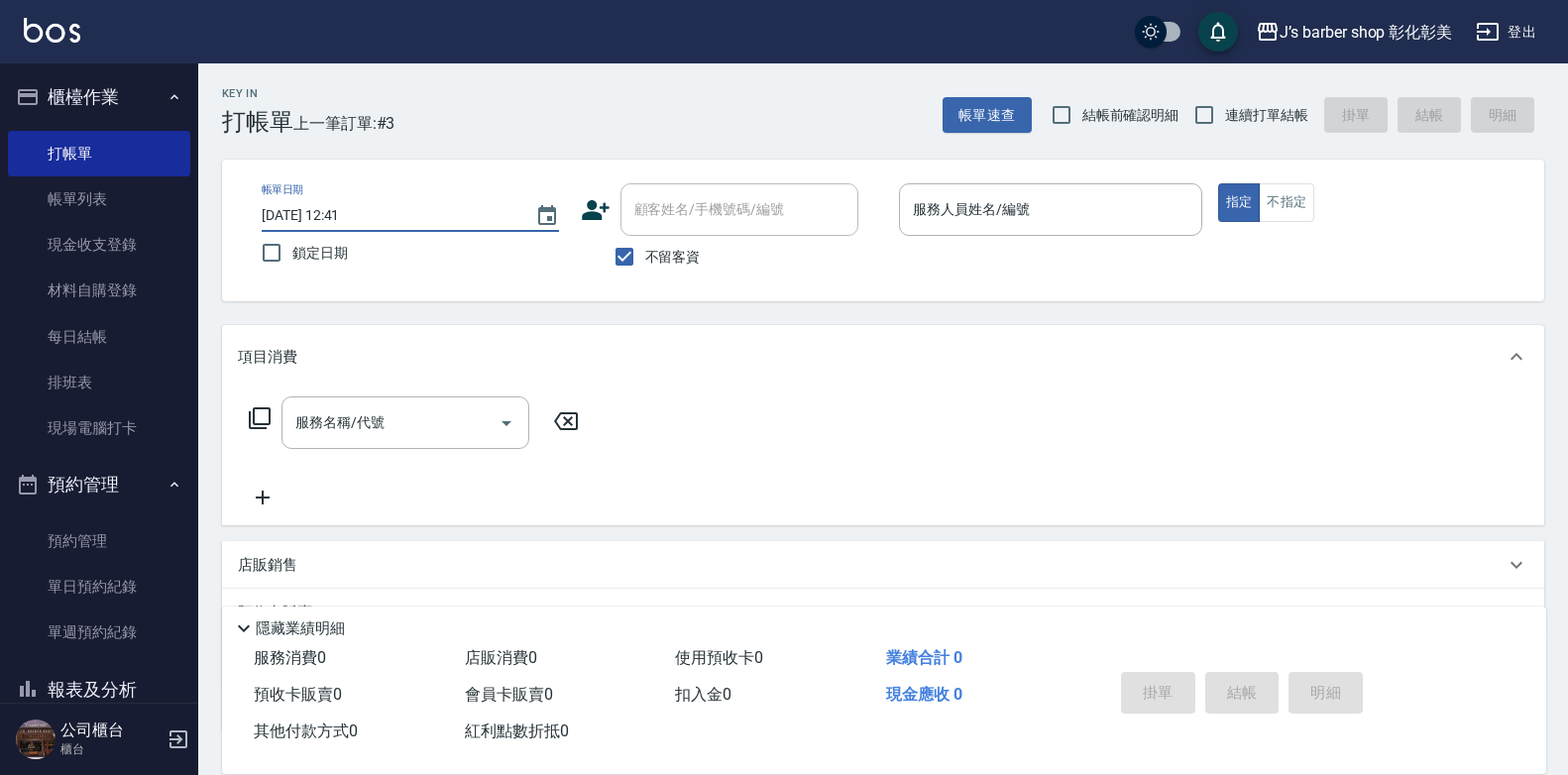
click at [343, 211] on input "[DATE] 12:41" at bounding box center [389, 215] width 254 height 33
type input "[DATE] 01:41"
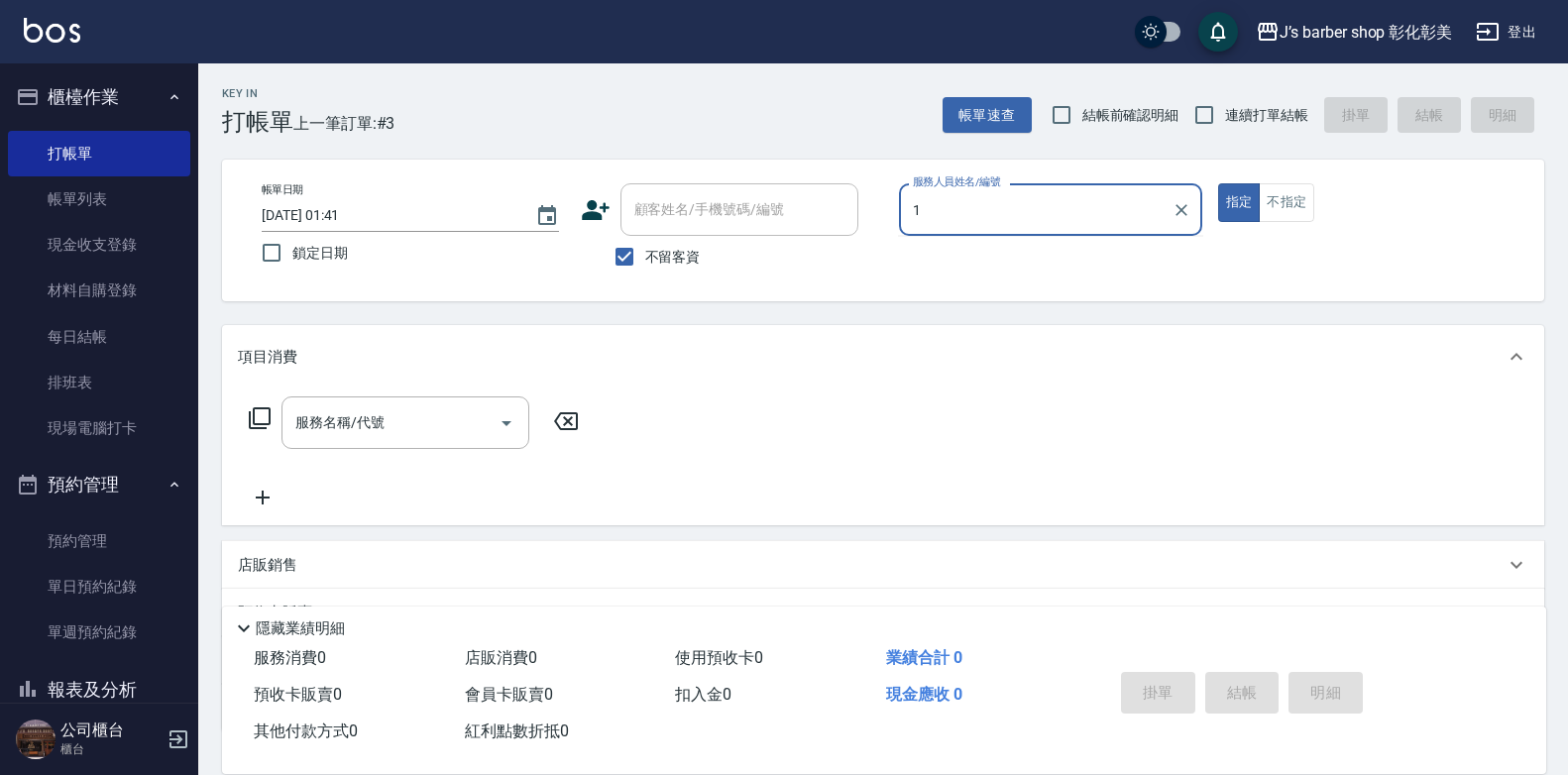
type input "1"
click at [345, 212] on input "[DATE] 01:41" at bounding box center [389, 215] width 254 height 33
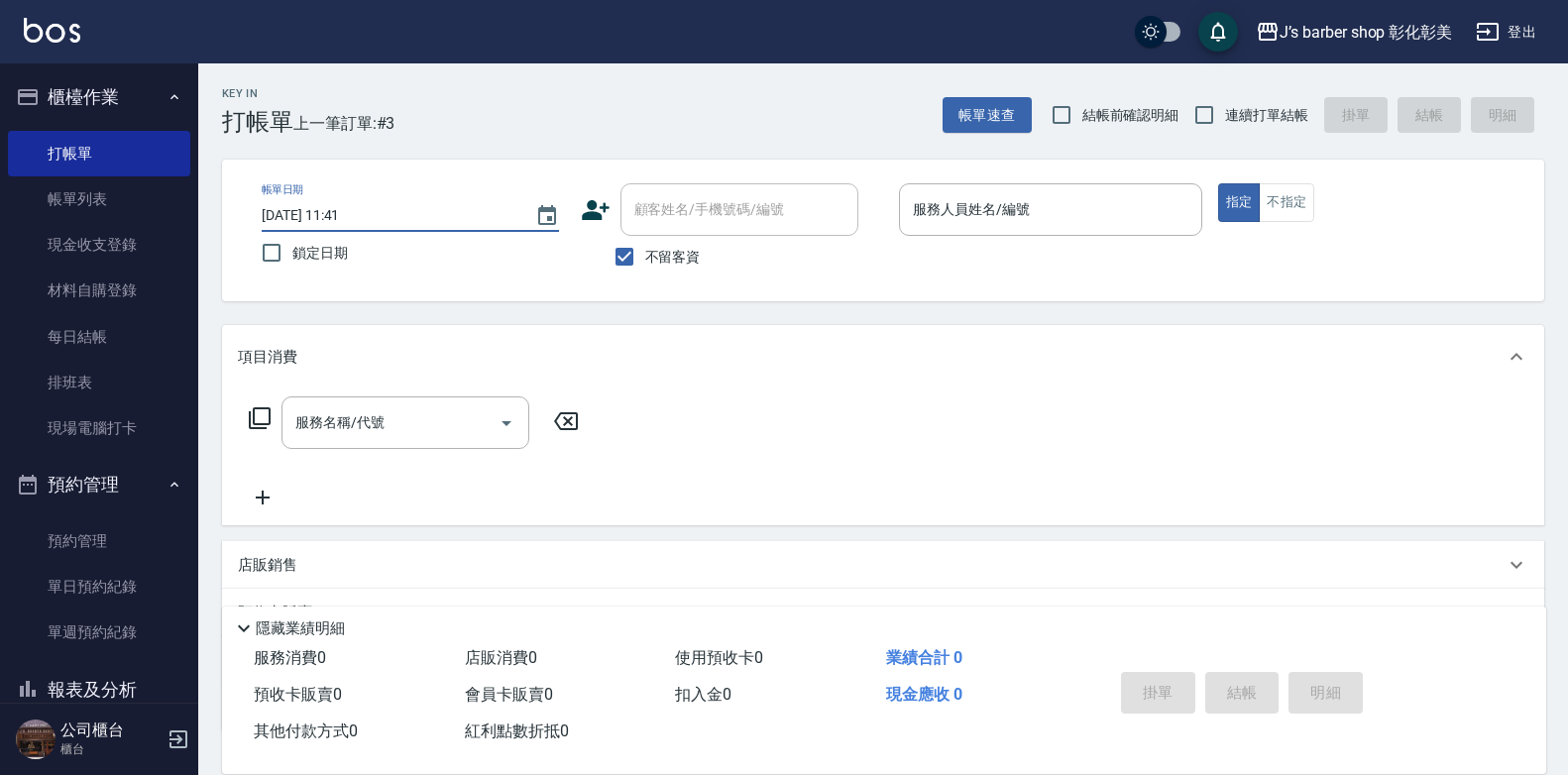
click at [374, 212] on input "[DATE] 11:41" at bounding box center [389, 215] width 254 height 33
click at [369, 213] on input "[DATE] 11:41" at bounding box center [389, 215] width 254 height 33
type input "[DATE] 11:03"
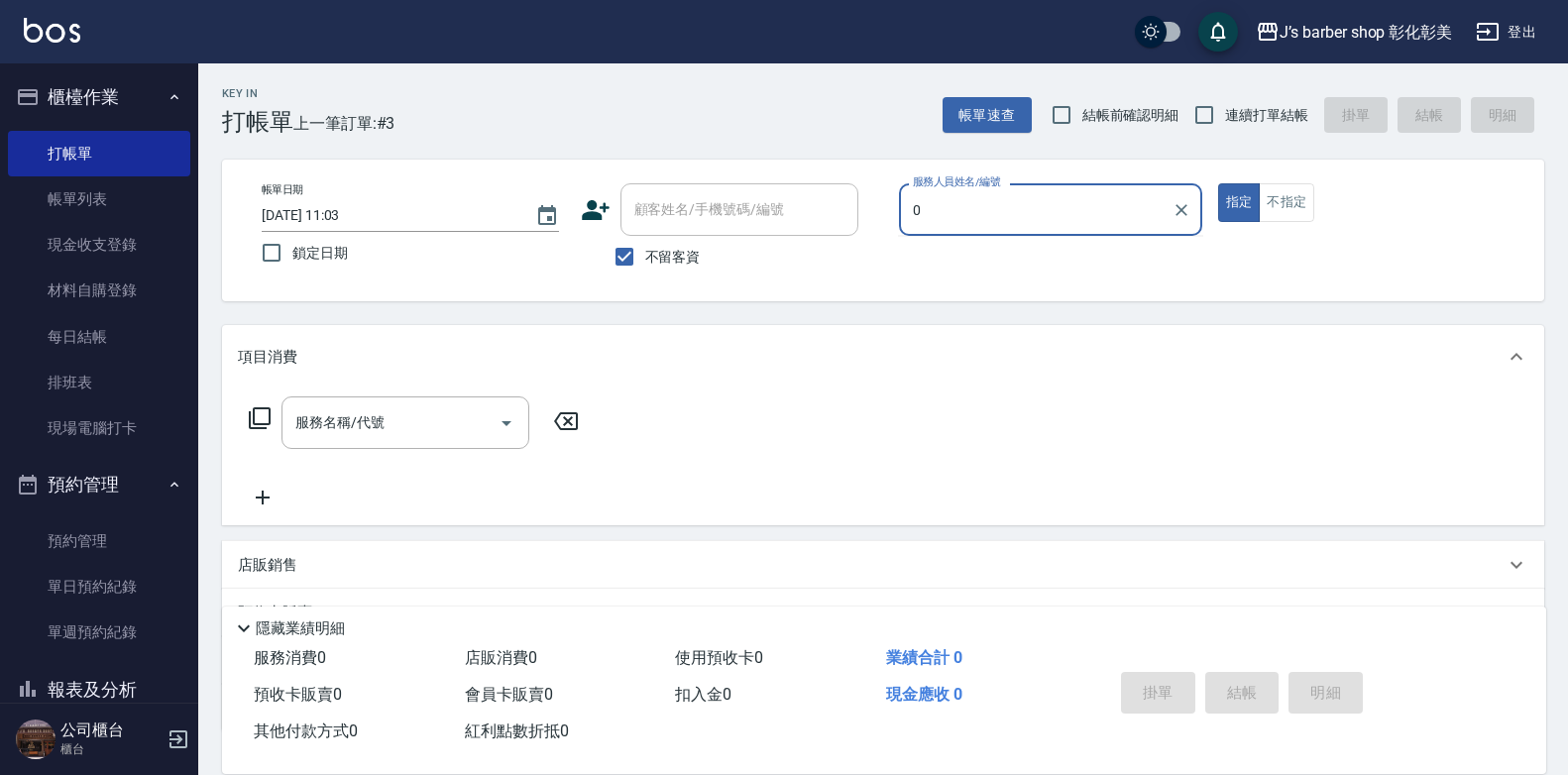
type input "0"
click at [363, 211] on input "[DATE] 11:03" at bounding box center [389, 215] width 254 height 33
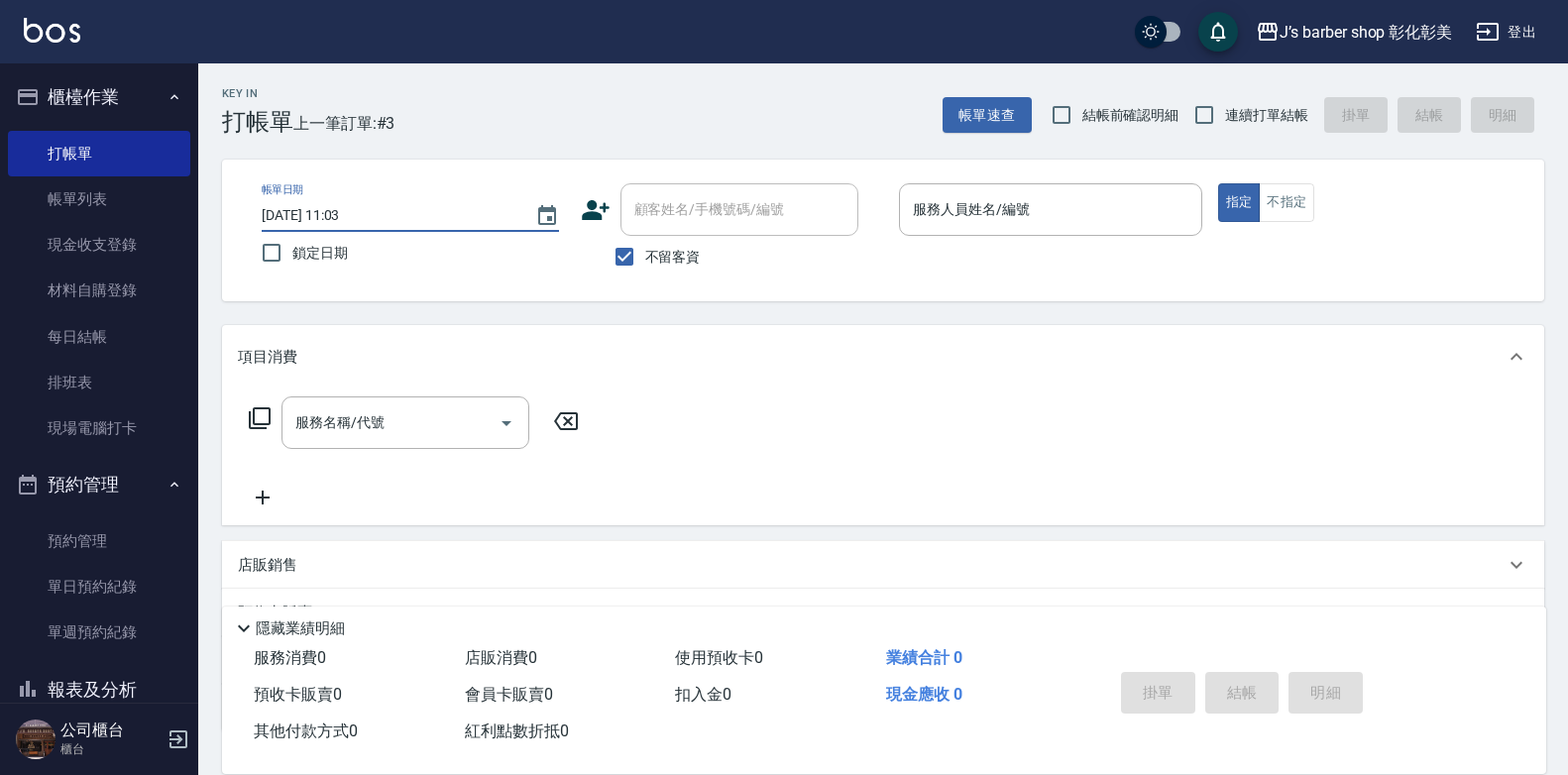
type input "[DATE] 11:30"
click at [628, 254] on input "不留客資" at bounding box center [624, 257] width 42 height 42
checkbox input "false"
click at [596, 204] on icon at bounding box center [596, 211] width 30 height 30
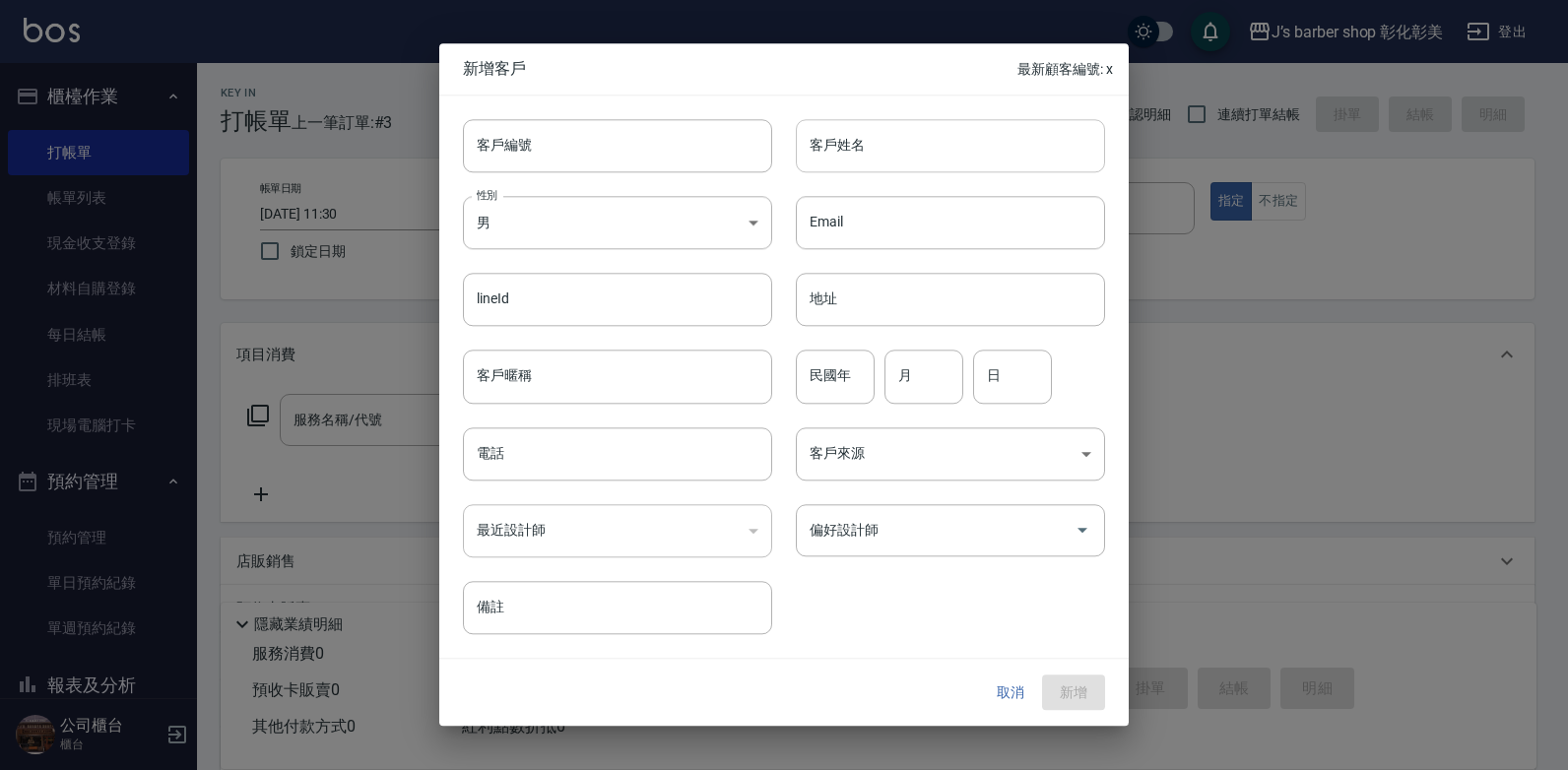
click at [936, 156] on input "客戶姓名" at bounding box center [951, 146] width 310 height 54
type input "t"
click at [832, 141] on input "陳（" at bounding box center [951, 146] width 310 height 54
click at [832, 147] on input "陳（" at bounding box center [951, 146] width 310 height 54
type input "陳（肯德基）"
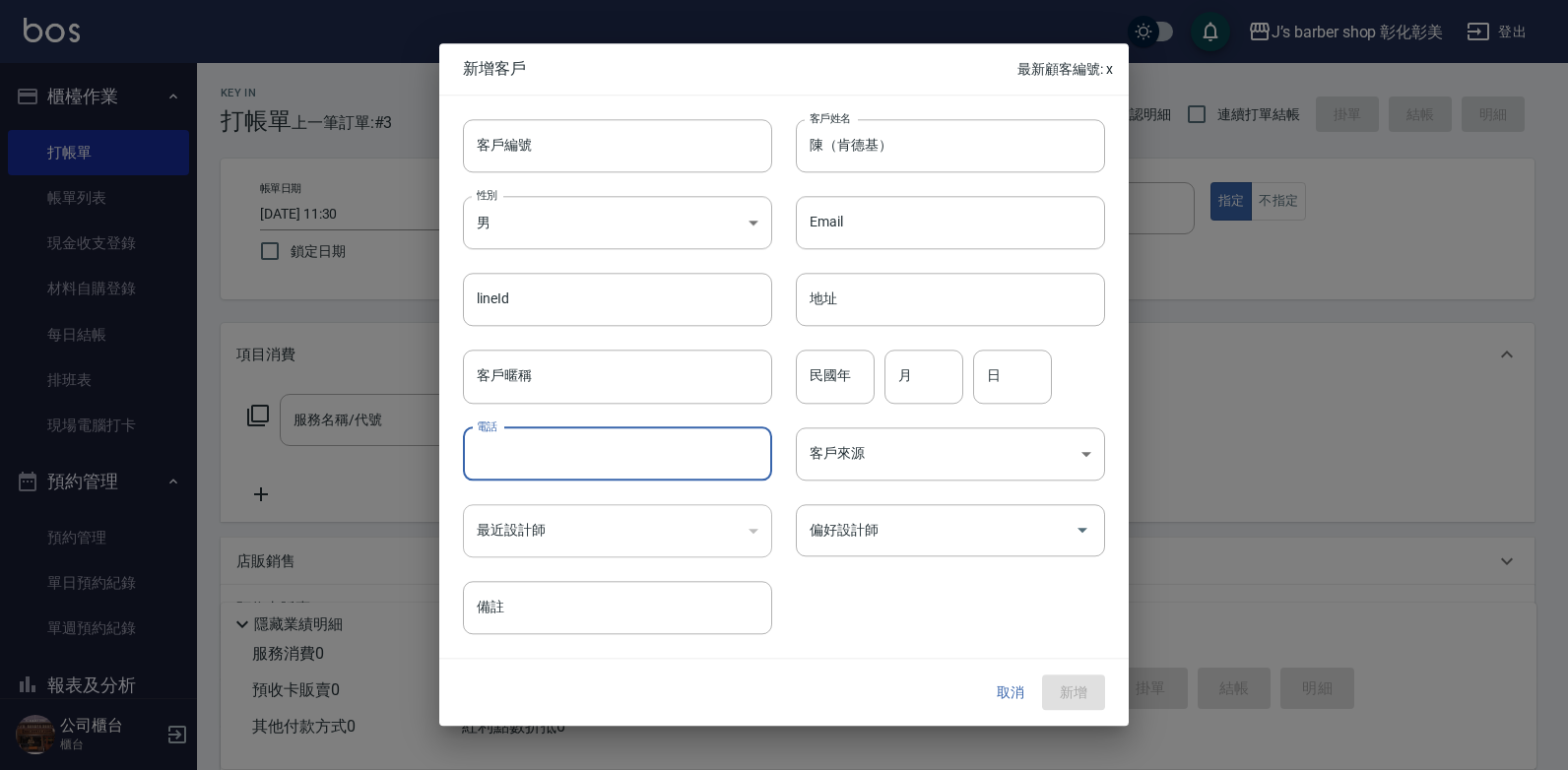
click at [543, 452] on input "電話" at bounding box center [617, 454] width 310 height 54
type input "0913940823"
click at [1081, 686] on button "新增" at bounding box center [1074, 693] width 64 height 37
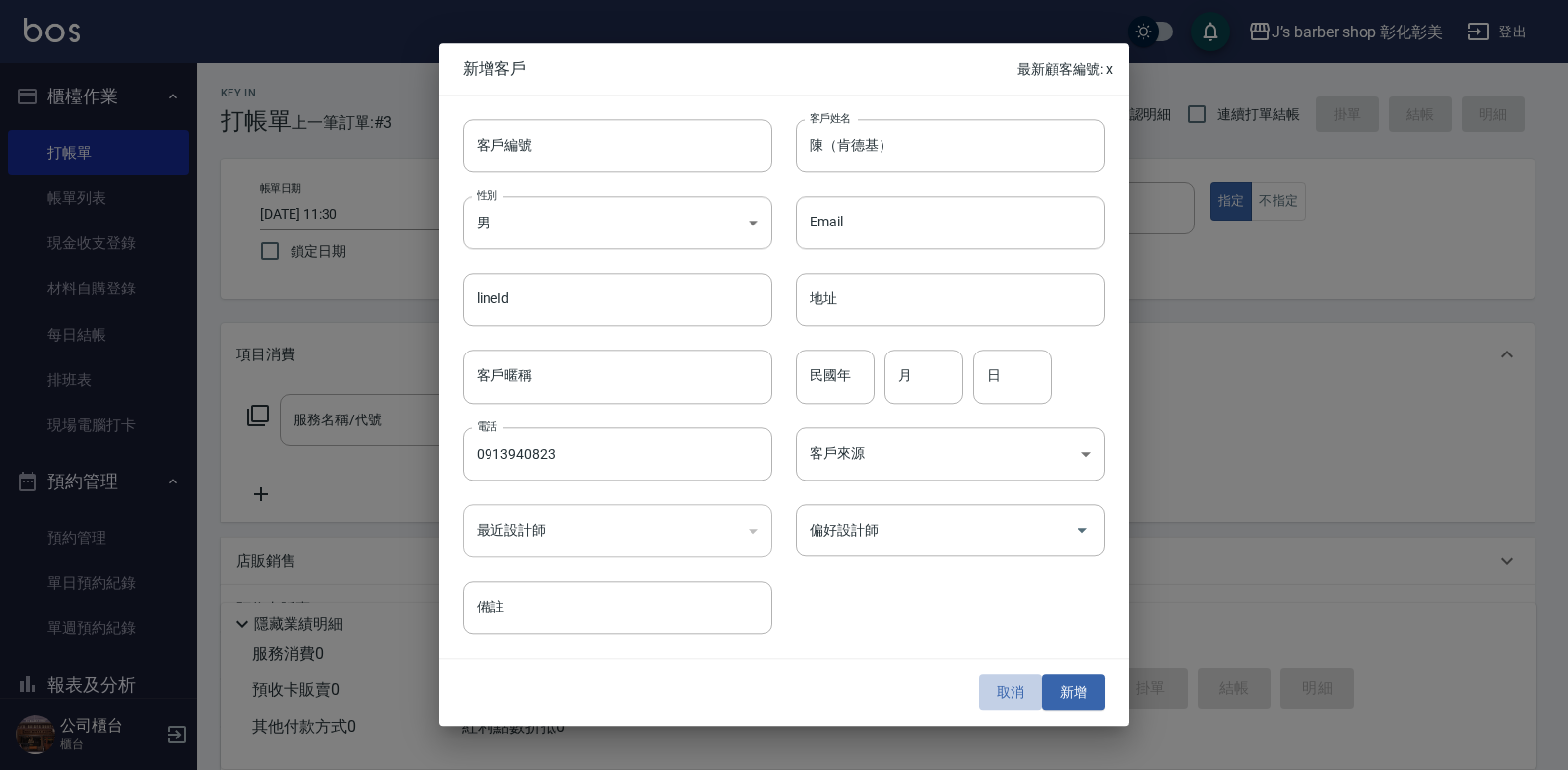
click at [1009, 684] on button "取消" at bounding box center [1011, 693] width 64 height 37
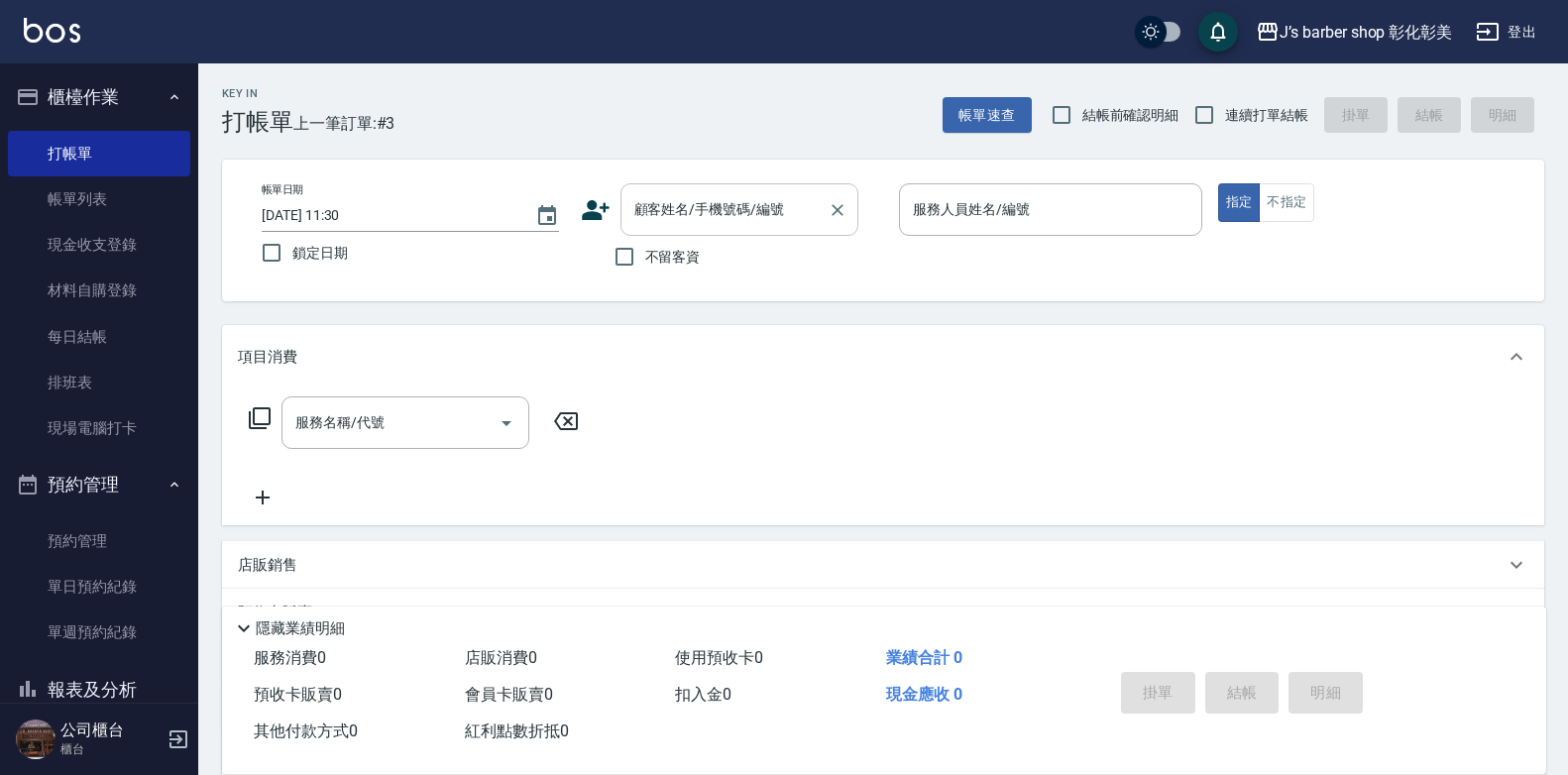
click at [695, 220] on input "顧客姓名/手機號碼/編號" at bounding box center [724, 210] width 191 height 35
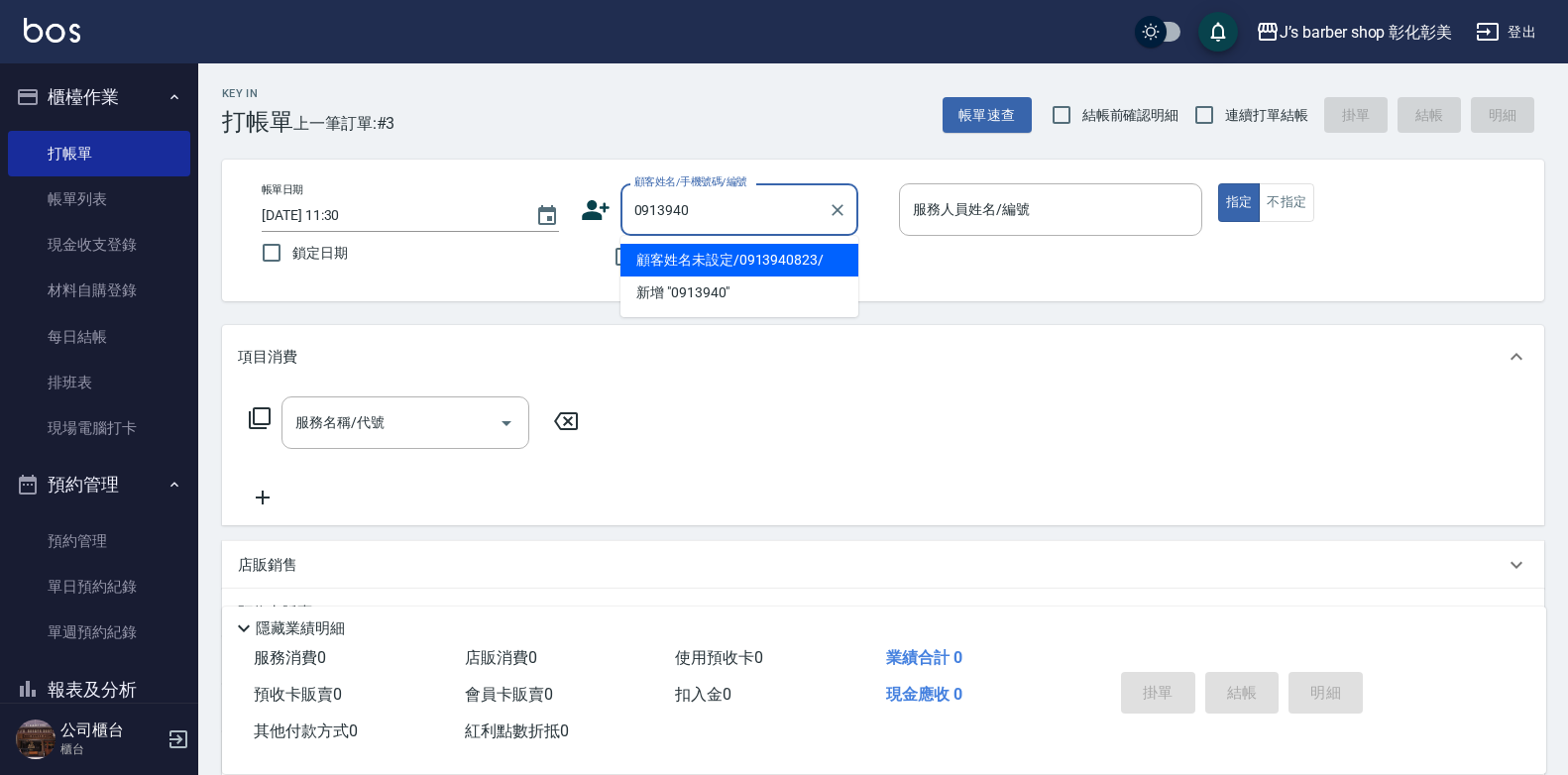
click at [786, 256] on li "顧客姓名未設定/0913940823/" at bounding box center [739, 260] width 238 height 33
type input "顧客姓名未設定/0913940823/"
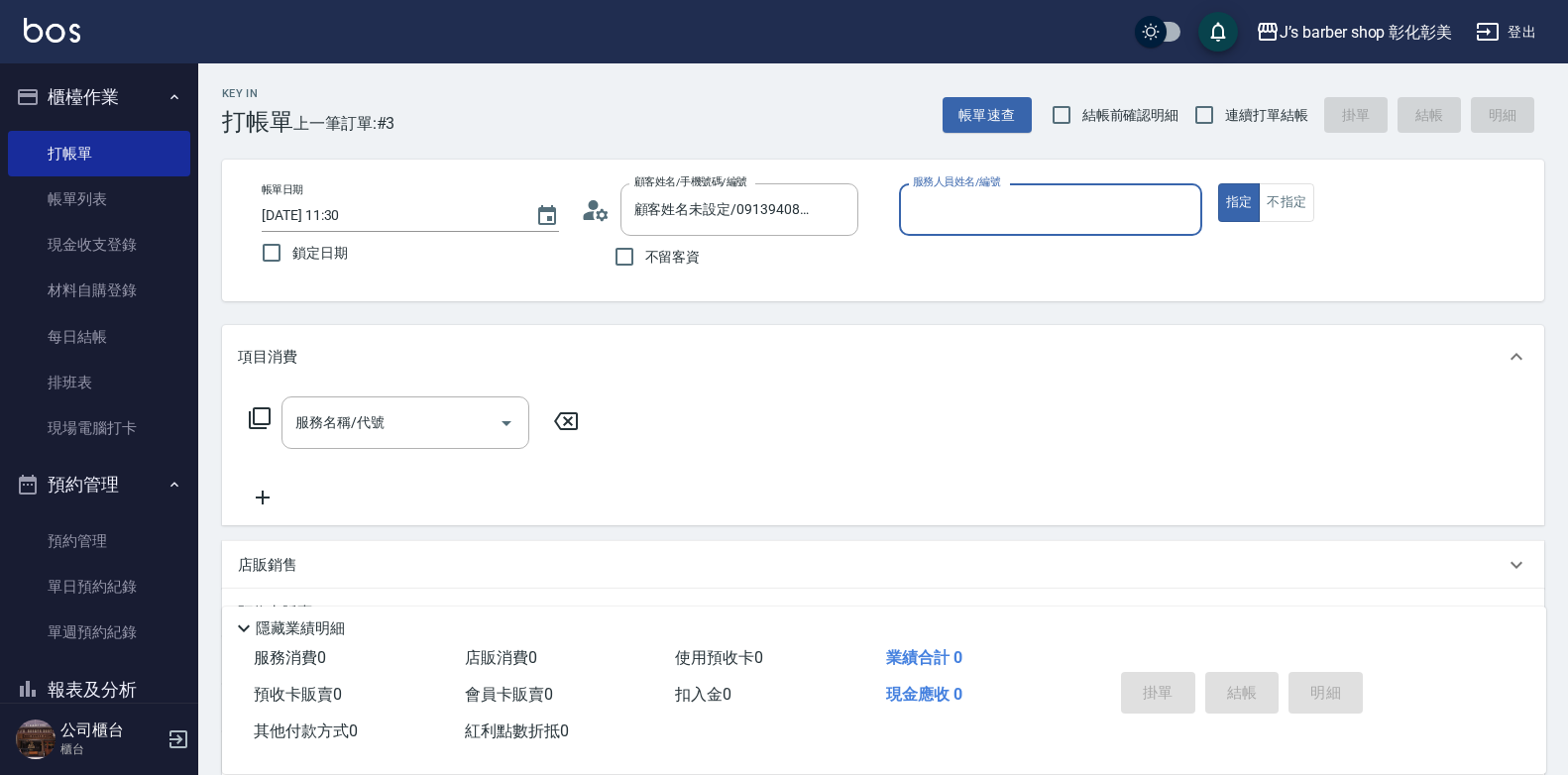
click at [957, 209] on input "服務人員姓名/編號" at bounding box center [1051, 210] width 286 height 35
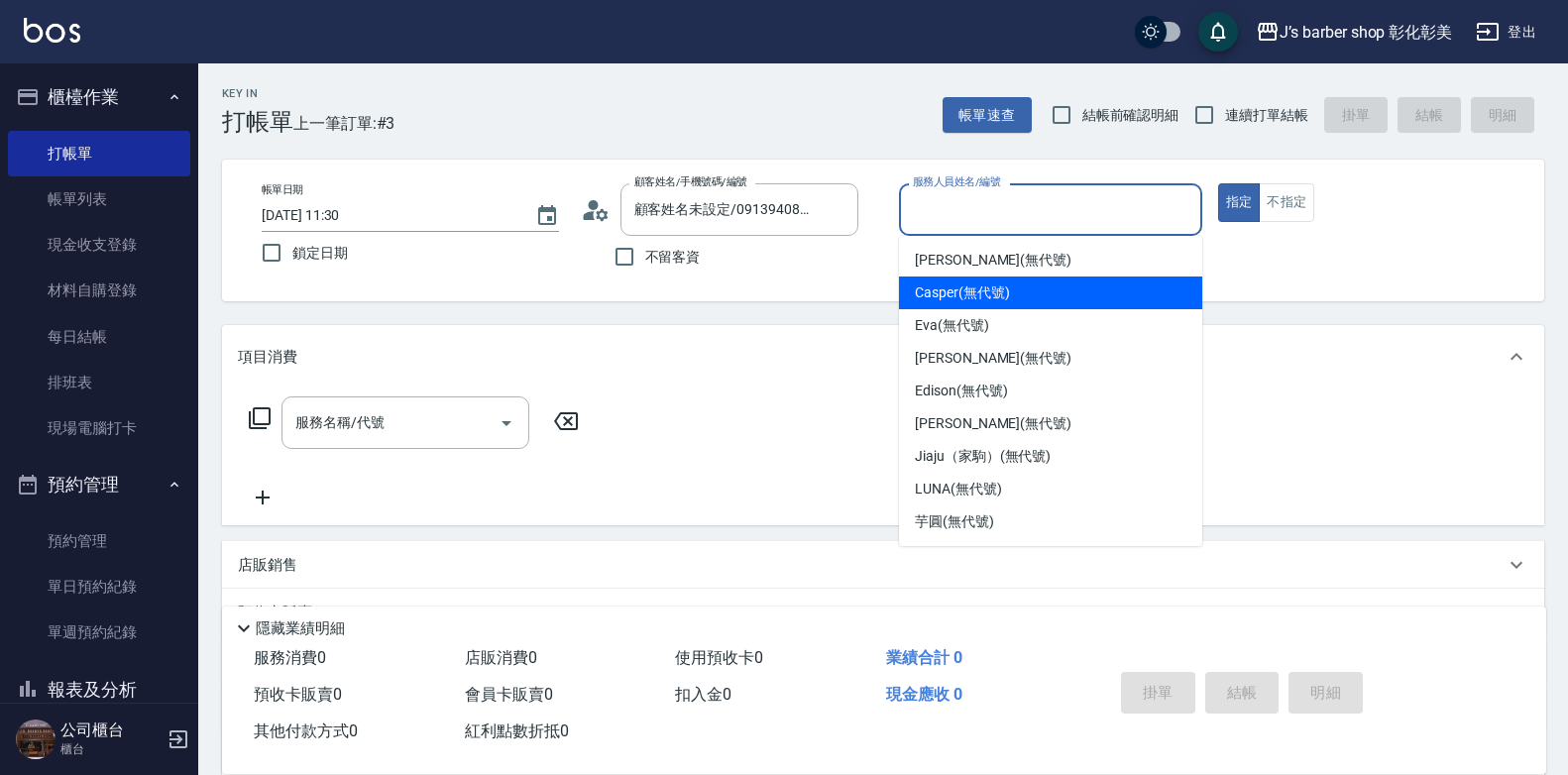
click at [995, 297] on span "Casper (無代號)" at bounding box center [962, 293] width 94 height 21
type input "Casper(無代號)"
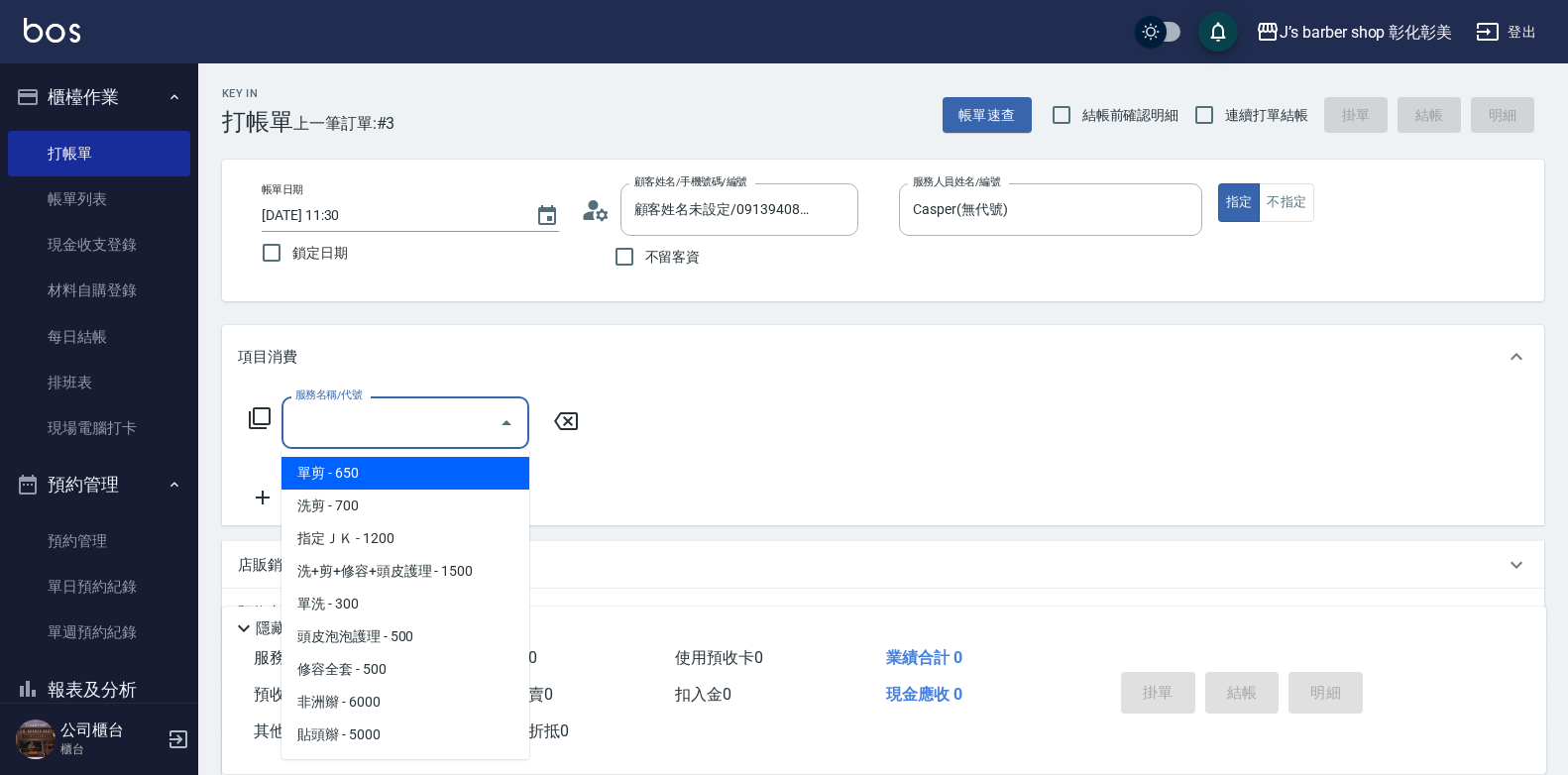
click at [386, 433] on input "服務名稱/代號" at bounding box center [391, 422] width 200 height 35
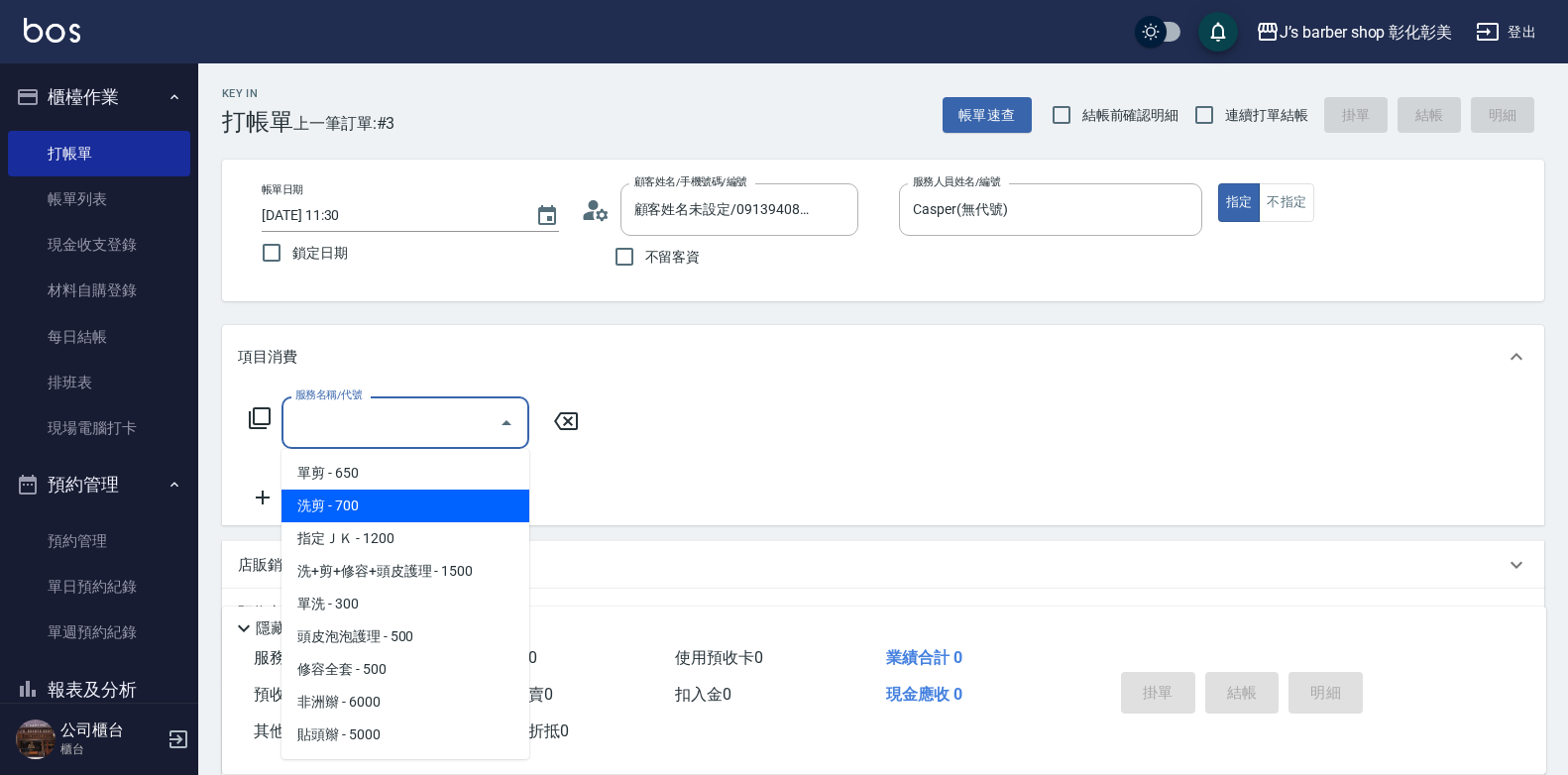
click at [372, 518] on span "洗剪 - 700" at bounding box center [405, 505] width 248 height 33
type input "洗剪(101)"
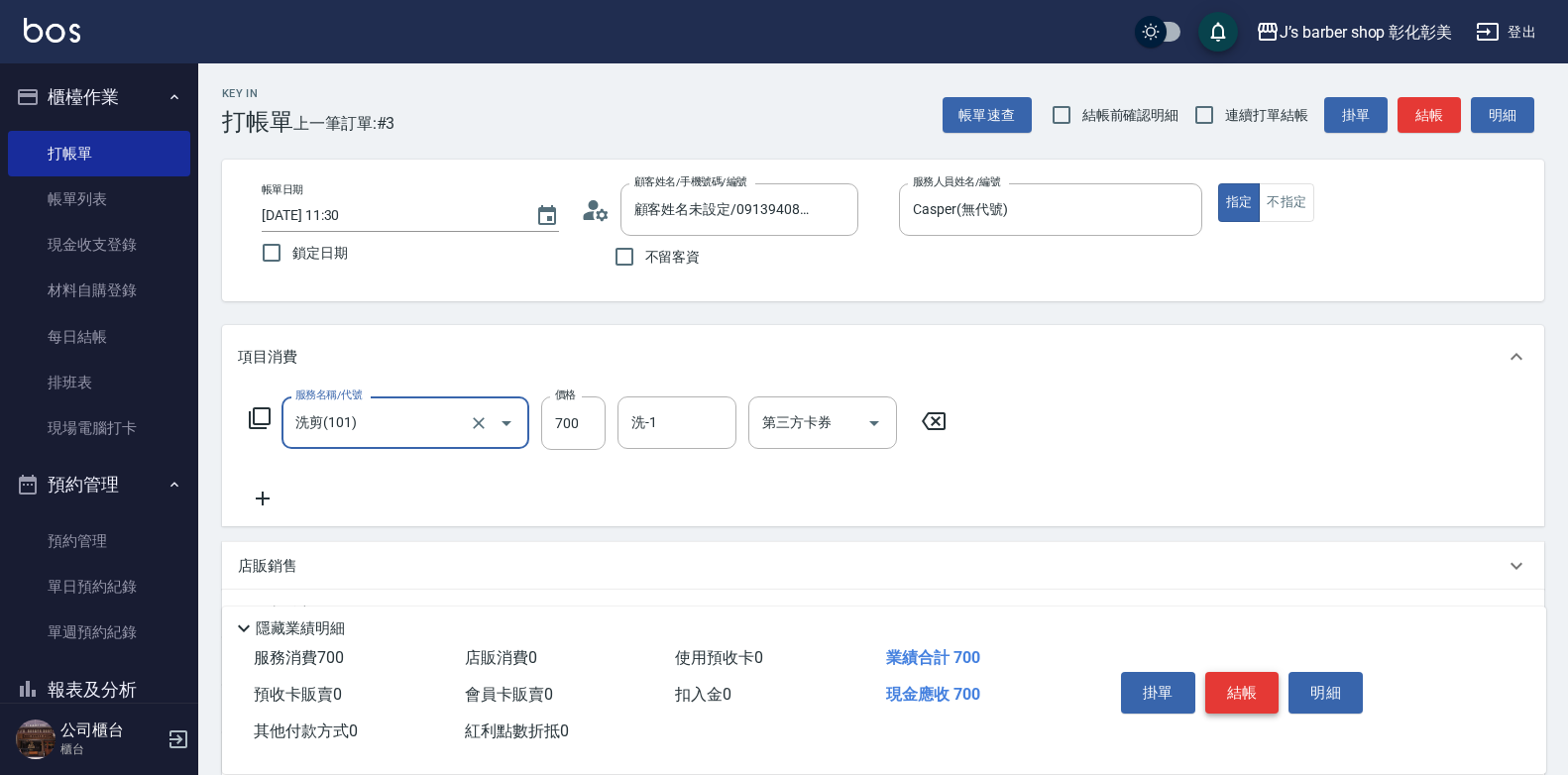
click at [1241, 673] on button "結帳" at bounding box center [1242, 693] width 74 height 42
